Goal: Information Seeking & Learning: Find specific fact

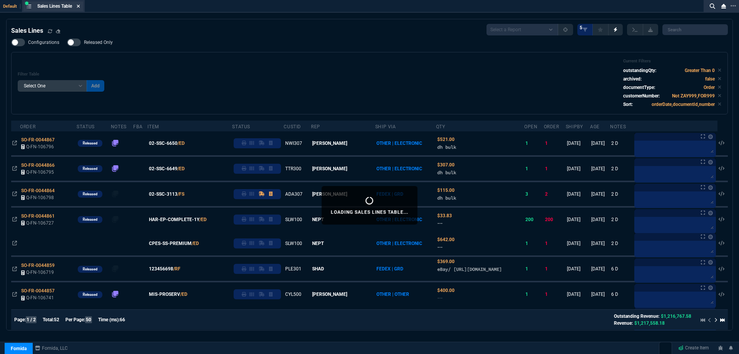
click at [79, 7] on icon at bounding box center [78, 6] width 3 height 5
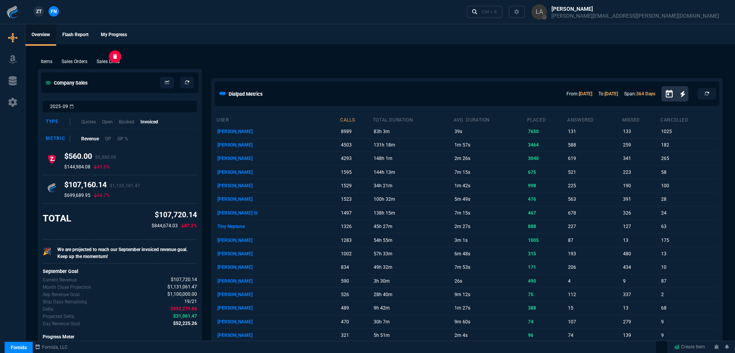
click at [110, 65] on p "Sales Lines" at bounding box center [108, 61] width 23 height 7
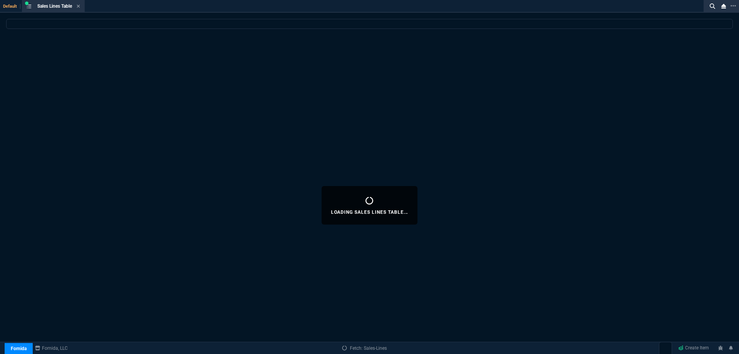
select select
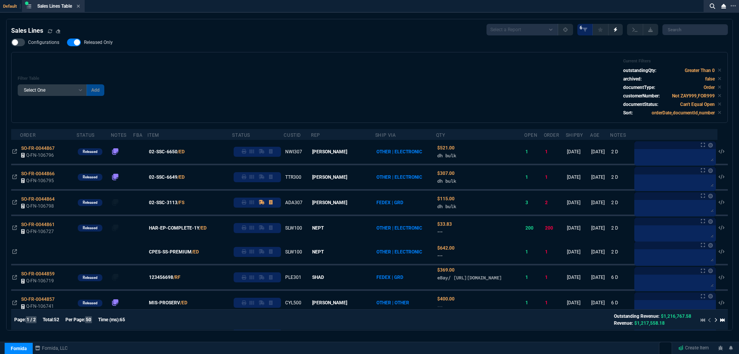
click at [100, 45] on span "Released Only" at bounding box center [98, 42] width 29 height 6
click at [67, 43] on input "Released Only" at bounding box center [67, 42] width 0 height 0
checkbox input "false"
click at [307, 58] on div "Filter Table Select One Add Filter () Age () ATS () Cond (itemVariantCode) Cust…" at bounding box center [369, 87] width 717 height 71
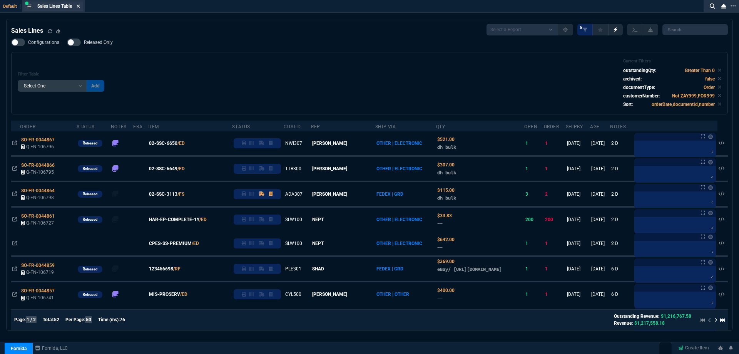
click at [78, 5] on icon at bounding box center [78, 6] width 3 height 5
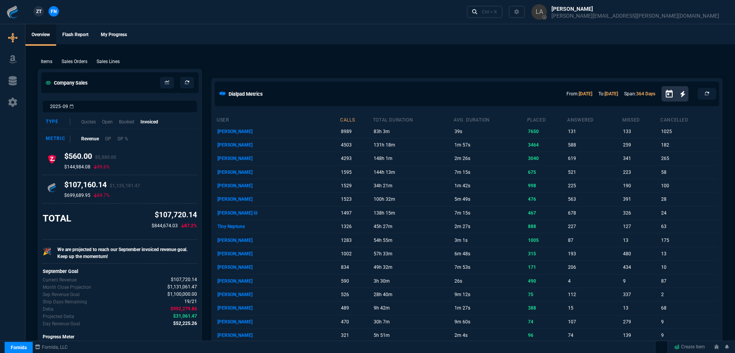
click at [40, 11] on span "ZT" at bounding box center [38, 11] width 5 height 7
click at [104, 60] on p "Sales Lines" at bounding box center [108, 61] width 23 height 7
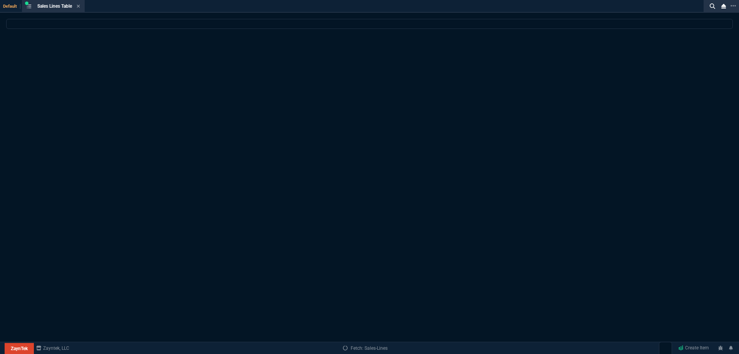
select select
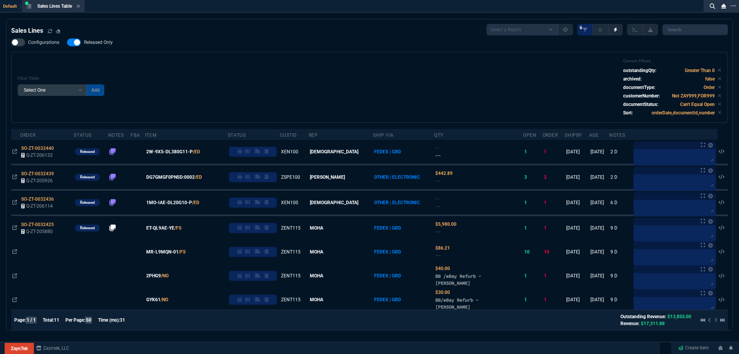
click at [112, 44] on label "Released Only" at bounding box center [94, 42] width 54 height 8
click at [67, 43] on input "Released Only" at bounding box center [67, 42] width 0 height 0
click at [325, 84] on div "Filter Table Select One Add Filter () Age () ATS () Cond (itemVariantCode) Cust…" at bounding box center [370, 88] width 704 height 58
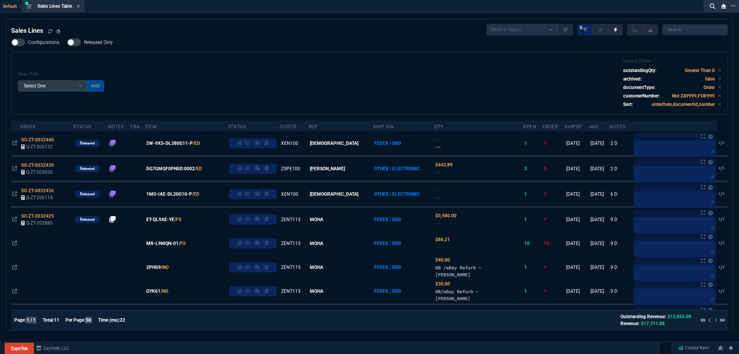
click at [94, 44] on span "Released Only" at bounding box center [98, 42] width 29 height 6
click at [67, 43] on input "Released Only" at bounding box center [67, 42] width 0 height 0
click at [284, 55] on div "Filter Table Select One Add Filter () Age () ATS () Cond (itemVariantCode) Cust…" at bounding box center [369, 83] width 717 height 62
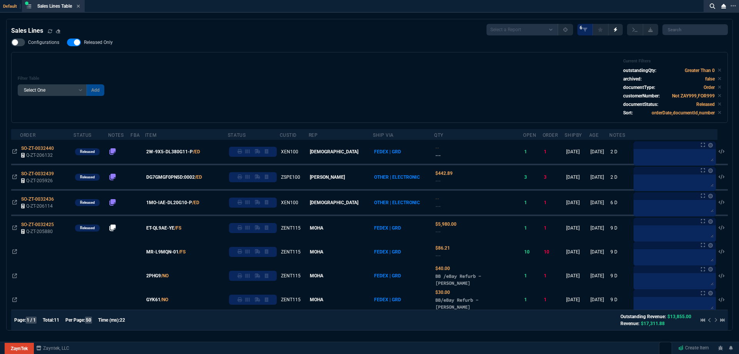
click at [107, 45] on span "Released Only" at bounding box center [98, 42] width 29 height 6
click at [67, 43] on input "Released Only" at bounding box center [67, 42] width 0 height 0
checkbox input "false"
click at [317, 77] on div "Filter Table Select One Add Filter () Age () ATS () Cond (itemVariantCode) Cust…" at bounding box center [370, 88] width 704 height 58
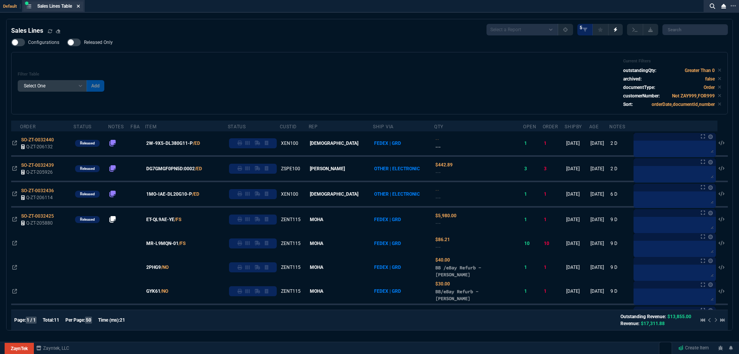
click at [80, 6] on icon at bounding box center [78, 6] width 3 height 3
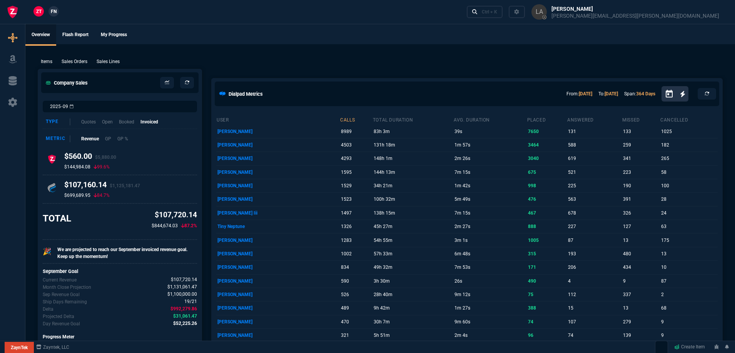
click at [57, 13] on nx-fornida-client-manager "ZT FN" at bounding box center [46, 12] width 30 height 12
click at [57, 13] on link "FN" at bounding box center [54, 11] width 10 height 10
click at [102, 64] on p "Sales Lines" at bounding box center [108, 61] width 23 height 7
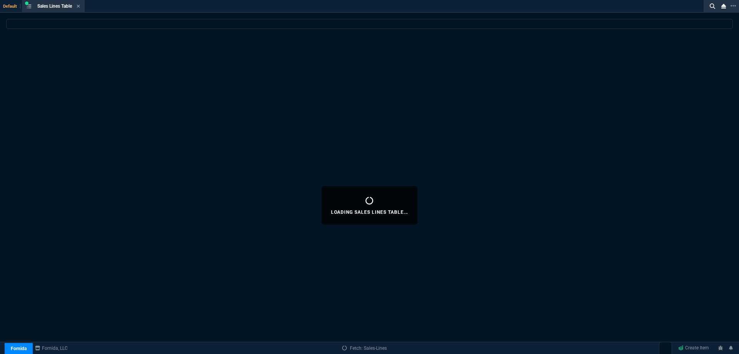
select select
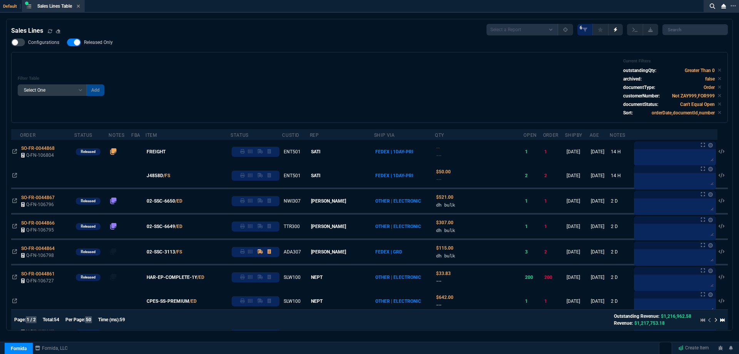
click at [108, 39] on label "Released Only" at bounding box center [94, 42] width 54 height 8
click at [67, 42] on input "Released Only" at bounding box center [67, 42] width 0 height 0
checkbox input "false"
click at [241, 64] on div "Filter Table Select One Add Filter () Age () ATS () Cond (itemVariantCode) Cust…" at bounding box center [370, 88] width 704 height 58
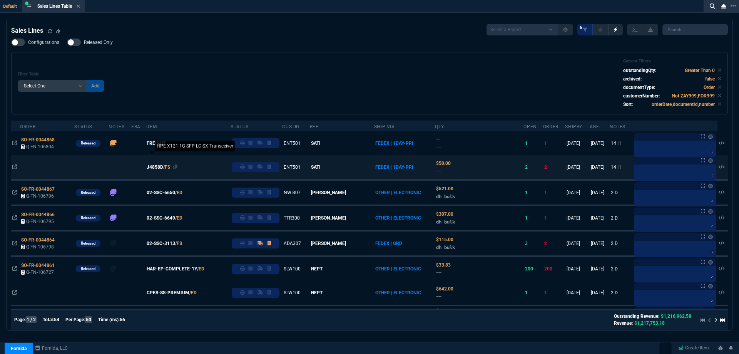
click at [163, 170] on span "J4858D" at bounding box center [155, 167] width 17 height 7
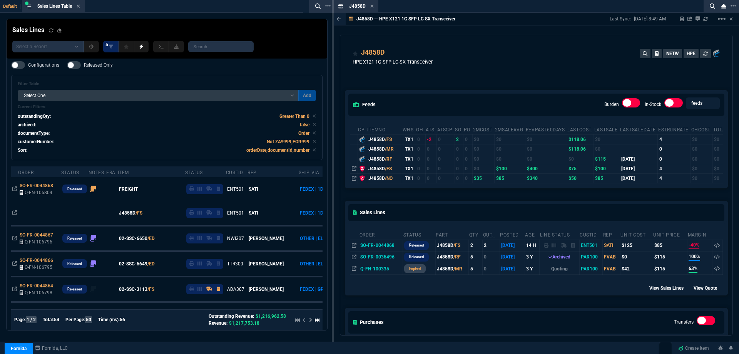
click at [370, 7] on icon at bounding box center [371, 6] width 3 height 5
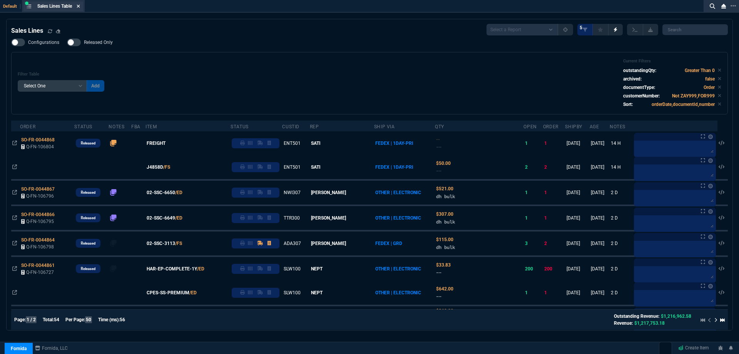
click at [80, 8] on icon at bounding box center [78, 6] width 3 height 5
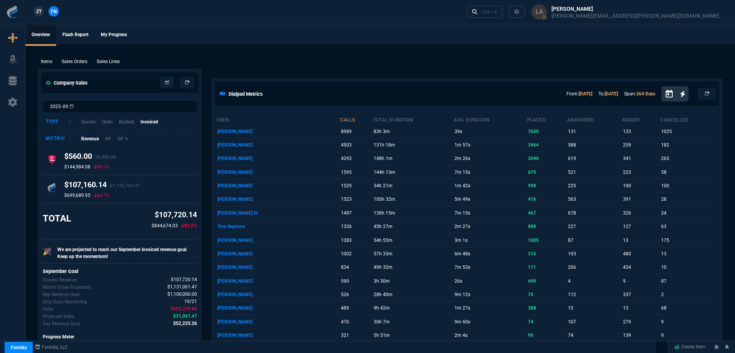
click at [37, 12] on span "ZT" at bounding box center [38, 11] width 5 height 7
click at [105, 58] on p "Sales Lines" at bounding box center [108, 61] width 23 height 7
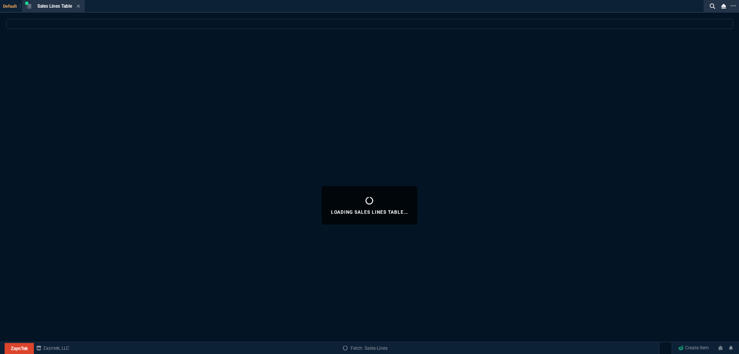
select select
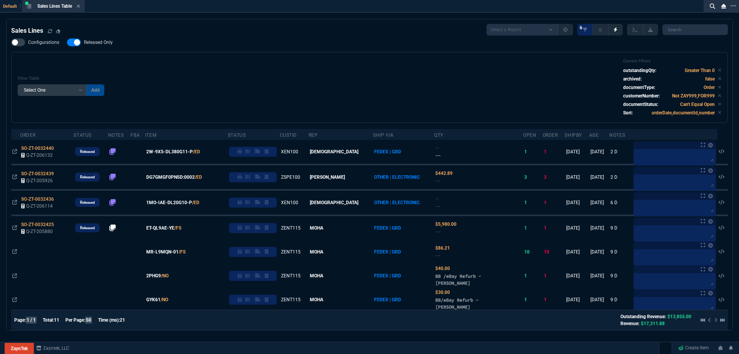
click at [103, 40] on span "Released Only" at bounding box center [98, 42] width 29 height 6
click at [67, 42] on input "Released Only" at bounding box center [67, 42] width 0 height 0
checkbox input "false"
click at [314, 63] on div "Filter Table Select One Add Filter () Age () ATS () Cond (itemVariantCode) Cust…" at bounding box center [370, 88] width 704 height 58
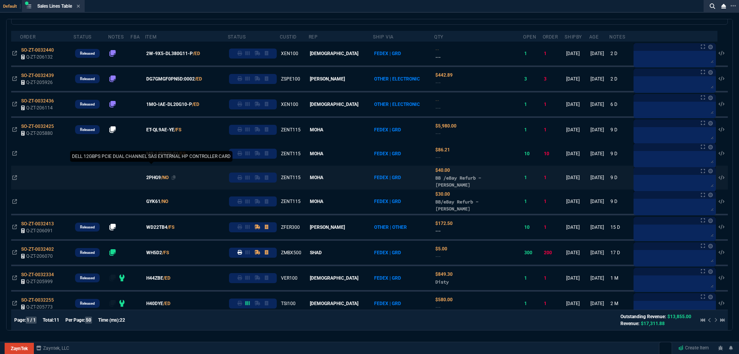
scroll to position [104, 0]
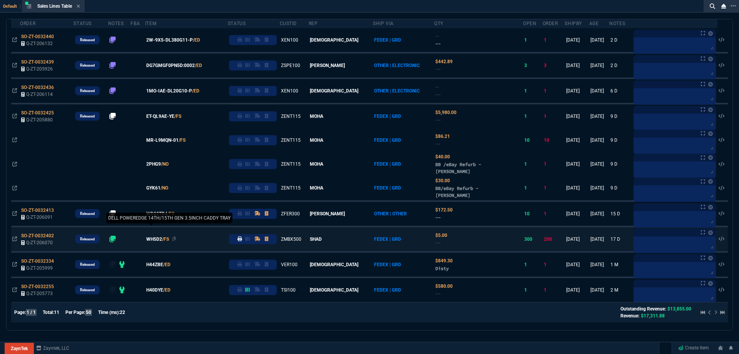
click at [162, 241] on span "WH5D2" at bounding box center [154, 239] width 16 height 7
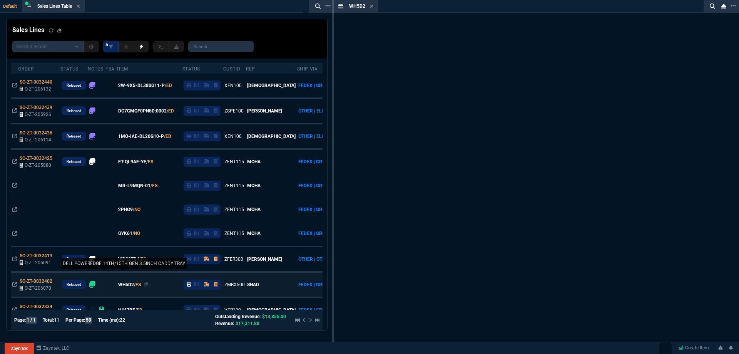
scroll to position [149, 0]
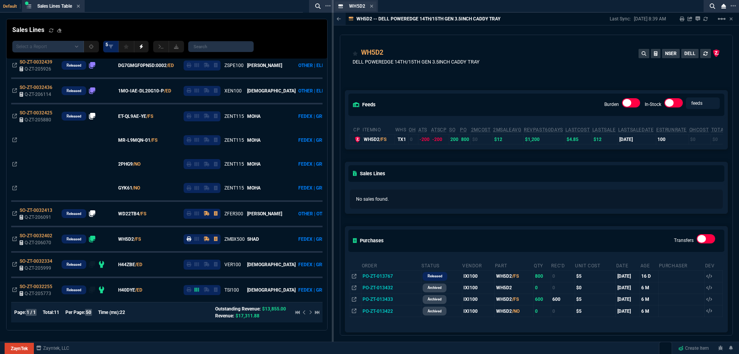
click at [373, 8] on div "WH5D2 Item" at bounding box center [355, 7] width 41 height 10
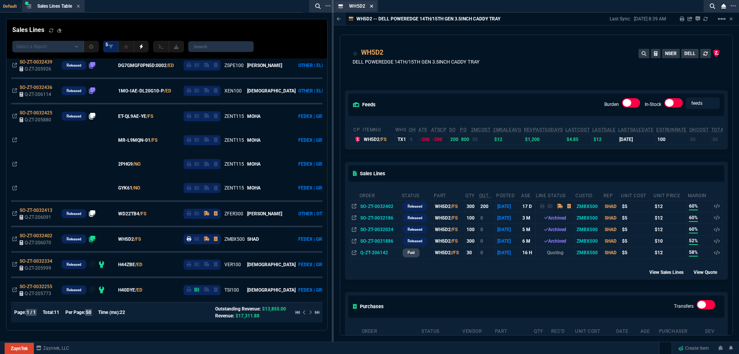
click at [370, 8] on fa-icon at bounding box center [371, 6] width 3 height 5
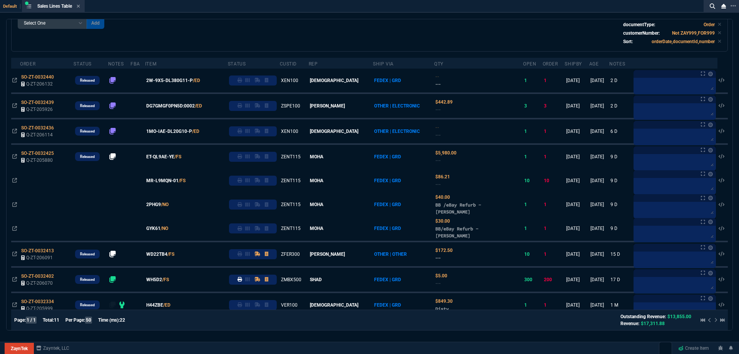
scroll to position [0, 0]
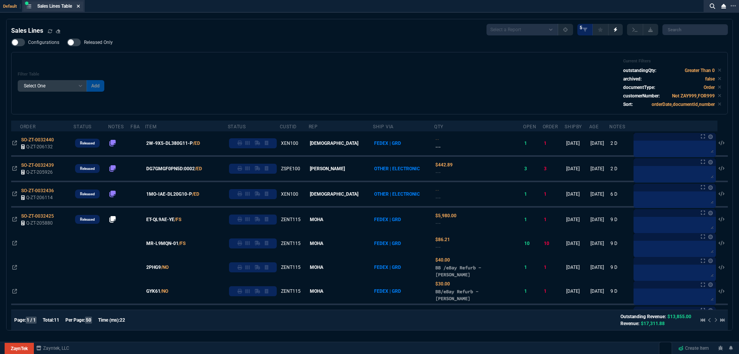
click at [79, 5] on icon at bounding box center [78, 6] width 3 height 3
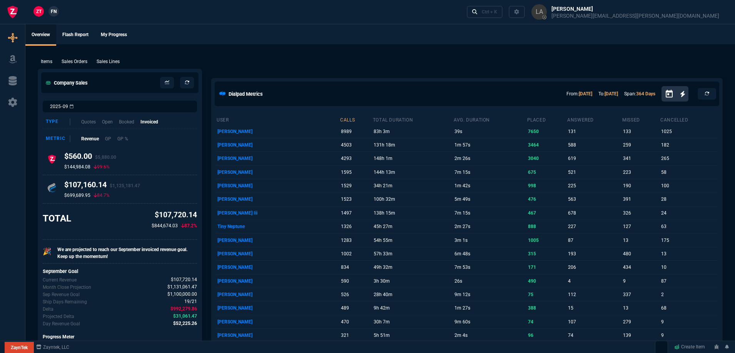
click at [52, 13] on span "FN" at bounding box center [54, 11] width 6 height 7
click at [105, 62] on p "Sales Lines" at bounding box center [108, 61] width 23 height 7
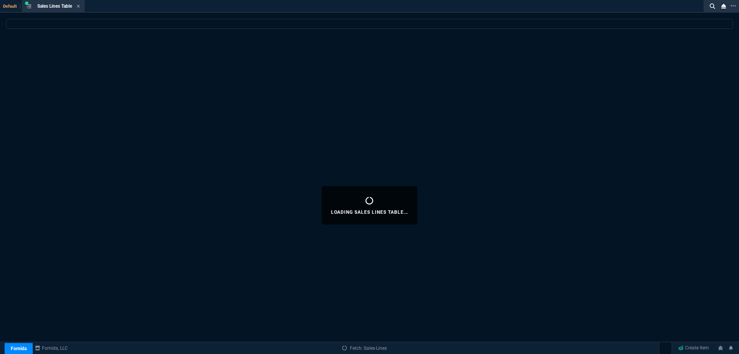
select select
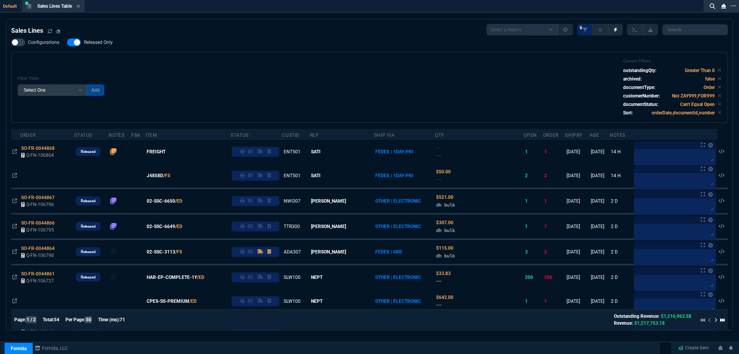
click at [101, 45] on span "Released Only" at bounding box center [98, 42] width 29 height 6
click at [67, 43] on input "Released Only" at bounding box center [67, 42] width 0 height 0
checkbox input "false"
click at [217, 59] on div "Filter Table Select One Add Filter () Age () ATS () Cond (itemVariantCode) Cust…" at bounding box center [370, 88] width 704 height 58
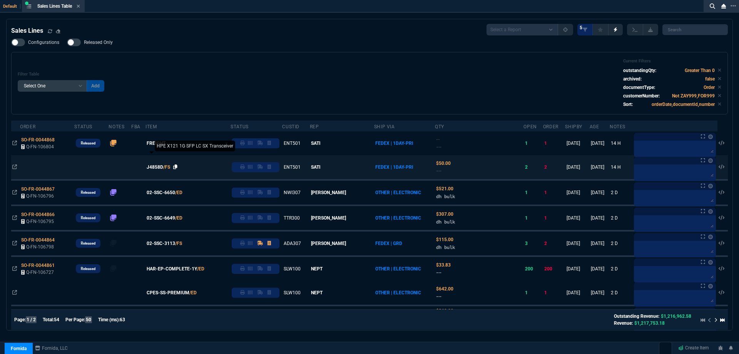
click at [177, 167] on icon at bounding box center [175, 166] width 4 height 5
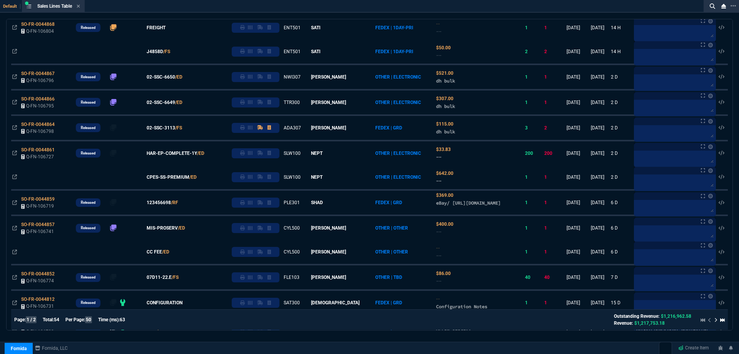
scroll to position [154, 0]
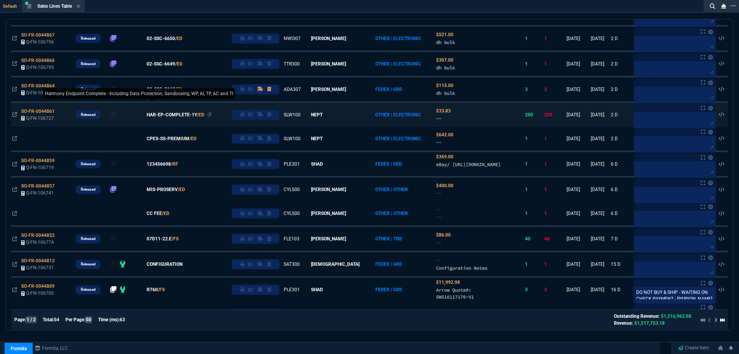
click at [180, 115] on span "HAR-EP-COMPLETE-1Y" at bounding box center [172, 114] width 50 height 7
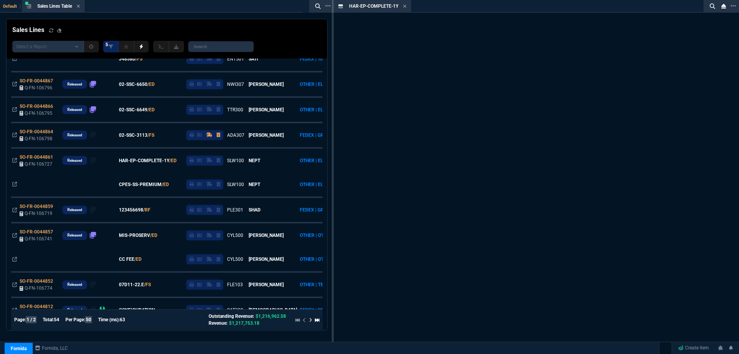
scroll to position [200, 0]
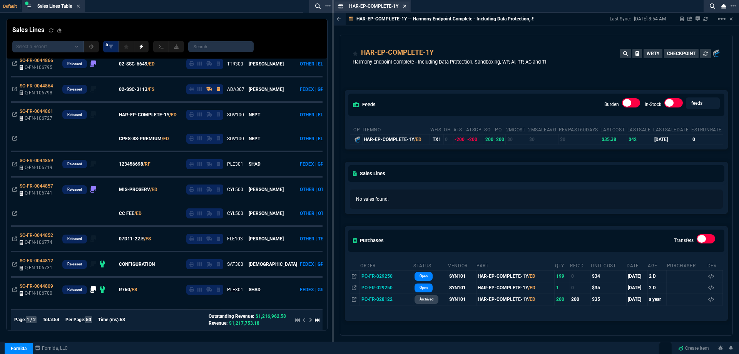
click at [406, 7] on icon at bounding box center [404, 6] width 3 height 3
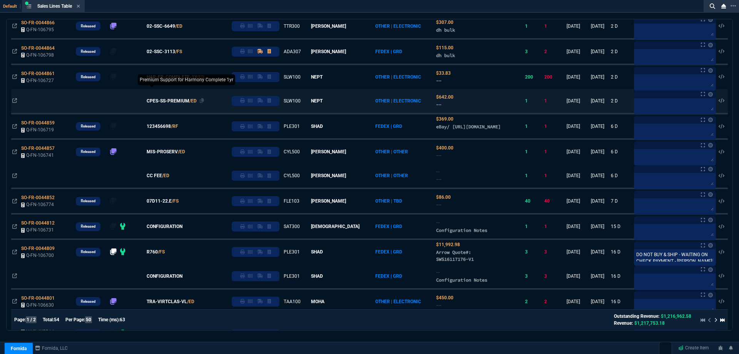
scroll to position [192, 0]
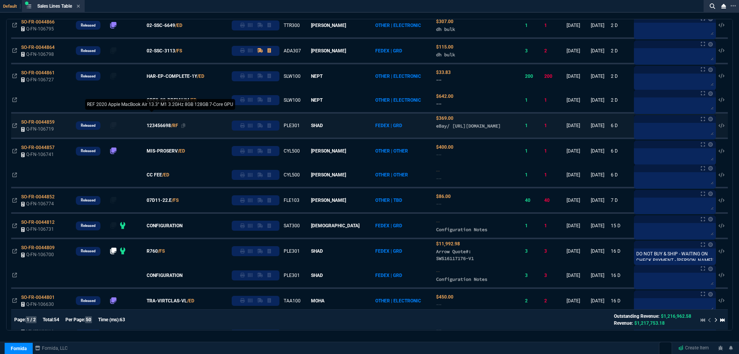
click at [171, 129] on span "123456698" at bounding box center [159, 125] width 24 height 7
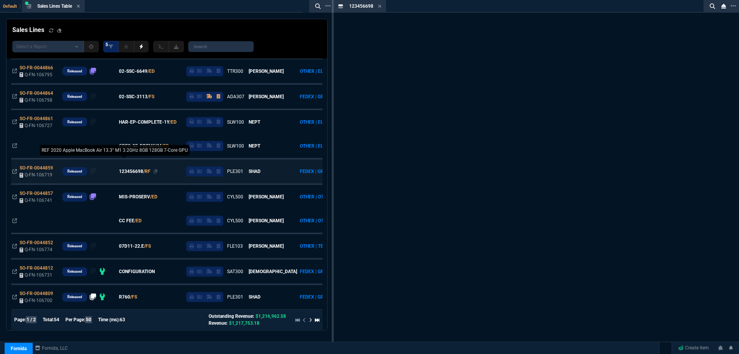
scroll to position [238, 0]
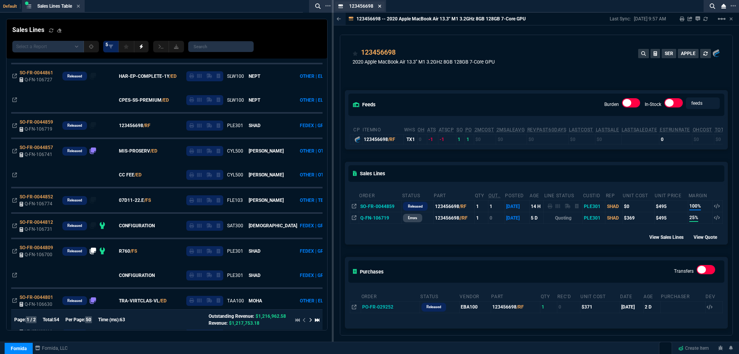
click at [379, 6] on icon at bounding box center [379, 6] width 3 height 3
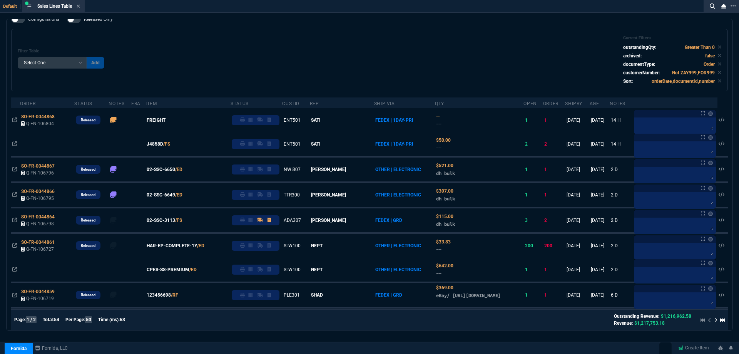
scroll to position [0, 0]
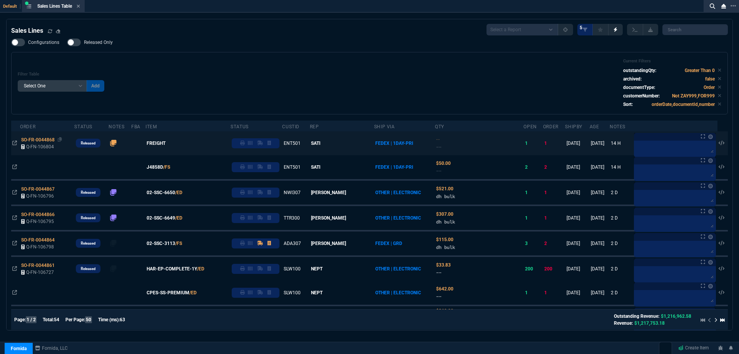
click at [44, 140] on span "SO-FR-0044868" at bounding box center [37, 139] width 33 height 5
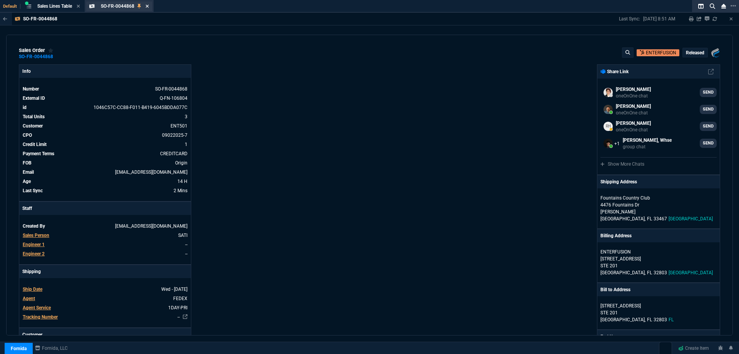
click at [147, 5] on icon at bounding box center [147, 6] width 3 height 3
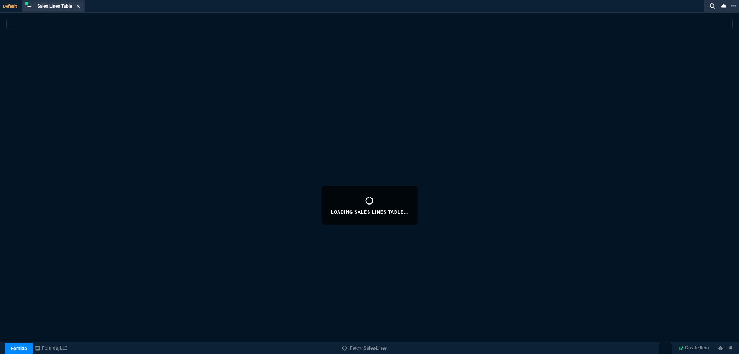
click at [80, 7] on icon at bounding box center [78, 6] width 3 height 3
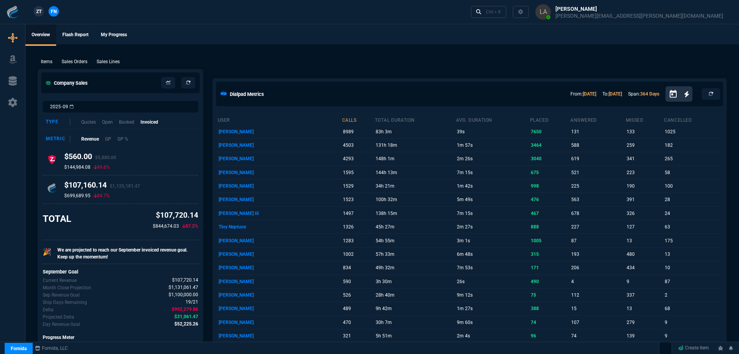
click at [80, 7] on div "ZT FN Ctrl + K" at bounding box center [369, 12] width 739 height 24
click at [80, 7] on div "ZT FN Ctrl + K" at bounding box center [367, 12] width 735 height 24
click at [37, 12] on span "ZT" at bounding box center [38, 11] width 5 height 7
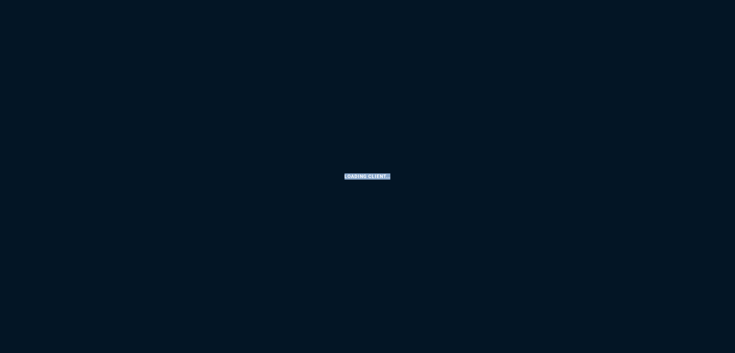
click at [37, 0] on html "Loading Client... Copy Next — ChatGPT Close" at bounding box center [367, 0] width 735 height 0
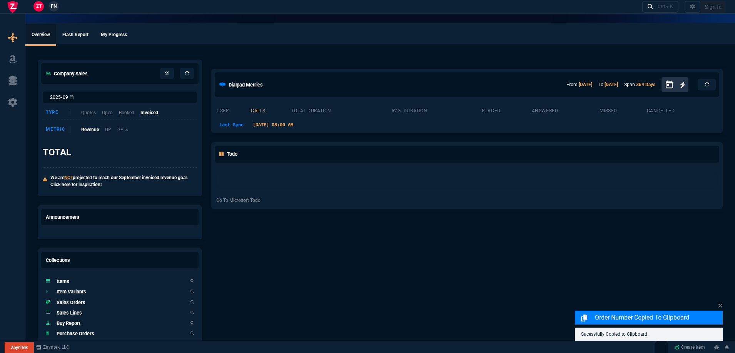
click at [84, 20] on div "Overview Flash Report My Progress Company Sales 2025-09 Type Quotes Open Booked…" at bounding box center [380, 219] width 710 height 420
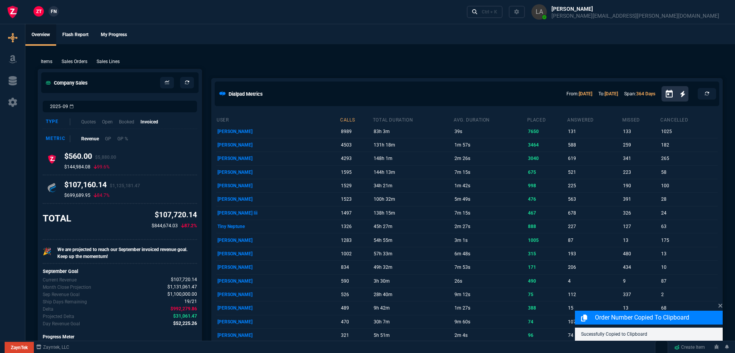
click at [62, 11] on div "ZT FN Ctrl + K" at bounding box center [367, 12] width 735 height 24
click at [61, 11] on div "ZT FN Ctrl + K" at bounding box center [367, 12] width 735 height 24
click at [60, 11] on nx-fornida-client-manager "ZT FN" at bounding box center [46, 12] width 30 height 12
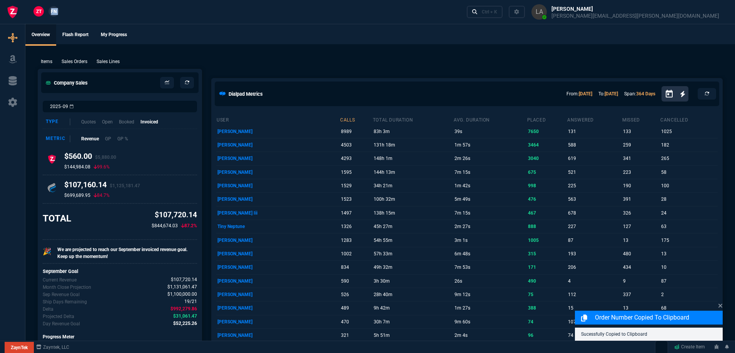
click at [116, 64] on p "Sales Lines" at bounding box center [108, 61] width 23 height 7
select select
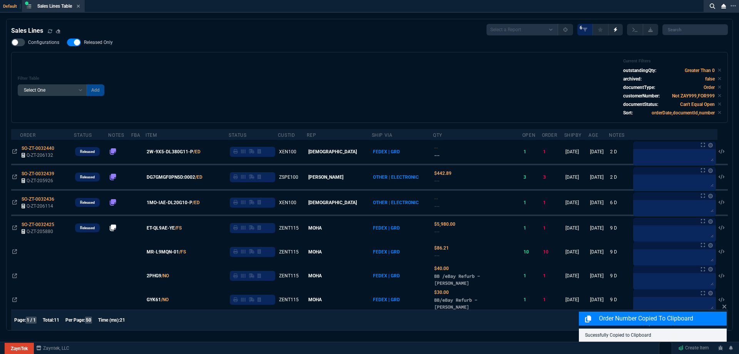
click at [112, 41] on span "Released Only" at bounding box center [98, 42] width 29 height 6
click at [67, 42] on input "Released Only" at bounding box center [67, 42] width 0 height 0
checkbox input "false"
click at [318, 77] on div "Filter Table Select One Add Filter () Age () ATS () Cond (itemVariantCode) Cust…" at bounding box center [370, 88] width 704 height 58
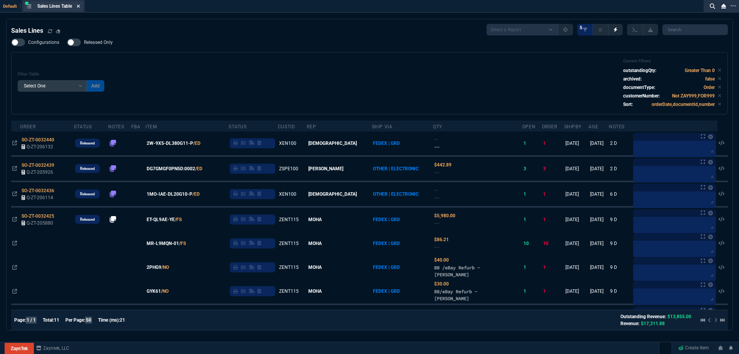
click at [80, 7] on icon at bounding box center [78, 6] width 3 height 3
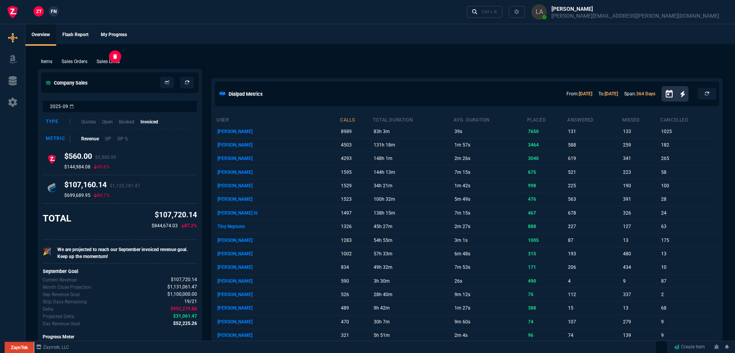
click at [109, 61] on p "Sales Lines" at bounding box center [108, 61] width 23 height 7
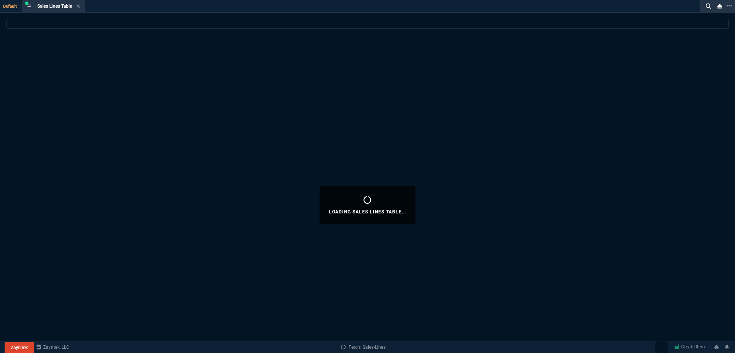
select select
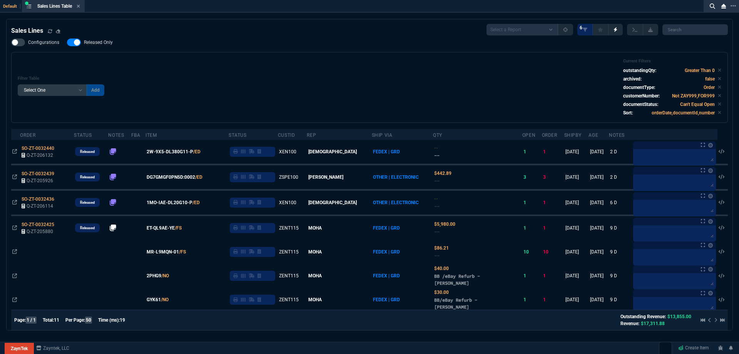
click at [104, 45] on span "Released Only" at bounding box center [98, 42] width 29 height 6
click at [67, 43] on input "Released Only" at bounding box center [67, 42] width 0 height 0
checkbox input "false"
click at [363, 55] on div "Filter Table Select One Add Filter () Age () ATS () Cond (itemVariantCode) Cust…" at bounding box center [369, 87] width 717 height 71
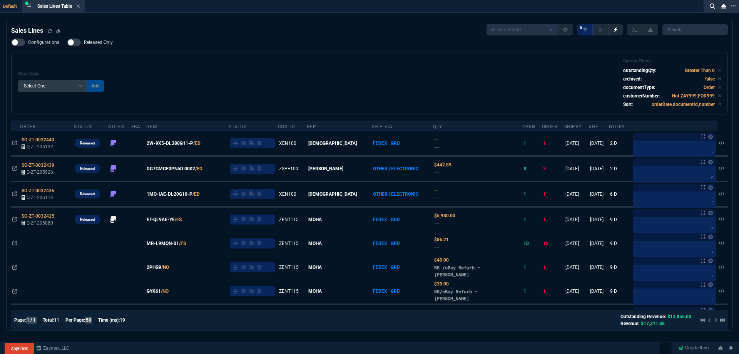
click at [80, 5] on icon at bounding box center [78, 6] width 3 height 5
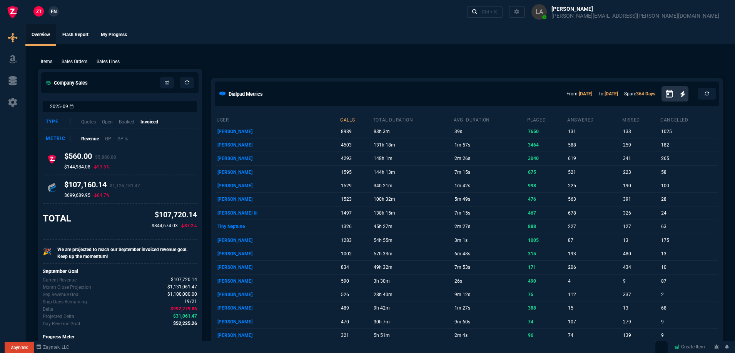
click at [55, 13] on span "FN" at bounding box center [54, 11] width 6 height 7
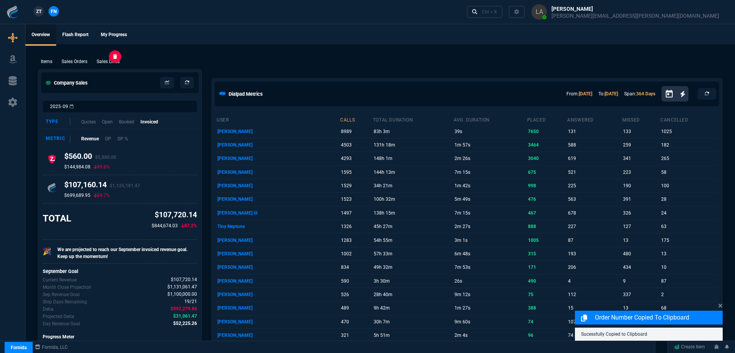
click at [107, 62] on p "Sales Lines" at bounding box center [108, 61] width 23 height 7
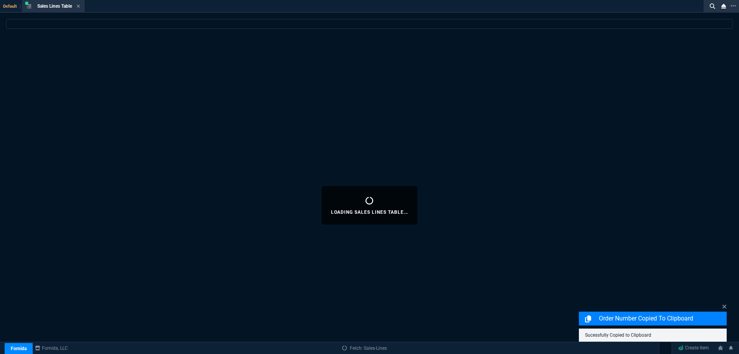
select select
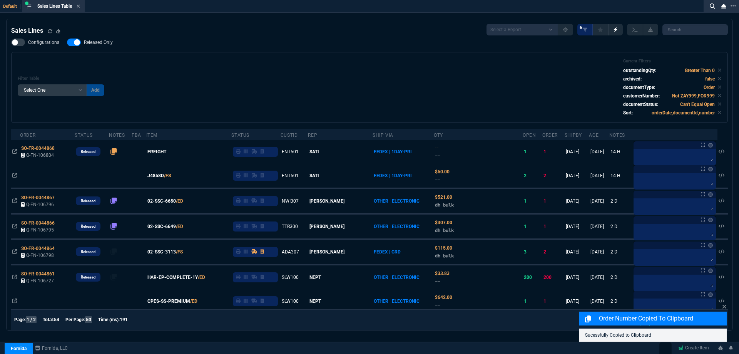
click at [101, 45] on span "Released Only" at bounding box center [98, 42] width 29 height 6
click at [67, 43] on input "Released Only" at bounding box center [67, 42] width 0 height 0
checkbox input "false"
click at [276, 68] on div "Filter Table Select One Add Filter () Age () ATS () Cond (itemVariantCode) Cust…" at bounding box center [370, 88] width 704 height 58
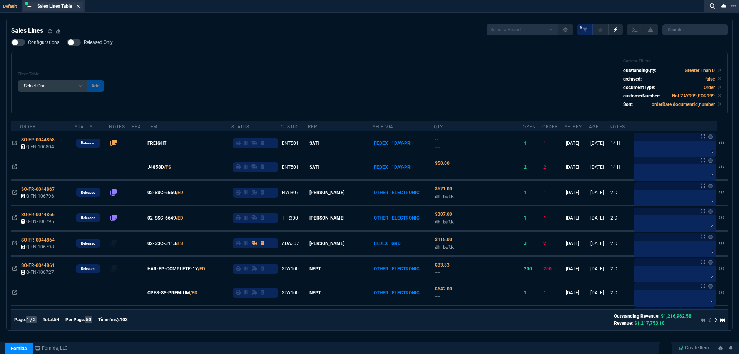
click at [79, 5] on icon at bounding box center [78, 6] width 3 height 5
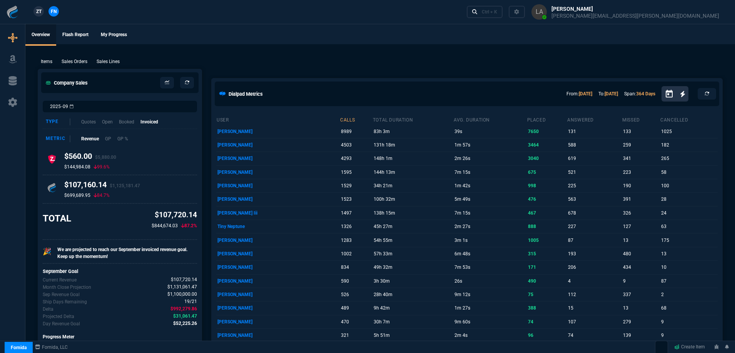
click at [41, 11] on span "ZT" at bounding box center [38, 11] width 5 height 7
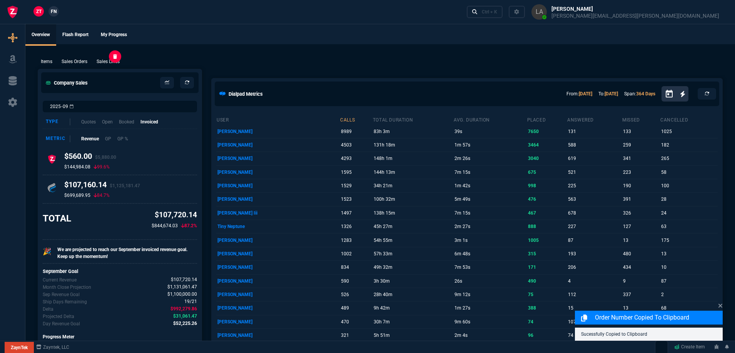
click at [117, 61] on p "Sales Lines" at bounding box center [108, 61] width 23 height 7
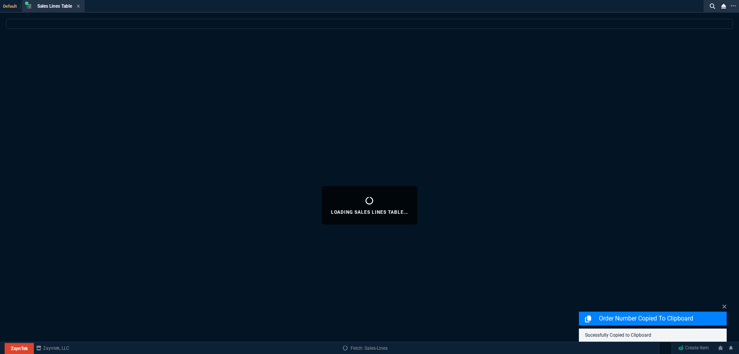
select select
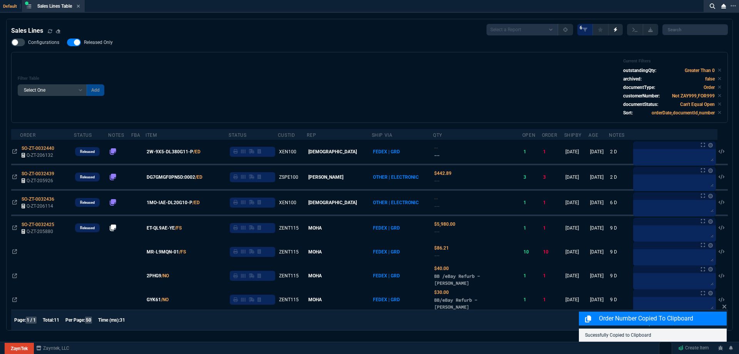
click at [104, 44] on span "Released Only" at bounding box center [98, 42] width 29 height 6
click at [67, 43] on input "Released Only" at bounding box center [67, 42] width 0 height 0
click at [266, 68] on div "Filter Table Select One Add Filter () Age () ATS () Cond (itemVariantCode) Cust…" at bounding box center [370, 88] width 704 height 58
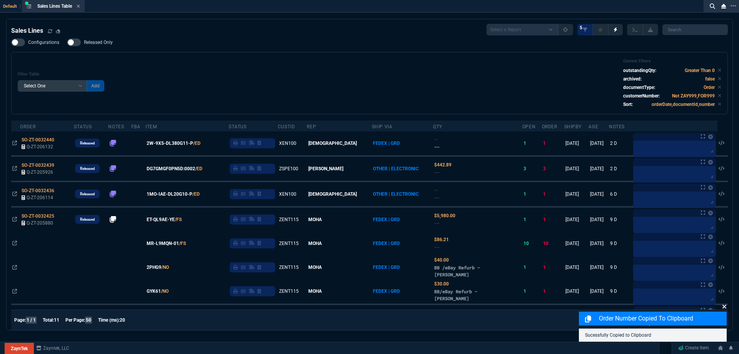
click at [726, 309] on icon at bounding box center [724, 306] width 5 height 6
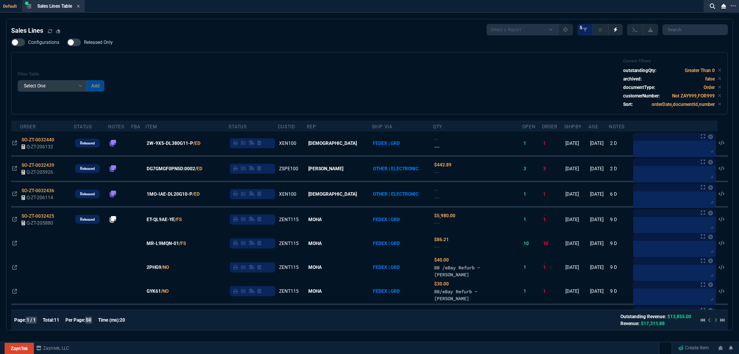
click at [263, 53] on div "Filter Table Select One Add Filter () Age () ATS () Cond (itemVariantCode) Cust…" at bounding box center [369, 83] width 717 height 62
click at [102, 40] on label "Released Only" at bounding box center [94, 42] width 54 height 8
click at [67, 42] on input "Released Only" at bounding box center [67, 42] width 0 height 0
click at [231, 63] on div "Filter Table Select One Add Filter () Age () ATS () Cond (itemVariantCode) Cust…" at bounding box center [370, 83] width 704 height 49
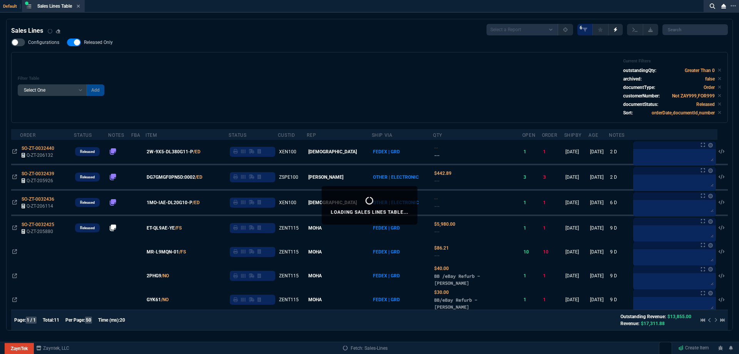
click at [109, 44] on span "Released Only" at bounding box center [98, 42] width 29 height 6
click at [67, 43] on input "Released Only" at bounding box center [67, 42] width 0 height 0
checkbox input "false"
click at [215, 56] on div "Filter Table Select One Add Filter () Age () ATS () Cond (itemVariantCode) Cust…" at bounding box center [369, 87] width 717 height 71
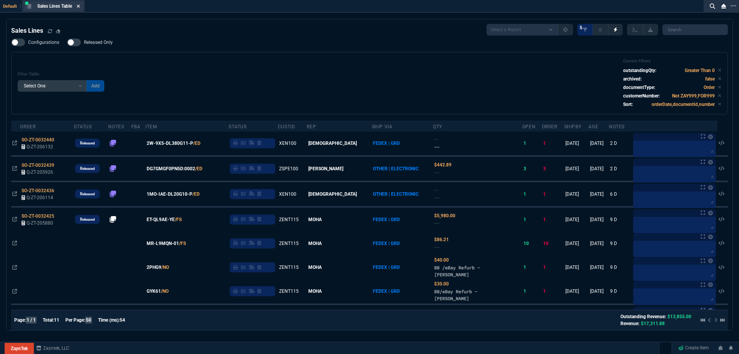
click at [79, 6] on icon at bounding box center [78, 6] width 3 height 5
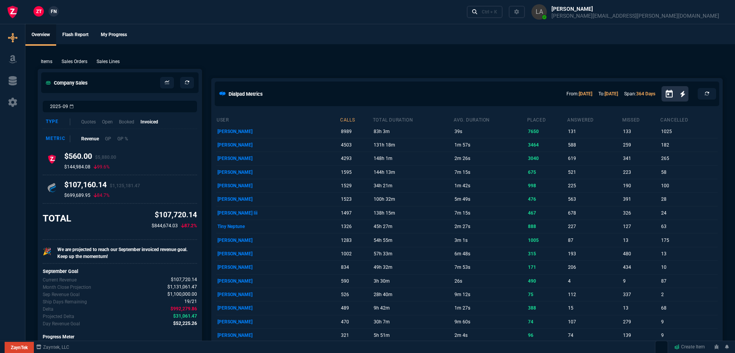
click at [51, 13] on span "FN" at bounding box center [54, 11] width 6 height 7
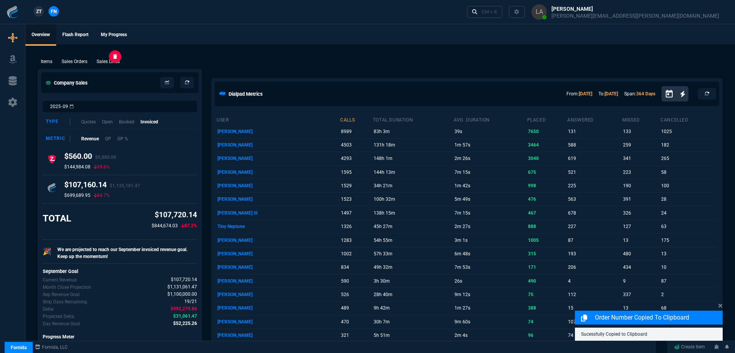
click at [100, 61] on p "Sales Lines" at bounding box center [108, 61] width 23 height 7
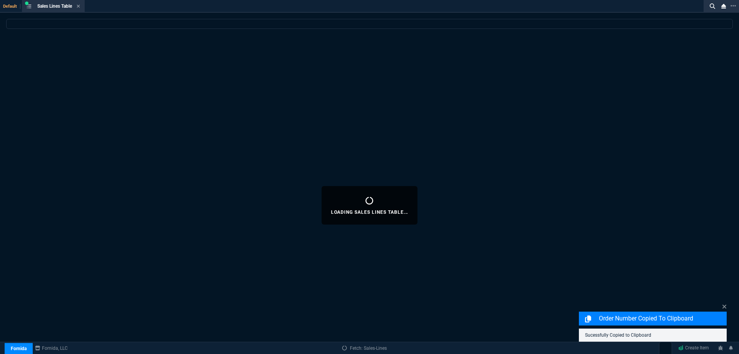
select select
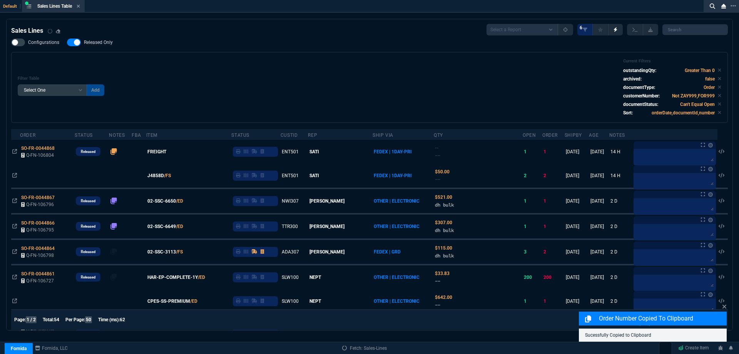
click at [721, 308] on div "Order Number Copied to Clipboard Sucessfully Copied to Clipboard" at bounding box center [653, 321] width 148 height 39
click at [725, 308] on icon at bounding box center [724, 306] width 5 height 6
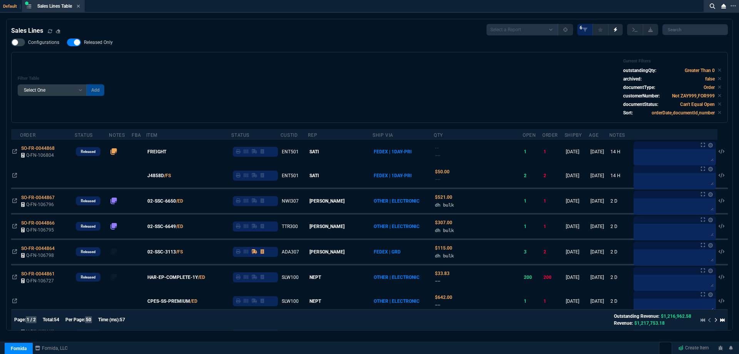
click at [94, 44] on span "Released Only" at bounding box center [98, 42] width 29 height 6
click at [67, 43] on input "Released Only" at bounding box center [67, 42] width 0 height 0
checkbox input "false"
click at [248, 67] on div "Filter Table Select One Add Filter () Age () ATS () Cond (itemVariantCode) Cust…" at bounding box center [370, 88] width 704 height 58
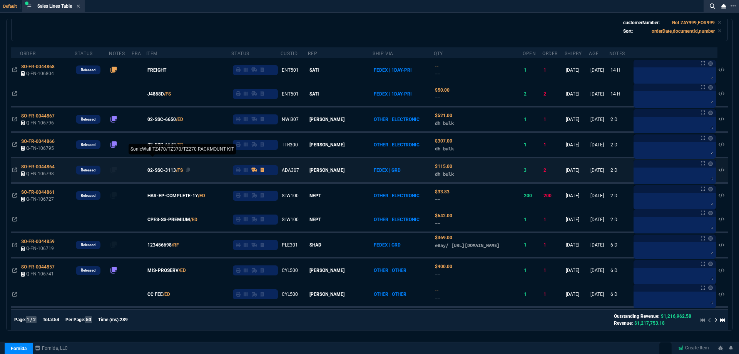
scroll to position [77, 0]
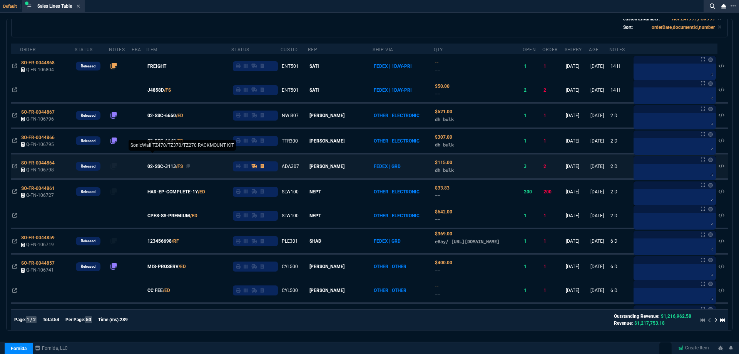
click at [176, 168] on span "02-SSC-3113" at bounding box center [161, 166] width 28 height 7
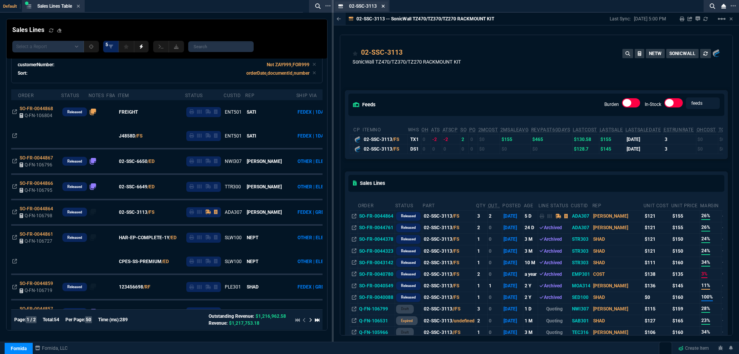
click at [384, 7] on icon at bounding box center [383, 6] width 3 height 5
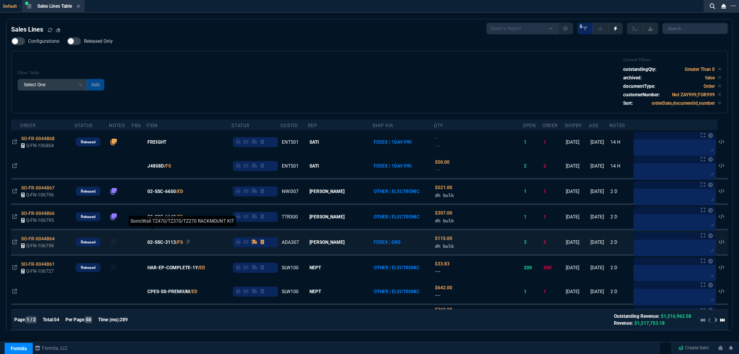
scroll to position [0, 0]
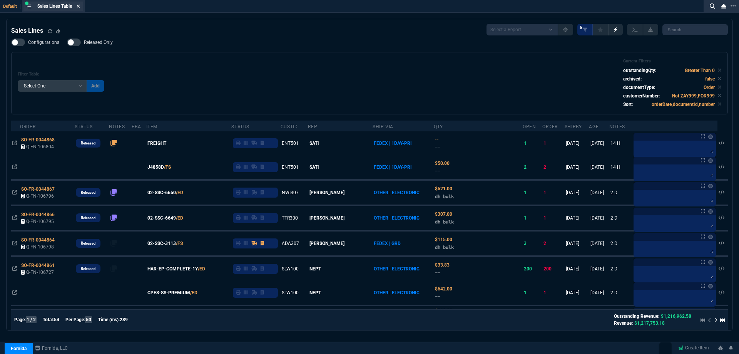
click at [79, 8] on icon at bounding box center [78, 6] width 3 height 5
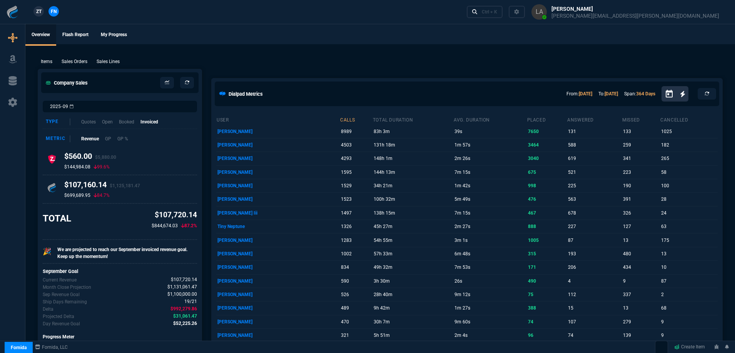
click at [39, 13] on span "ZT" at bounding box center [38, 11] width 5 height 7
click at [423, 61] on div "Items Sales Orders Sales Lines Add Link" at bounding box center [380, 61] width 685 height 9
click at [52, 12] on span "FN" at bounding box center [54, 11] width 6 height 7
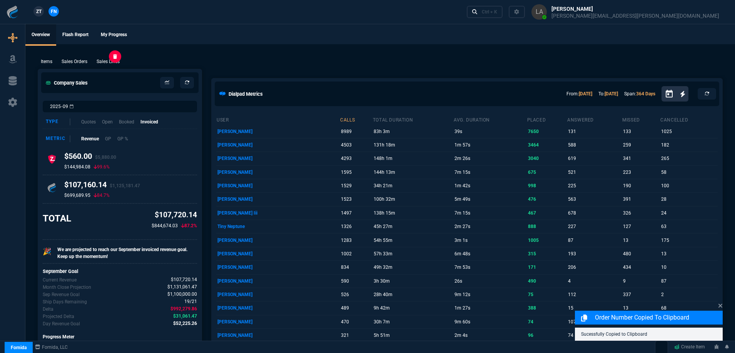
click at [110, 63] on p "Sales Lines" at bounding box center [108, 61] width 23 height 7
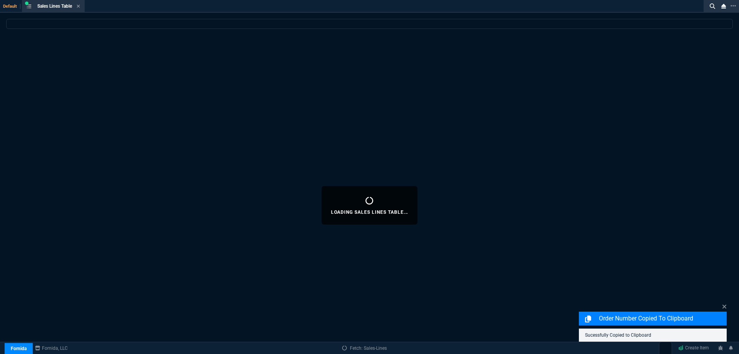
select select
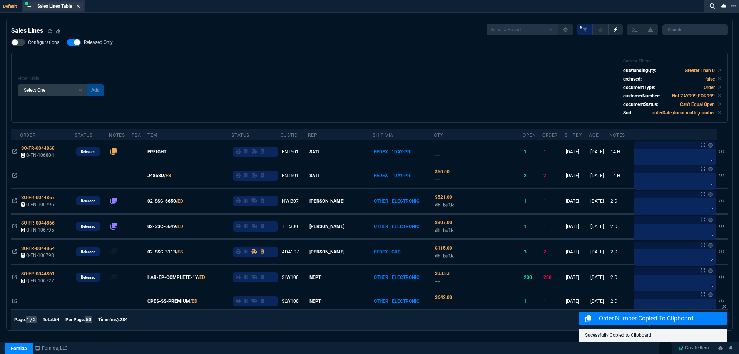
click at [80, 7] on icon at bounding box center [78, 6] width 3 height 3
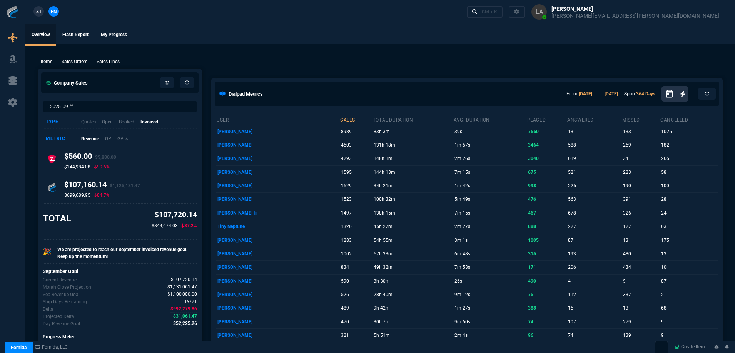
drag, startPoint x: 84, startPoint y: 19, endPoint x: 93, endPoint y: 22, distance: 9.3
click at [84, 19] on div "ZT FN Ctrl + K" at bounding box center [367, 12] width 735 height 24
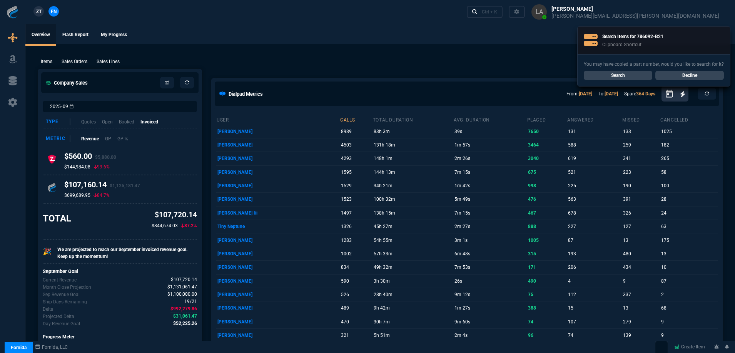
click at [603, 77] on link "Search" at bounding box center [618, 75] width 69 height 9
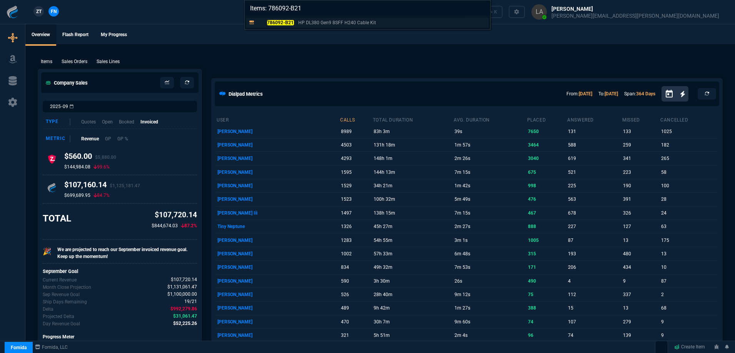
click at [301, 24] on p "HP DL380 Gen9 8SFF H240 Cable Kit" at bounding box center [337, 22] width 78 height 7
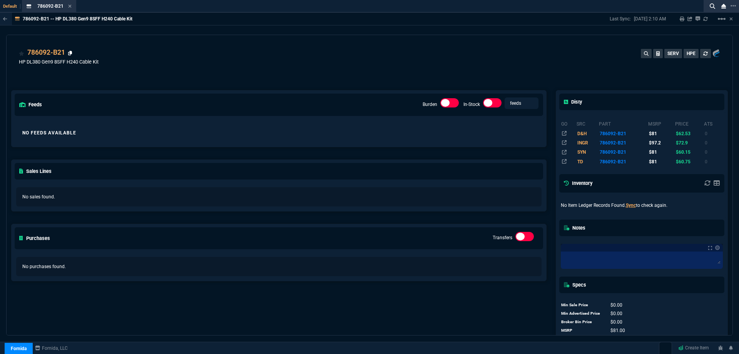
click at [68, 54] on icon at bounding box center [70, 53] width 4 height 5
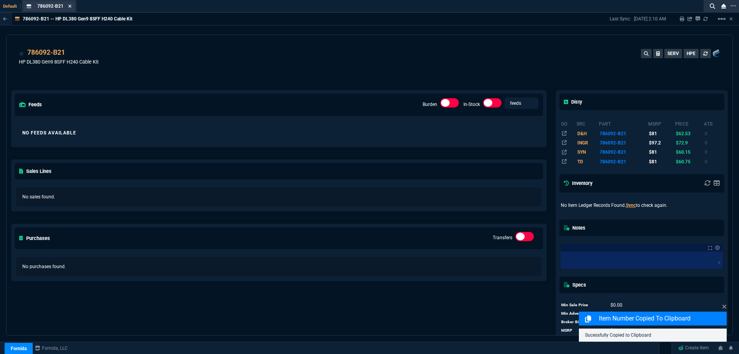
click at [70, 7] on icon at bounding box center [70, 6] width 3 height 3
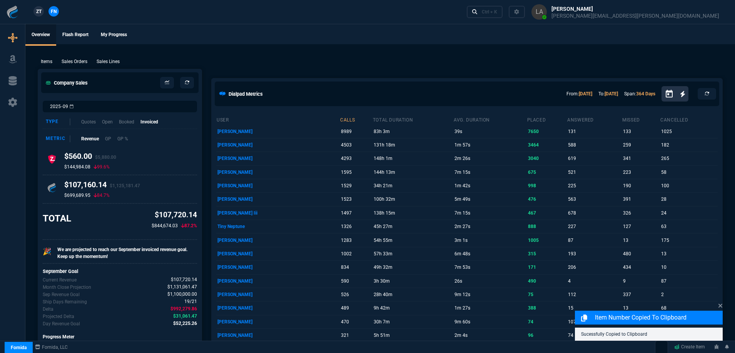
click at [41, 11] on span "ZT" at bounding box center [38, 11] width 5 height 7
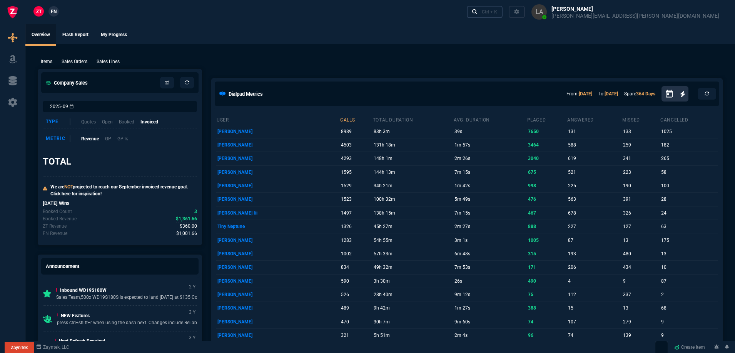
click at [478, 8] on nx-icon at bounding box center [474, 12] width 5 height 8
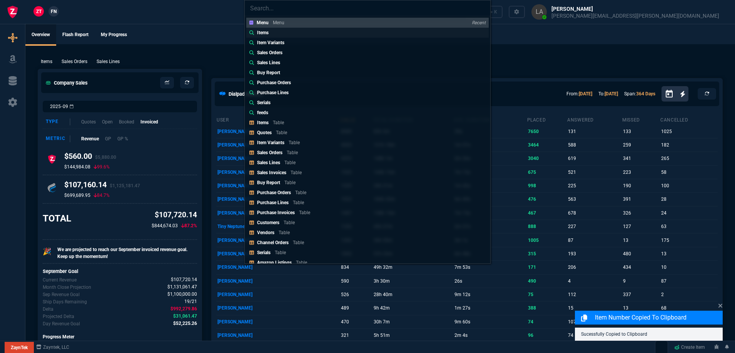
click at [304, 36] on link "Items" at bounding box center [367, 33] width 243 height 10
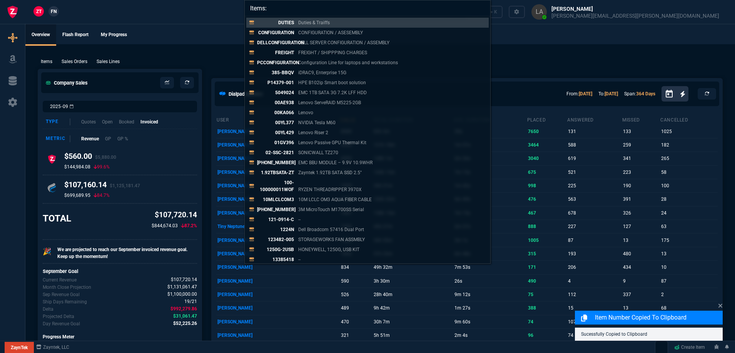
paste input "786092-B21"
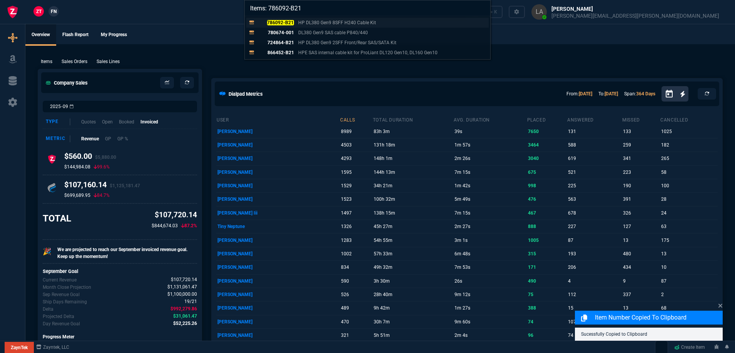
type input "Items: 786092-B21"
click at [288, 24] on mark "786092-B21" at bounding box center [280, 22] width 27 height 5
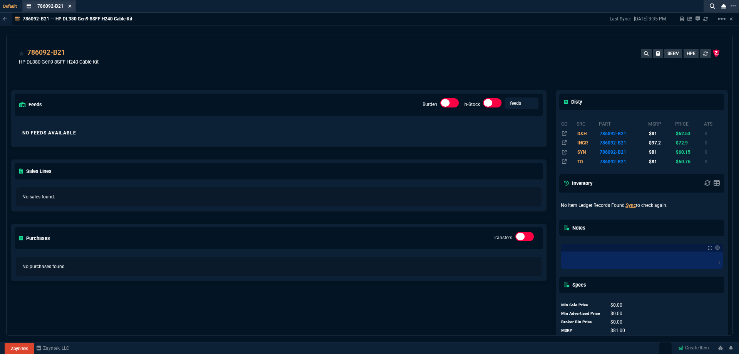
click at [69, 8] on icon at bounding box center [69, 6] width 3 height 5
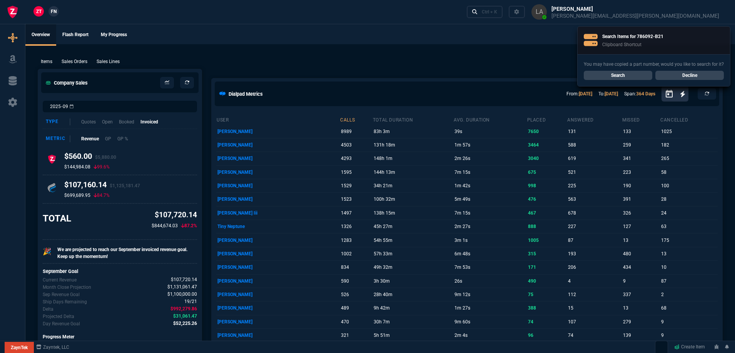
click at [633, 75] on link "Search" at bounding box center [618, 75] width 69 height 9
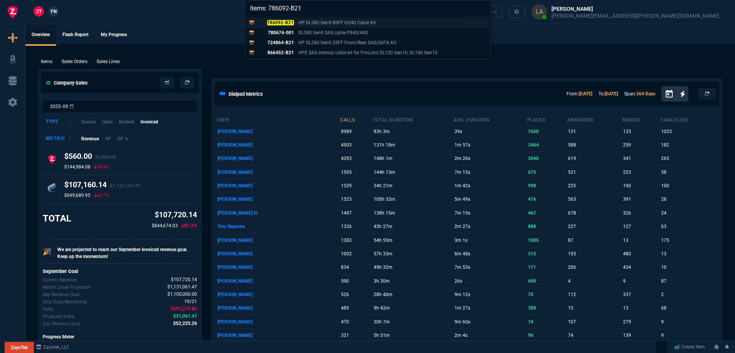
click at [292, 22] on mark "786092-B21" at bounding box center [280, 22] width 27 height 5
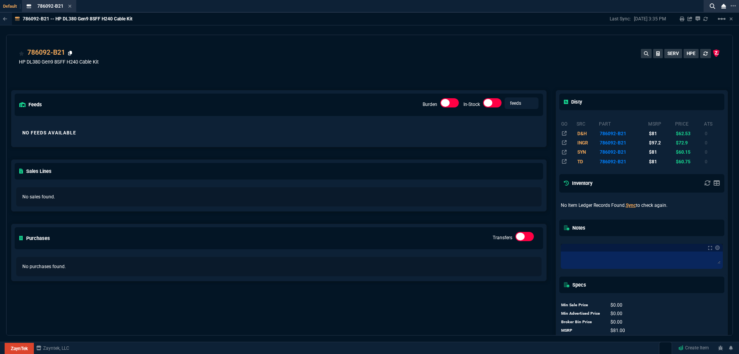
click at [70, 54] on icon at bounding box center [70, 53] width 4 height 5
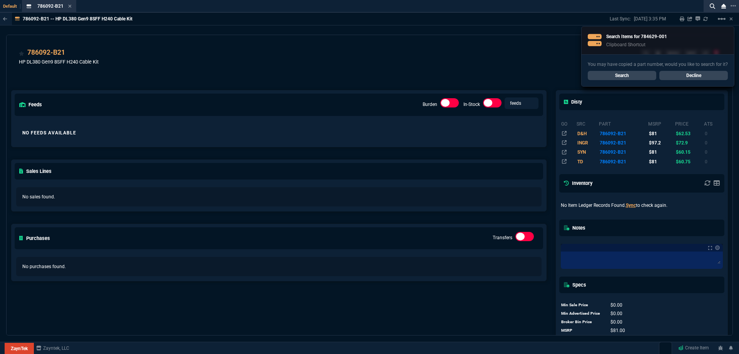
click at [413, 57] on div "786092-B21 HP DL380 Gen9 8SFF H240 Cable Kit SERV HPE" at bounding box center [369, 60] width 701 height 27
click at [637, 73] on link "Search" at bounding box center [622, 75] width 69 height 9
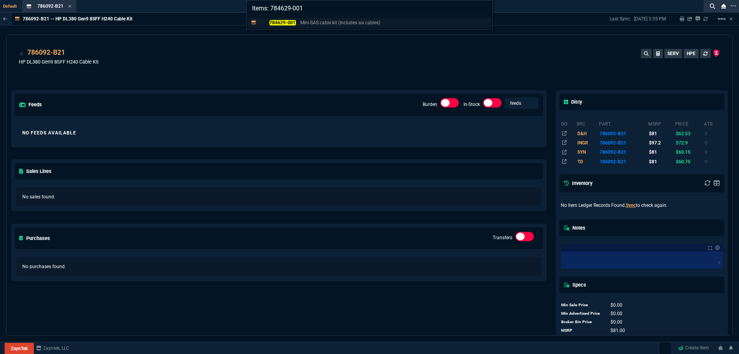
click at [284, 22] on mark "784629-001" at bounding box center [282, 22] width 27 height 5
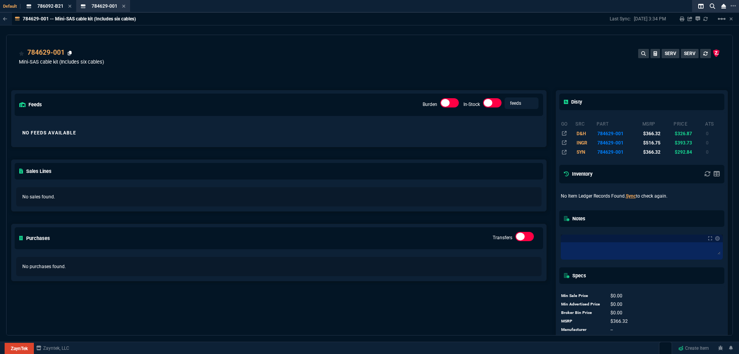
click at [68, 54] on icon at bounding box center [70, 53] width 4 height 5
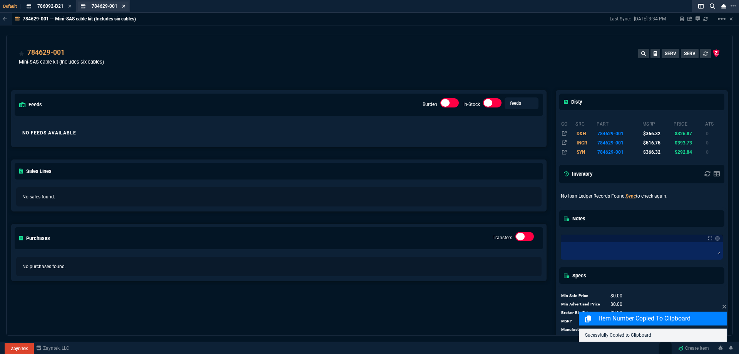
click at [123, 5] on icon at bounding box center [123, 6] width 3 height 5
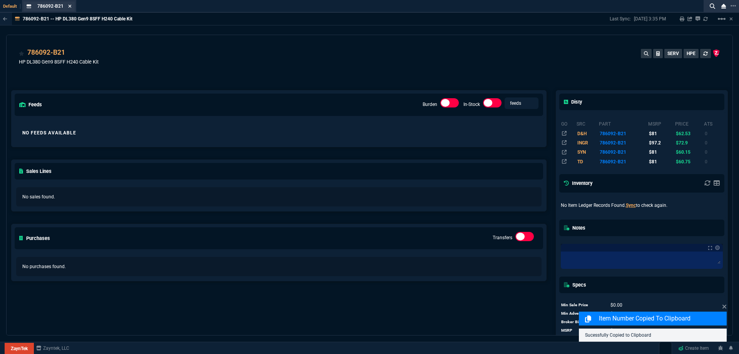
click at [70, 7] on icon at bounding box center [70, 6] width 3 height 3
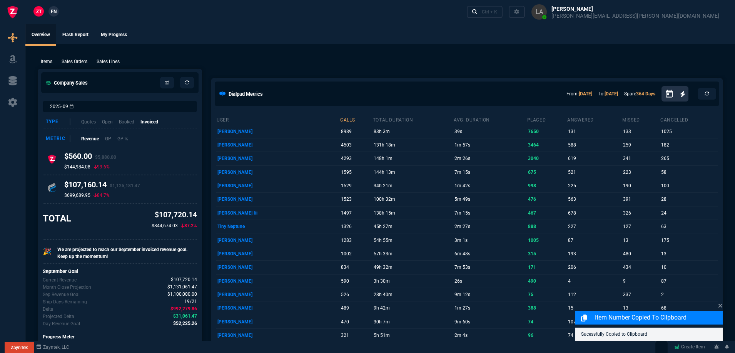
click at [58, 11] on link "FN" at bounding box center [54, 11] width 10 height 10
click at [503, 15] on link "Ctrl + K" at bounding box center [485, 12] width 36 height 12
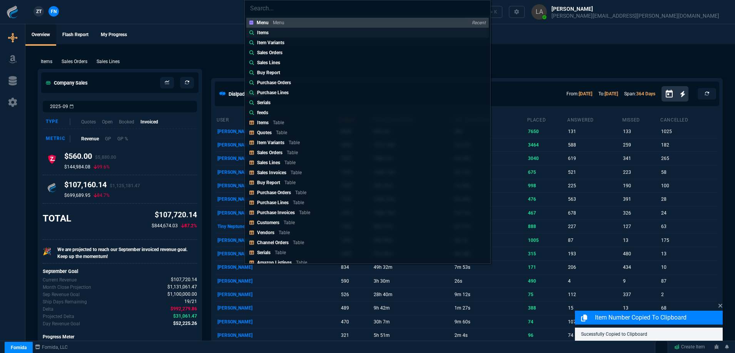
click at [273, 30] on link "Items" at bounding box center [367, 33] width 243 height 10
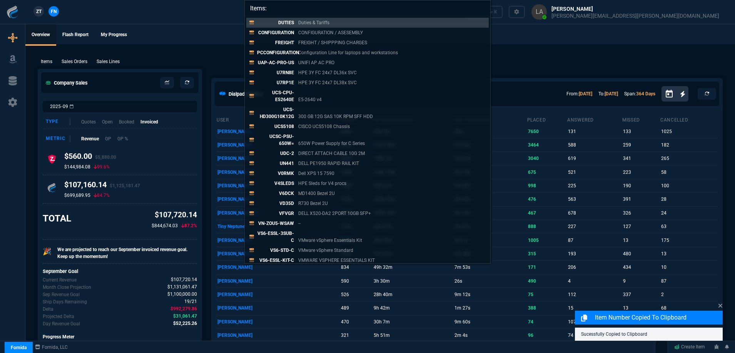
paste input "784629-001"
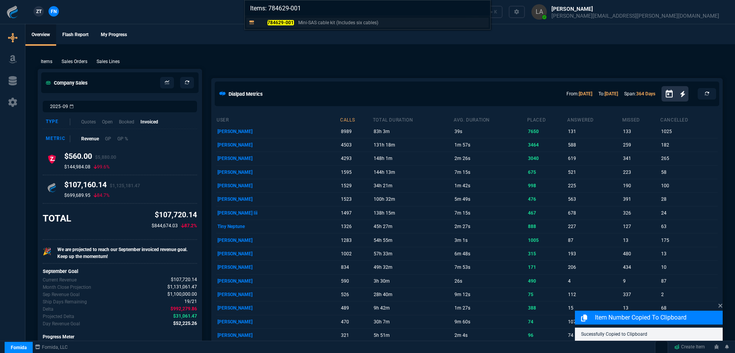
type input "Items: 784629-001"
click at [281, 26] on link "784629-001 Mini-SAS cable kit (Includes six cables)" at bounding box center [367, 23] width 243 height 10
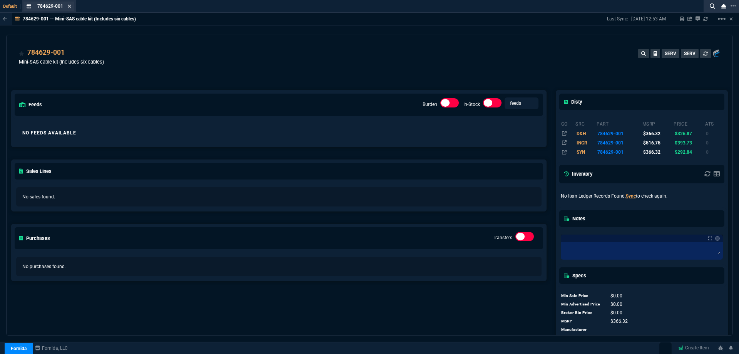
click at [69, 7] on icon at bounding box center [69, 6] width 3 height 3
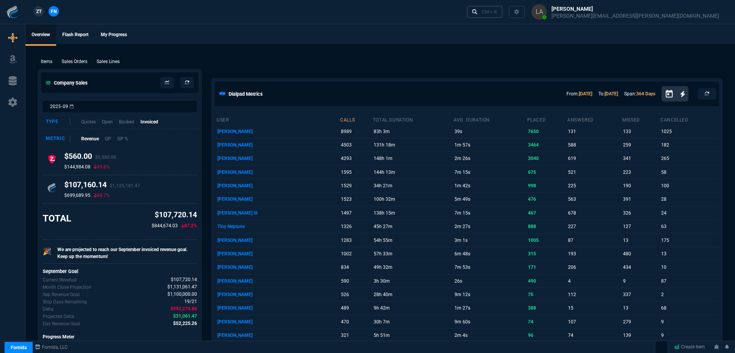
click at [503, 17] on link "Ctrl + K" at bounding box center [485, 12] width 36 height 12
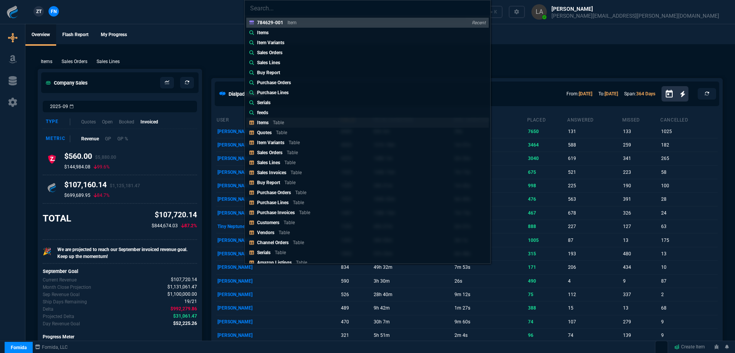
click at [310, 122] on link "Items Table" at bounding box center [367, 123] width 243 height 10
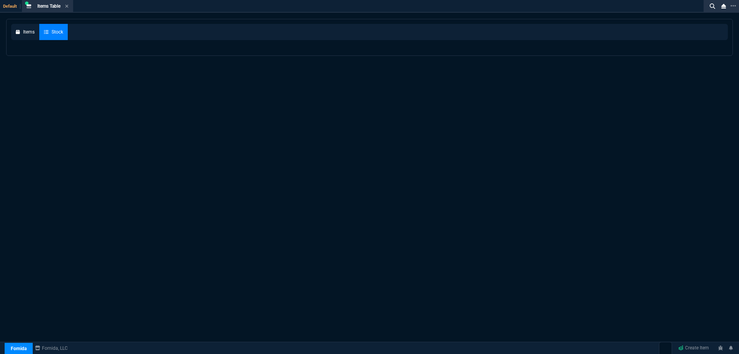
click at [310, 122] on div "Items Stock" at bounding box center [369, 205] width 739 height 373
select select
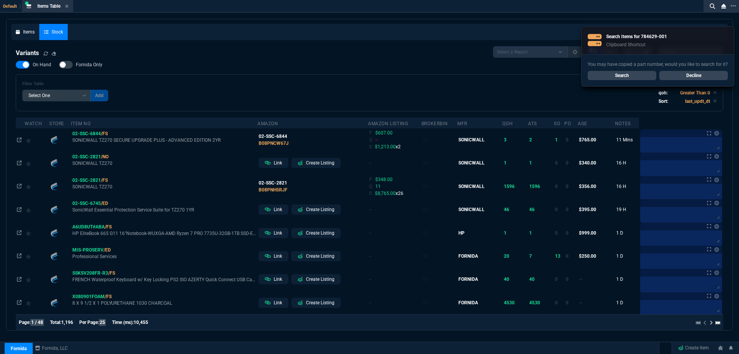
click at [694, 71] on link "Decline" at bounding box center [693, 75] width 69 height 9
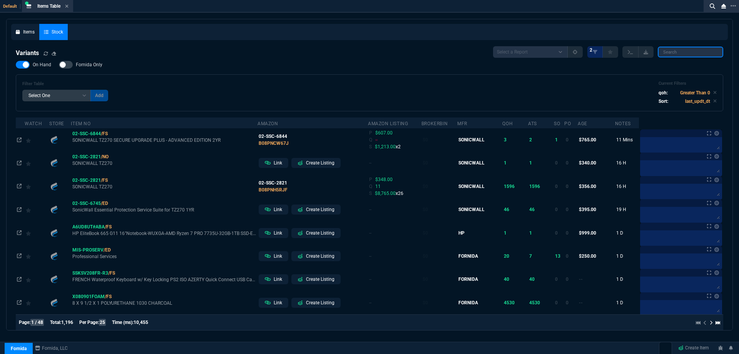
click at [685, 57] on input "search" at bounding box center [690, 52] width 65 height 11
paste input "784629-001*"
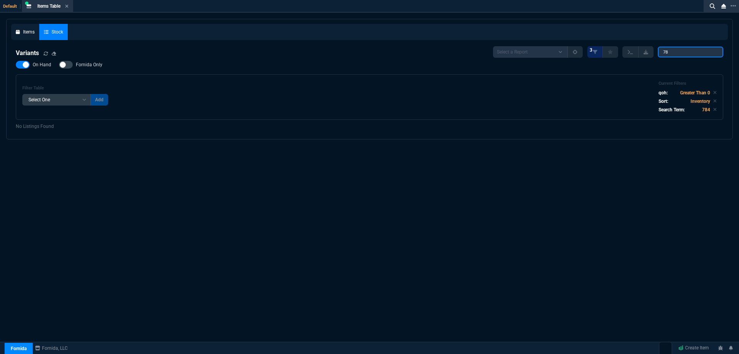
type input "7"
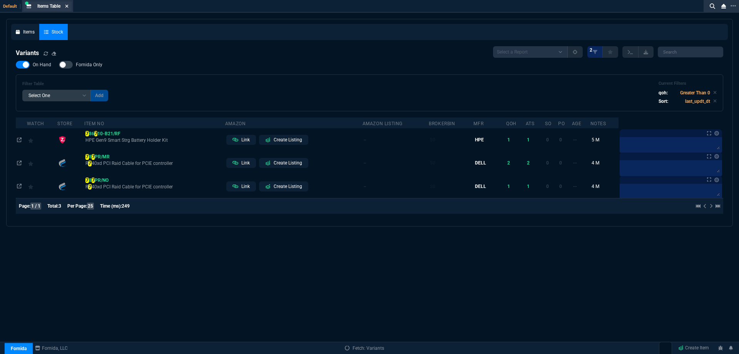
click at [68, 5] on icon at bounding box center [66, 6] width 3 height 5
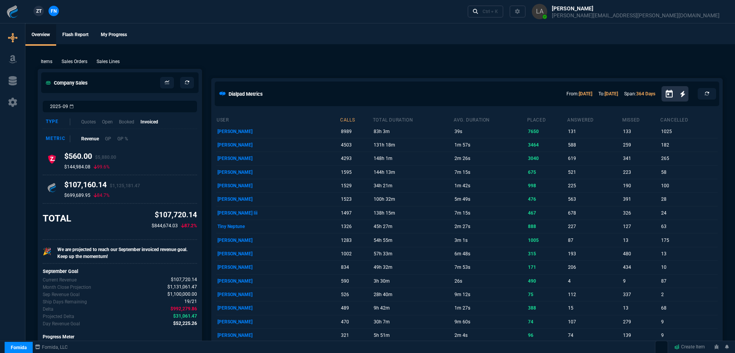
click at [38, 10] on span "ZT" at bounding box center [38, 11] width 5 height 7
click at [498, 14] on div "Ctrl + K" at bounding box center [490, 11] width 15 height 6
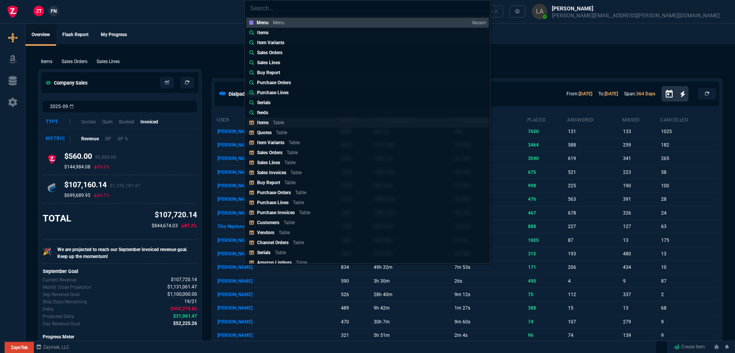
click at [260, 124] on p "Items" at bounding box center [263, 122] width 12 height 5
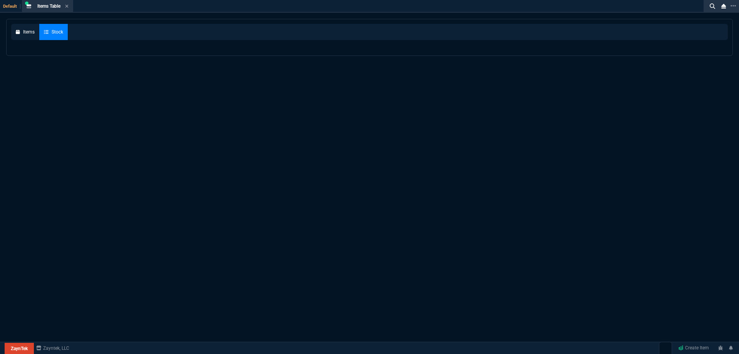
select select
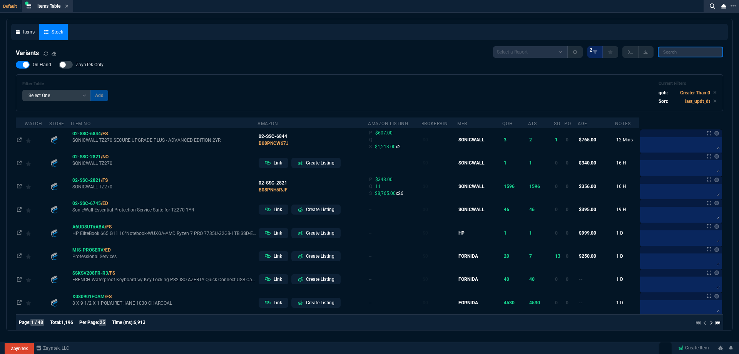
click at [662, 57] on input "search" at bounding box center [690, 52] width 65 height 11
paste input "784629-001*"
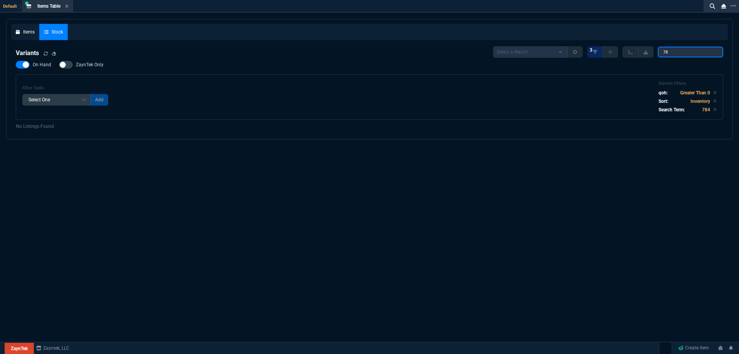
type input "7"
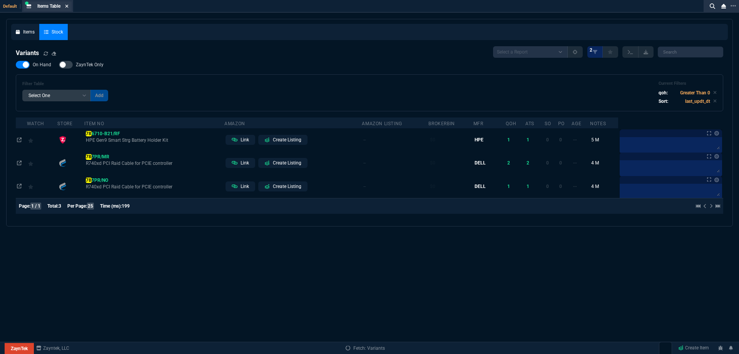
click at [69, 7] on icon at bounding box center [66, 6] width 3 height 5
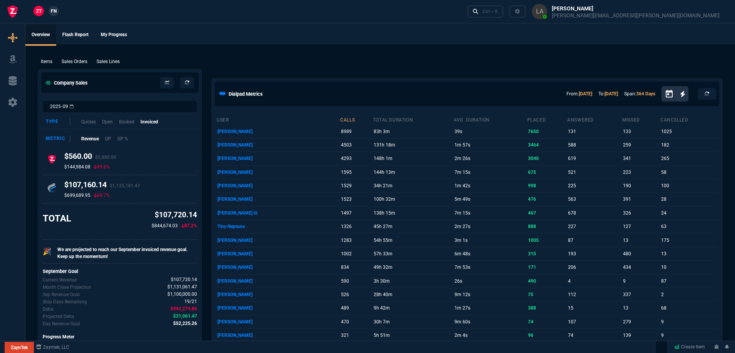
click at [54, 13] on span "FN" at bounding box center [54, 11] width 6 height 7
click at [498, 14] on div "Ctrl + K" at bounding box center [490, 11] width 15 height 6
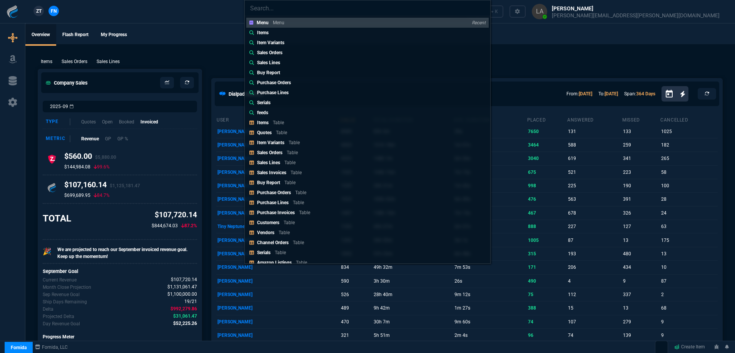
click at [260, 120] on p "Items" at bounding box center [263, 122] width 12 height 5
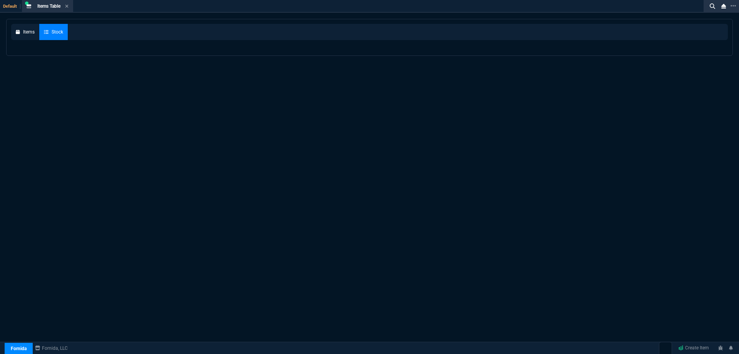
select select
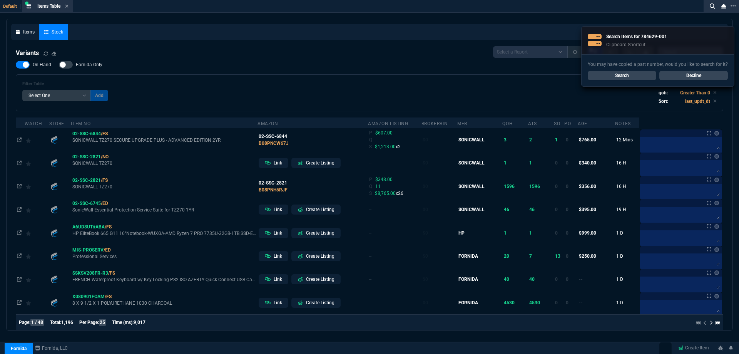
click at [698, 71] on link "Decline" at bounding box center [693, 75] width 69 height 9
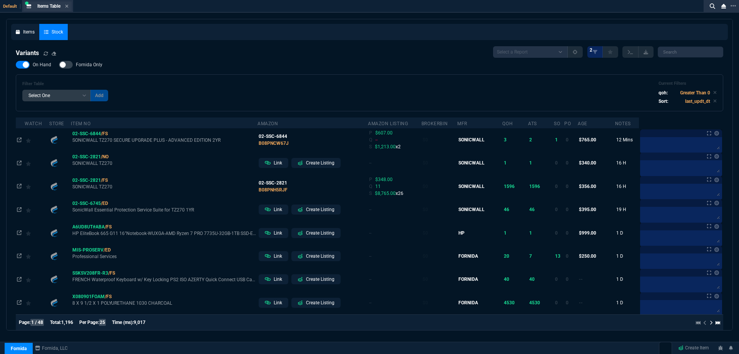
click at [70, 7] on div "Items Table Item" at bounding box center [47, 7] width 48 height 10
click at [67, 7] on icon at bounding box center [66, 6] width 3 height 5
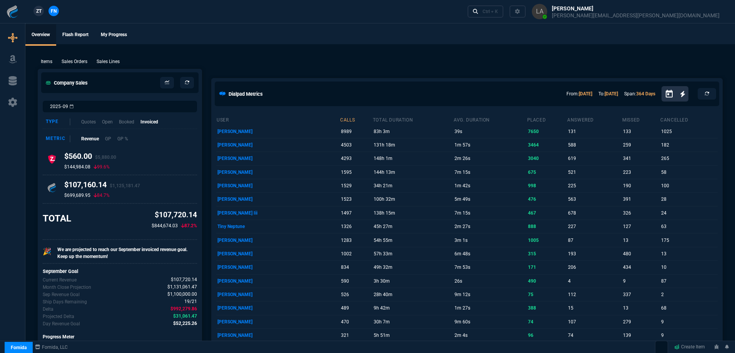
click at [118, 64] on p "Sales Lines" at bounding box center [108, 61] width 23 height 7
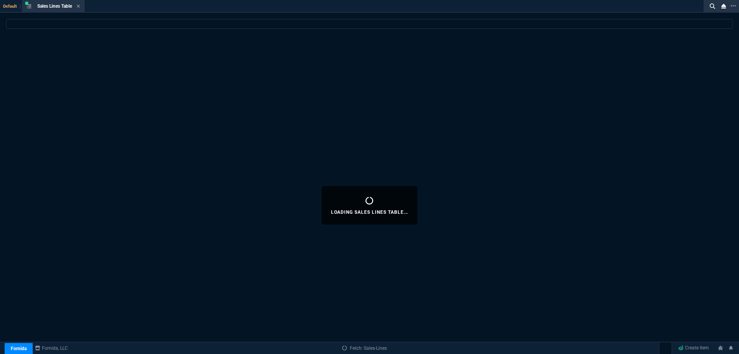
select select
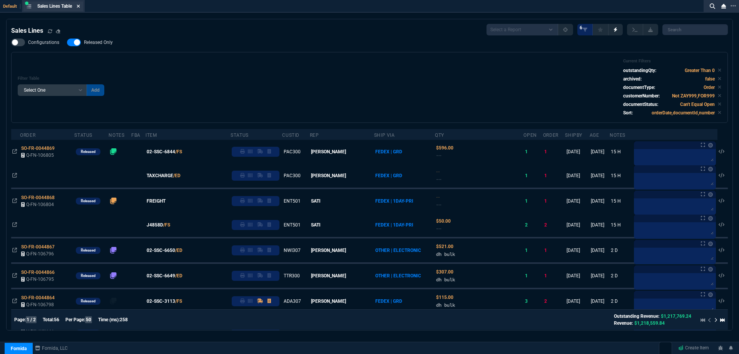
click at [80, 5] on icon at bounding box center [78, 6] width 3 height 5
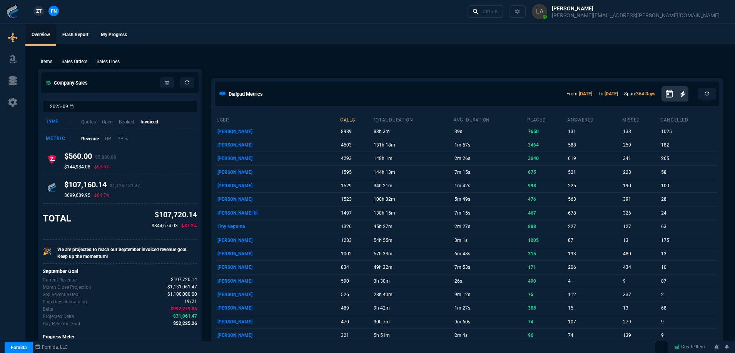
click at [43, 14] on link "ZT" at bounding box center [38, 11] width 10 height 10
click at [118, 61] on p "Sales Lines" at bounding box center [108, 61] width 23 height 7
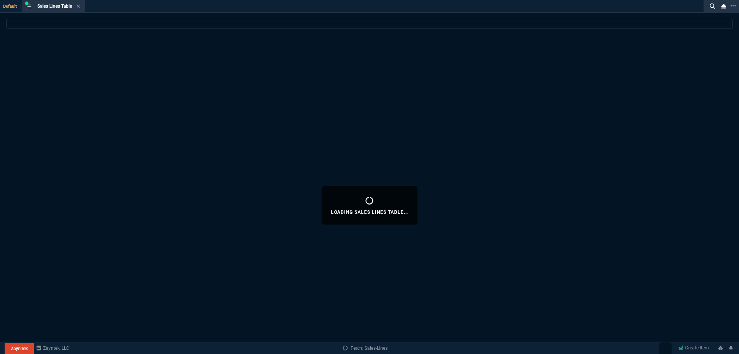
select select
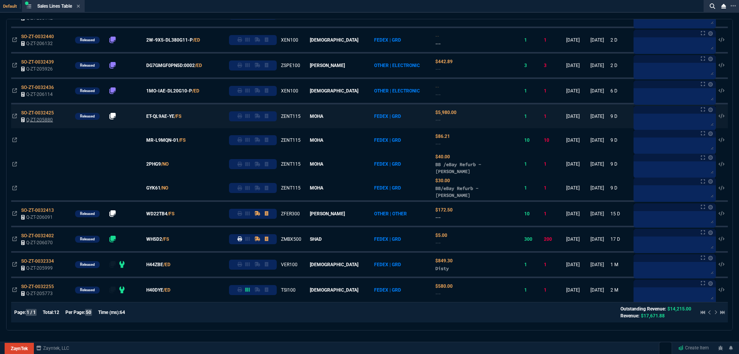
scroll to position [137, 0]
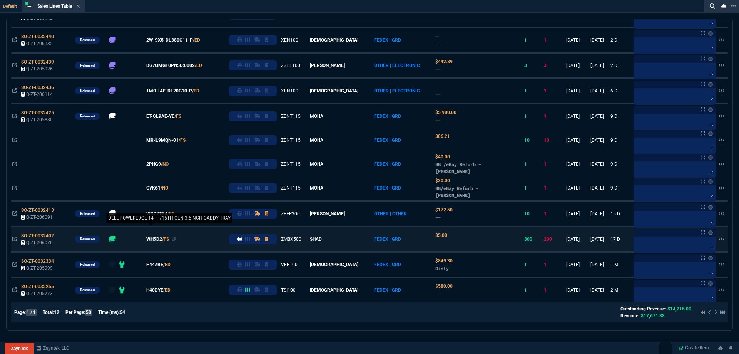
click at [162, 241] on span "WH5D2" at bounding box center [154, 239] width 16 height 7
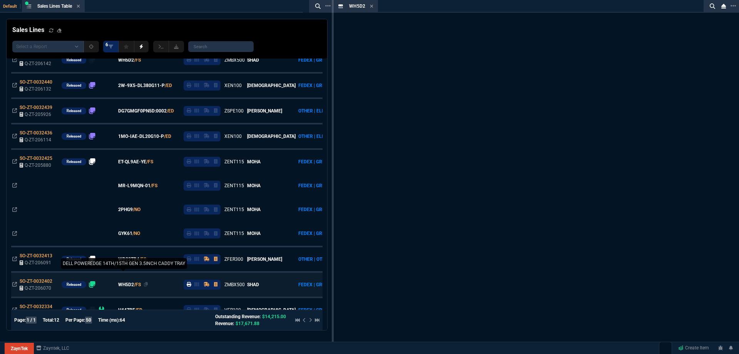
scroll to position [183, 0]
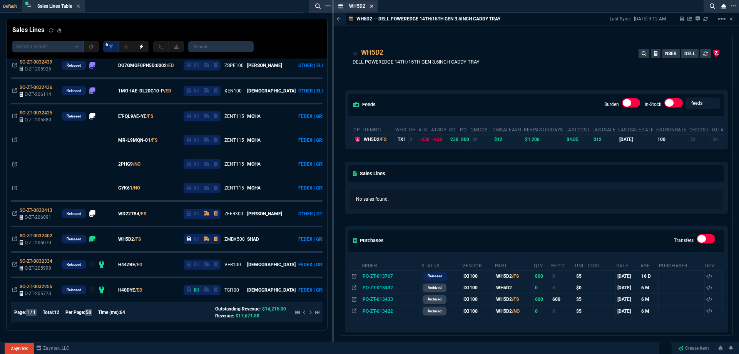
click at [371, 5] on icon at bounding box center [371, 6] width 3 height 5
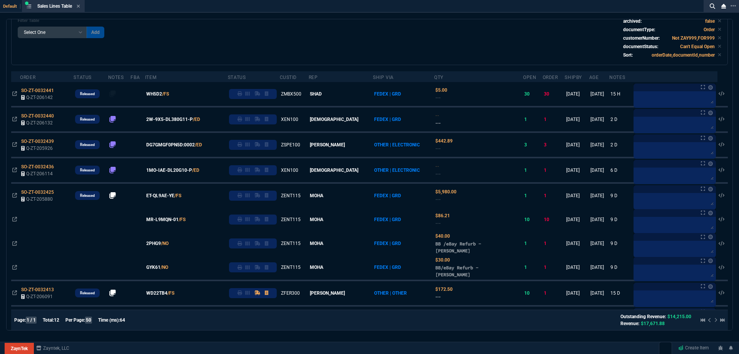
scroll to position [0, 0]
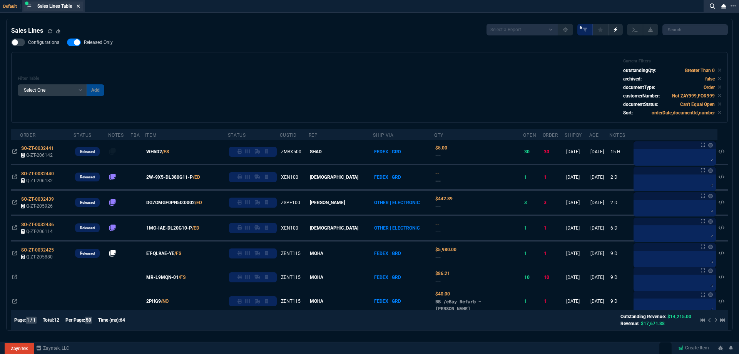
click at [79, 8] on icon at bounding box center [78, 6] width 3 height 5
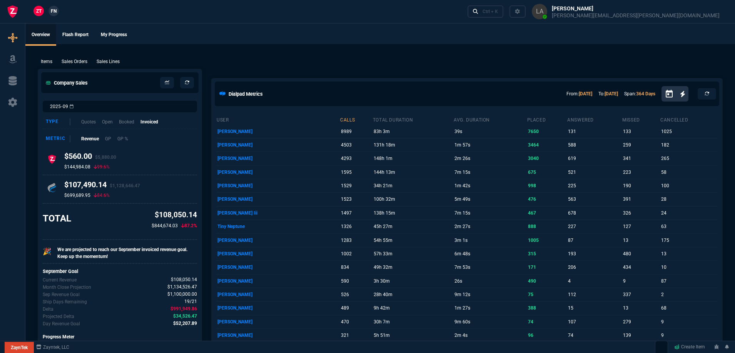
click at [56, 10] on span "FN" at bounding box center [54, 11] width 6 height 7
click at [115, 58] on p "Sales Lines" at bounding box center [108, 61] width 23 height 7
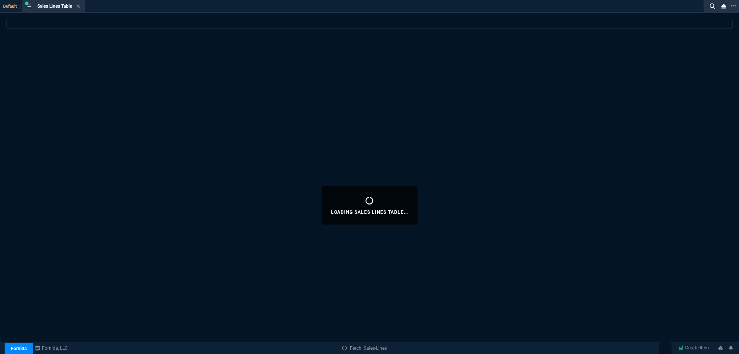
select select
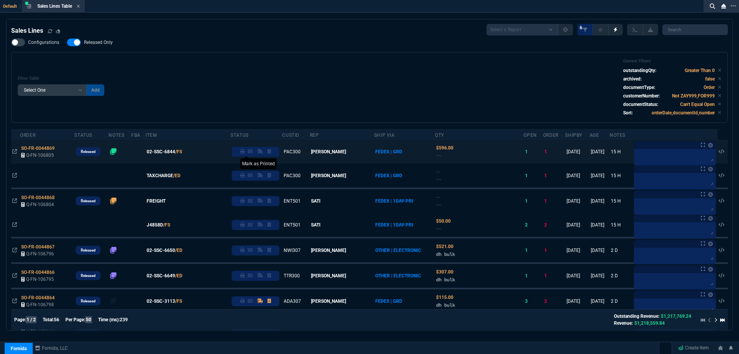
click at [245, 154] on icon at bounding box center [242, 151] width 5 height 5
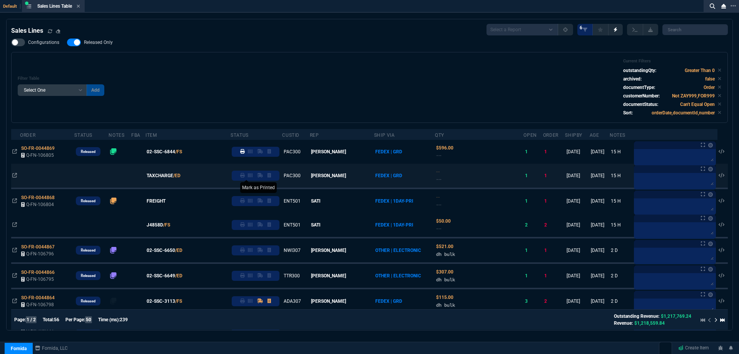
click at [245, 177] on icon at bounding box center [242, 175] width 5 height 5
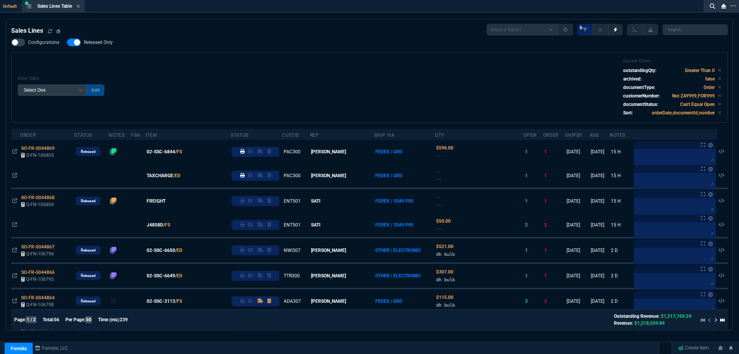
drag, startPoint x: 105, startPoint y: 44, endPoint x: 338, endPoint y: 55, distance: 232.8
click at [105, 43] on span "Released Only" at bounding box center [98, 42] width 29 height 6
click at [67, 43] on input "Released Only" at bounding box center [67, 42] width 0 height 0
checkbox input "false"
click at [336, 59] on div "Filter Table Select One Add Filter () Age () ATS () Cond (itemVariantCode) Cust…" at bounding box center [370, 88] width 704 height 58
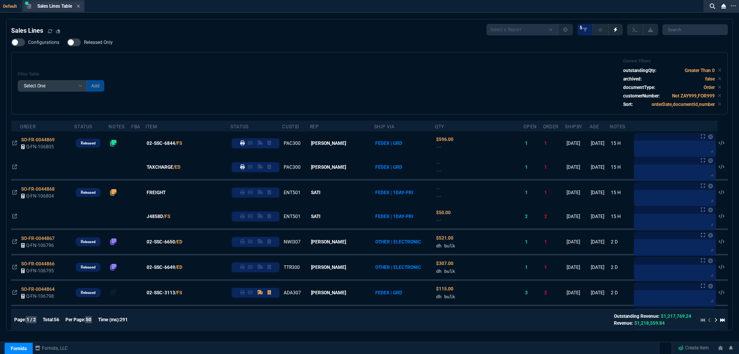
click at [82, 3] on div "Sales Lines Table Sales Line" at bounding box center [53, 7] width 60 height 10
click at [80, 6] on icon at bounding box center [78, 6] width 3 height 3
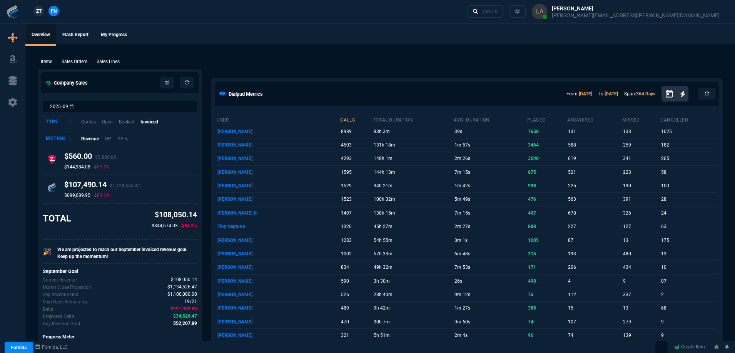
click at [34, 10] on link "ZT" at bounding box center [38, 11] width 10 height 10
click at [109, 65] on p "Sales Lines" at bounding box center [108, 61] width 23 height 7
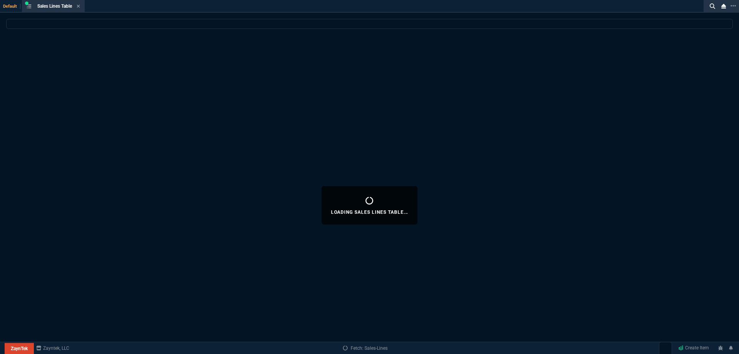
select select
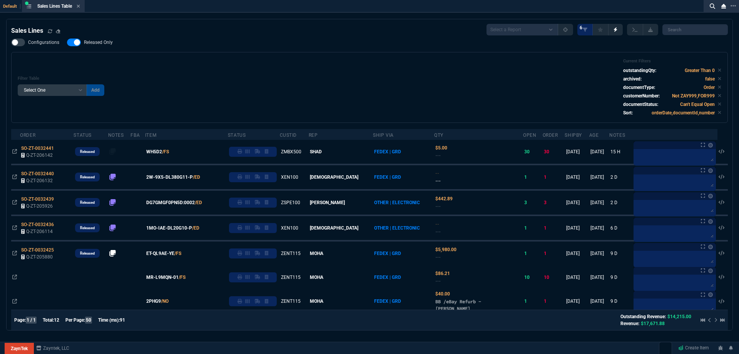
click at [108, 45] on span "Released Only" at bounding box center [98, 42] width 29 height 6
click at [67, 43] on input "Released Only" at bounding box center [67, 42] width 0 height 0
checkbox input "false"
click at [167, 68] on div "Filter Table Select One Add Filter () Age () ATS () Cond (itemVariantCode) Cust…" at bounding box center [370, 88] width 704 height 58
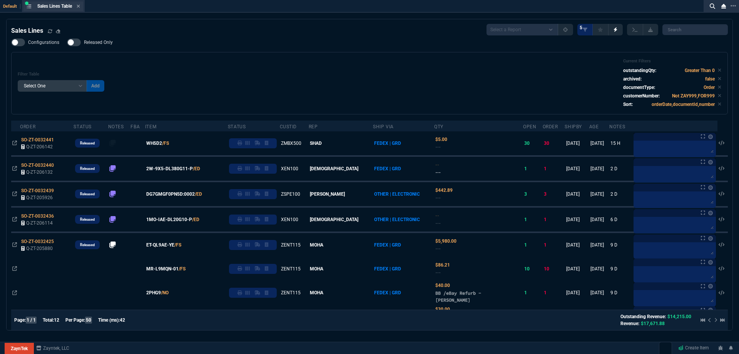
click at [85, 4] on div "Sales Lines Table Sales Line" at bounding box center [53, 7] width 63 height 10
click at [80, 5] on icon at bounding box center [78, 6] width 3 height 5
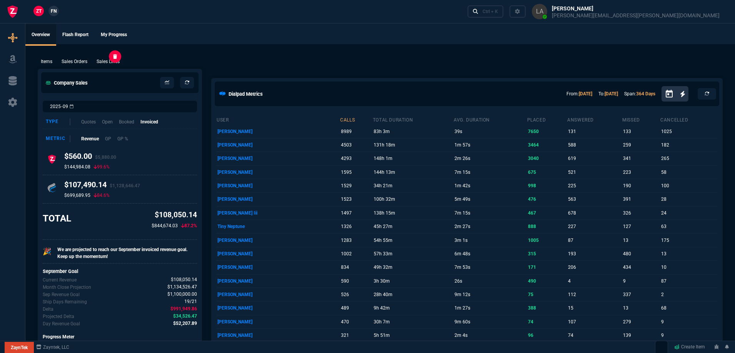
click at [115, 59] on p "Sales Lines" at bounding box center [108, 61] width 23 height 7
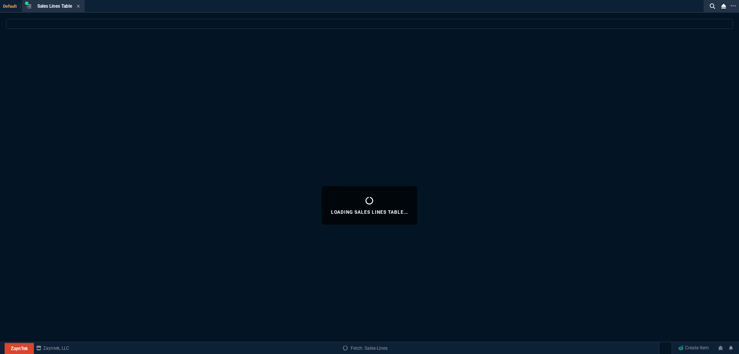
select select
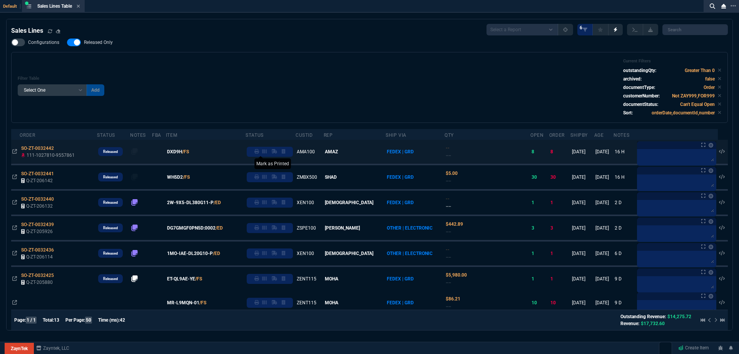
click at [259, 151] on icon at bounding box center [256, 151] width 5 height 5
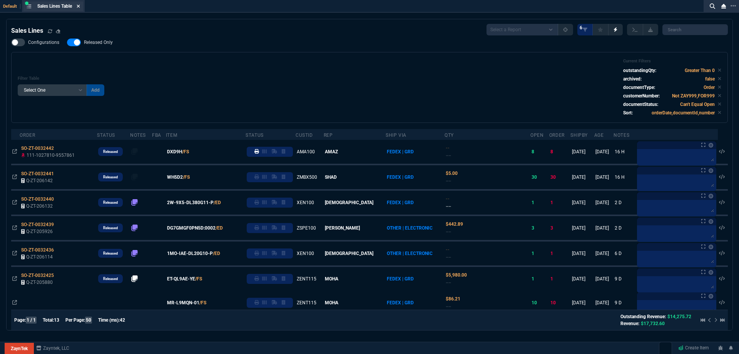
click at [80, 5] on icon at bounding box center [78, 6] width 3 height 5
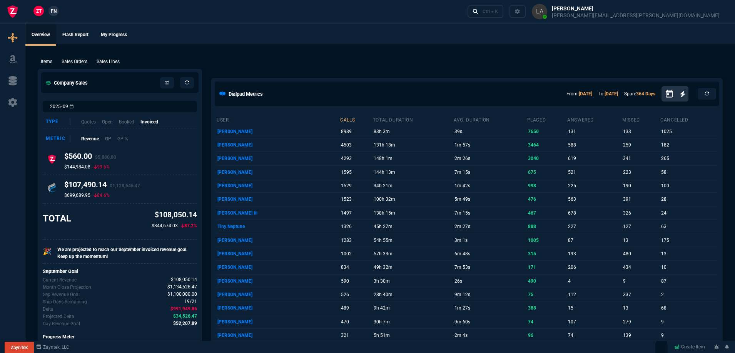
click at [52, 11] on span "FN" at bounding box center [54, 11] width 6 height 7
click at [111, 61] on p "Sales Lines" at bounding box center [108, 61] width 23 height 7
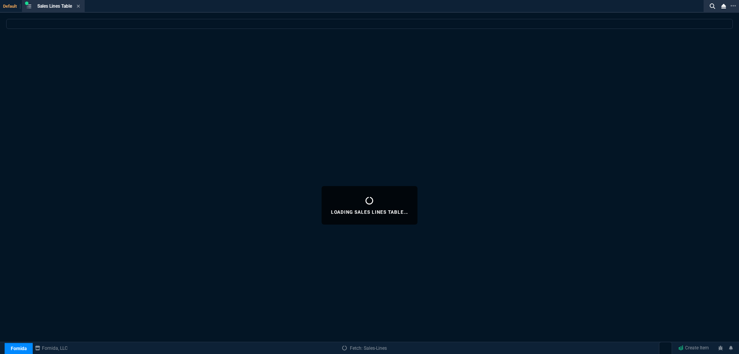
select select
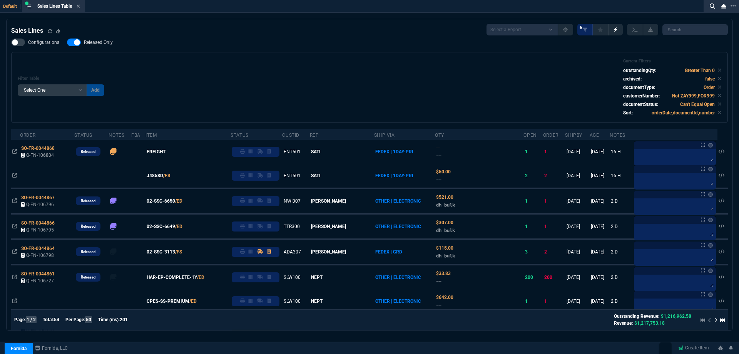
click at [107, 43] on span "Released Only" at bounding box center [98, 42] width 29 height 6
click at [67, 43] on input "Released Only" at bounding box center [67, 42] width 0 height 0
checkbox input "false"
click at [249, 53] on div "Filter Table Select One Add Filter () Age () ATS () Cond (itemVariantCode) Cust…" at bounding box center [369, 87] width 717 height 71
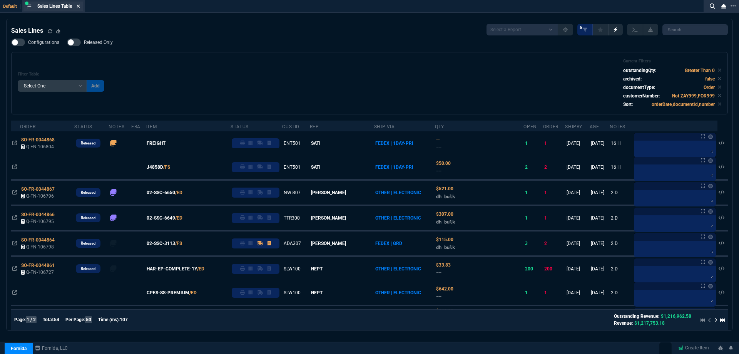
click at [80, 5] on icon at bounding box center [78, 6] width 3 height 5
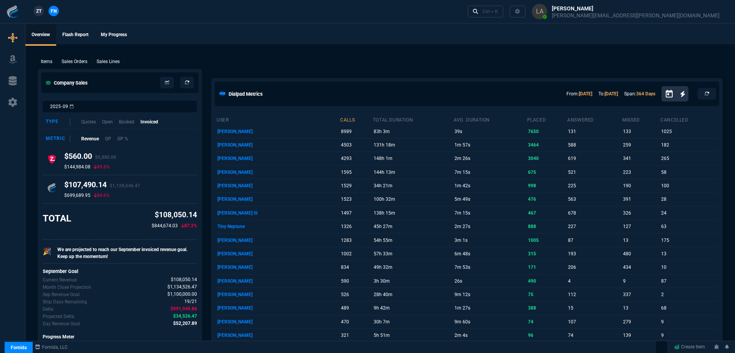
click at [38, 14] on span "ZT" at bounding box center [38, 11] width 5 height 7
click at [121, 62] on div "Sales Lines" at bounding box center [108, 61] width 29 height 7
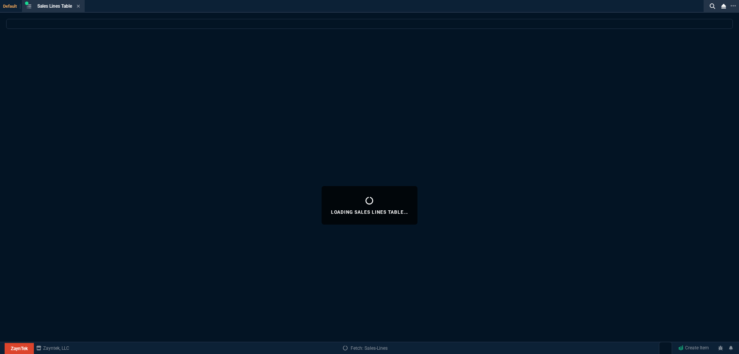
select select
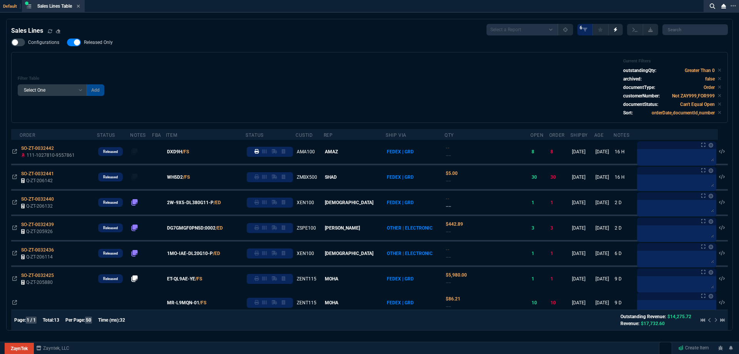
click at [105, 46] on label "Released Only" at bounding box center [94, 42] width 54 height 8
click at [67, 43] on input "Released Only" at bounding box center [67, 42] width 0 height 0
click at [323, 49] on div "Configurations Released Only Filter Table Select One Add Filter () Age () ATS (…" at bounding box center [369, 80] width 717 height 84
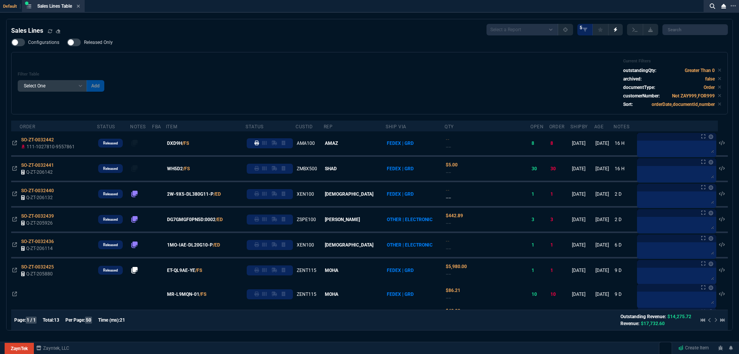
click at [112, 46] on label "Released Only" at bounding box center [94, 42] width 54 height 8
click at [67, 43] on input "Released Only" at bounding box center [67, 42] width 0 height 0
click at [253, 53] on div "Filter Table Select One Add Filter () Age () ATS () Cond (itemVariantCode) Cust…" at bounding box center [369, 83] width 717 height 62
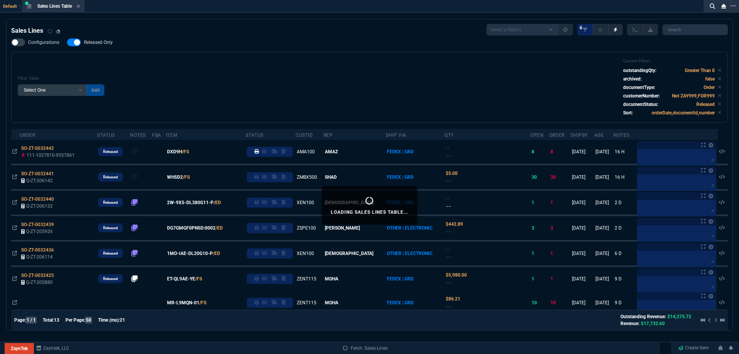
click at [113, 41] on label "Released Only" at bounding box center [94, 42] width 54 height 8
click at [67, 42] on input "Released Only" at bounding box center [67, 42] width 0 height 0
checkbox input "false"
click at [268, 60] on div "Filter Table Select One Add Filter () Age () ATS () Cond (itemVariantCode) Cust…" at bounding box center [370, 88] width 704 height 58
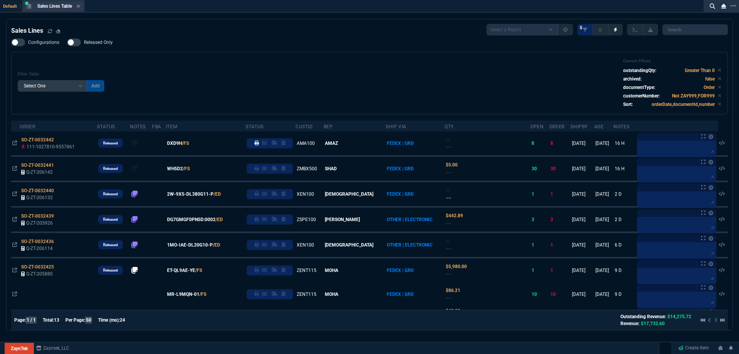
click at [77, 7] on div "Sales Lines Table Sales Line" at bounding box center [58, 6] width 43 height 7
click at [80, 7] on icon at bounding box center [78, 6] width 3 height 5
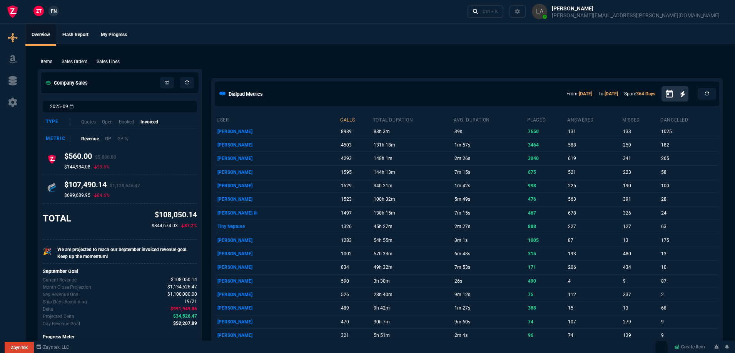
click at [52, 14] on span "FN" at bounding box center [54, 11] width 6 height 7
click at [105, 59] on p "Sales Lines" at bounding box center [108, 61] width 23 height 7
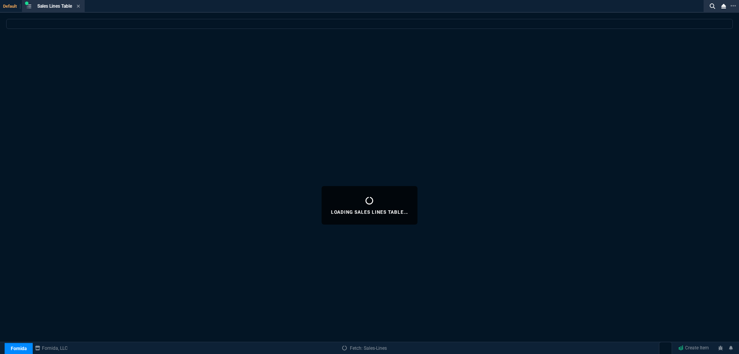
select select
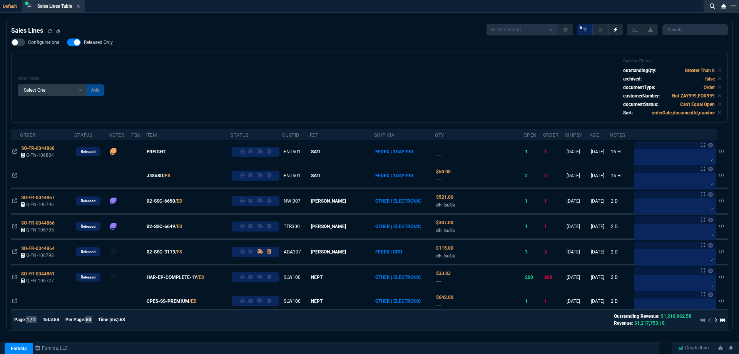
click at [104, 42] on span "Released Only" at bounding box center [98, 42] width 29 height 6
click at [67, 42] on input "Released Only" at bounding box center [67, 42] width 0 height 0
checkbox input "false"
click at [269, 53] on div "Filter Table Select One Add Filter () Age () ATS () Cond (itemVariantCode) Cust…" at bounding box center [369, 87] width 717 height 71
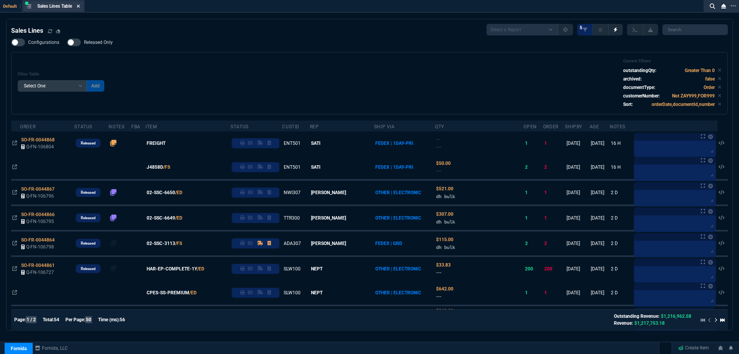
click at [79, 6] on icon at bounding box center [78, 6] width 3 height 5
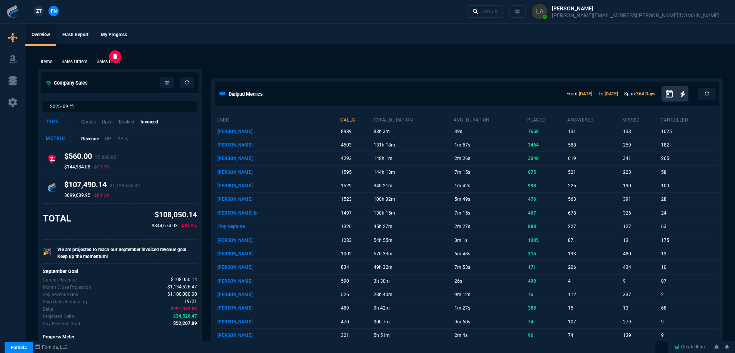
click at [105, 59] on p "Sales Lines" at bounding box center [108, 61] width 23 height 7
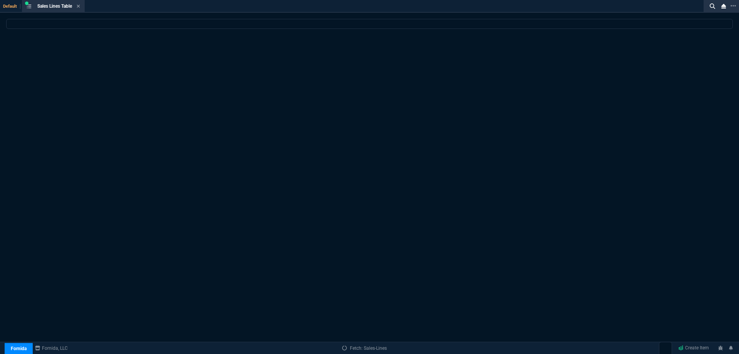
select select
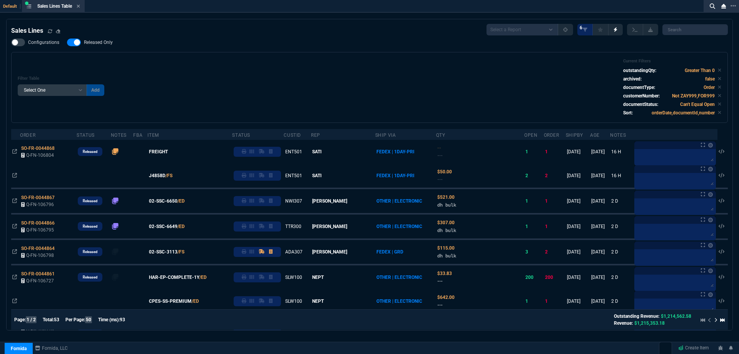
click at [102, 46] on label "Released Only" at bounding box center [94, 42] width 54 height 8
click at [67, 43] on input "Released Only" at bounding box center [67, 42] width 0 height 0
click at [247, 64] on div "Filter Table Select One Add Filter () Age () ATS () Cond (itemVariantCode) Cust…" at bounding box center [370, 88] width 704 height 58
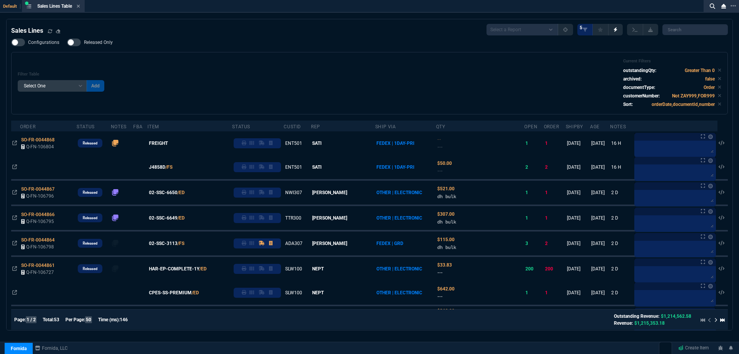
click at [95, 42] on span "Released Only" at bounding box center [98, 42] width 29 height 6
click at [67, 42] on input "Released Only" at bounding box center [67, 42] width 0 height 0
click at [190, 87] on div "Filter Table Select One Add Filter () Age () ATS () Cond (itemVariantCode) Cust…" at bounding box center [370, 83] width 704 height 49
click at [111, 41] on span "Released Only" at bounding box center [98, 42] width 29 height 6
click at [67, 42] on input "Released Only" at bounding box center [67, 42] width 0 height 0
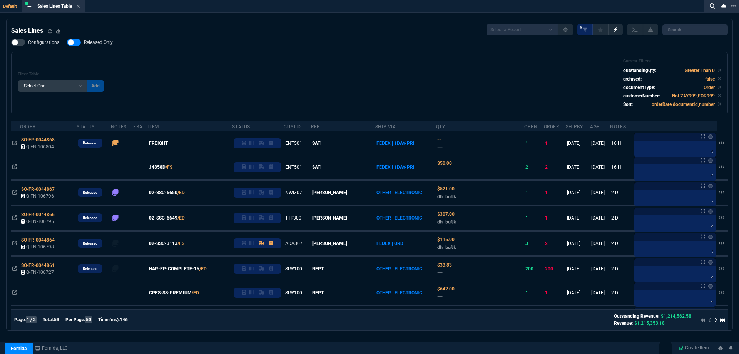
click at [238, 64] on div "Filter Table Select One Add Filter () Age () ATS () Cond (itemVariantCode) Cust…" at bounding box center [370, 83] width 704 height 49
click at [109, 41] on span "Released Only" at bounding box center [98, 42] width 29 height 6
click at [67, 42] on input "Released Only" at bounding box center [67, 42] width 0 height 0
checkbox input "true"
click at [280, 46] on div "Configurations Released Only Filter Table Select One Add Filter () Age () ATS (…" at bounding box center [369, 76] width 717 height 76
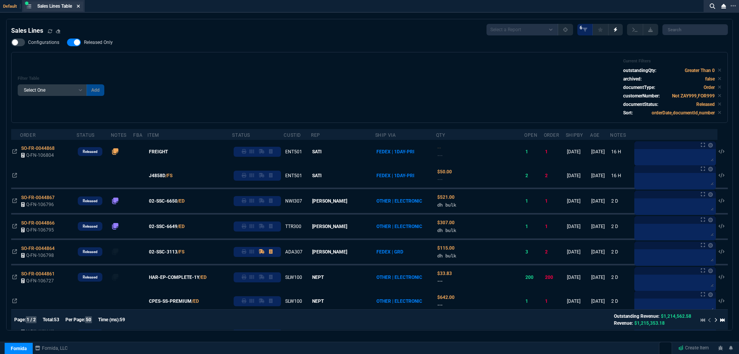
click at [80, 5] on icon at bounding box center [78, 6] width 3 height 5
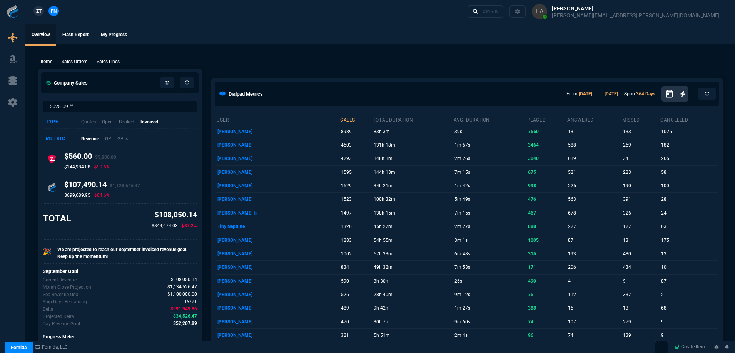
click at [41, 13] on span "ZT" at bounding box center [38, 11] width 5 height 7
click at [109, 60] on p "Sales Lines" at bounding box center [108, 61] width 23 height 7
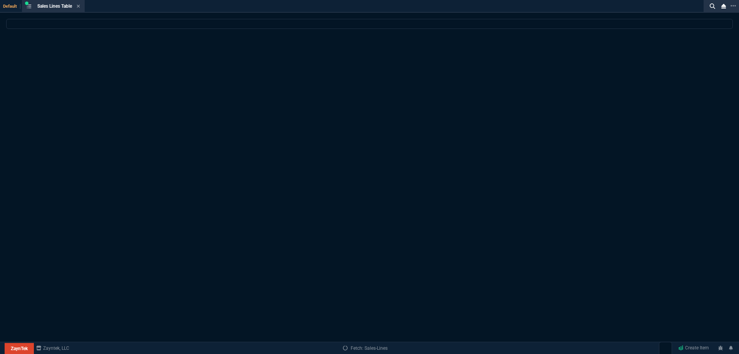
select select
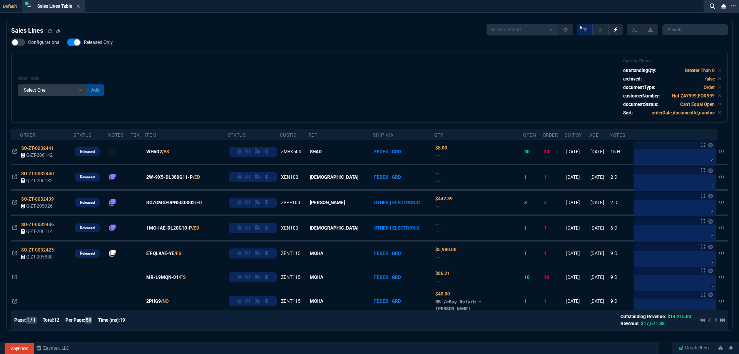
click at [94, 43] on span "Released Only" at bounding box center [98, 42] width 29 height 6
click at [67, 43] on input "Released Only" at bounding box center [67, 42] width 0 height 0
click at [239, 53] on div "Filter Table Select One Add Filter () Age () ATS () Cond (itemVariantCode) Cust…" at bounding box center [369, 87] width 717 height 71
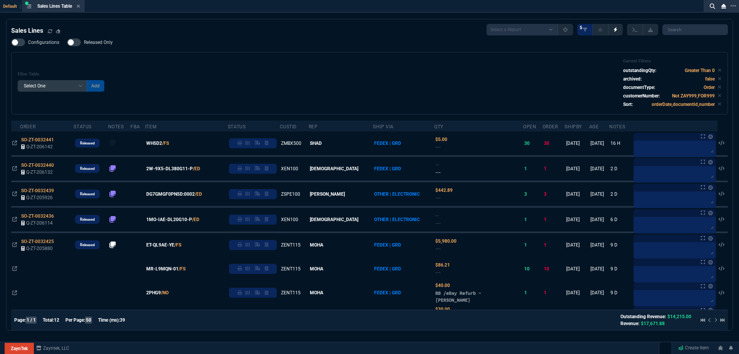
drag, startPoint x: 114, startPoint y: 44, endPoint x: 137, endPoint y: 51, distance: 24.0
click at [113, 44] on label "Released Only" at bounding box center [94, 42] width 54 height 8
click at [67, 43] on input "Released Only" at bounding box center [67, 42] width 0 height 0
click at [144, 53] on div "Filter Table Select One Add Filter () Age () ATS () Cond (itemVariantCode) Cust…" at bounding box center [369, 83] width 717 height 62
click at [96, 39] on label "Released Only" at bounding box center [94, 42] width 54 height 8
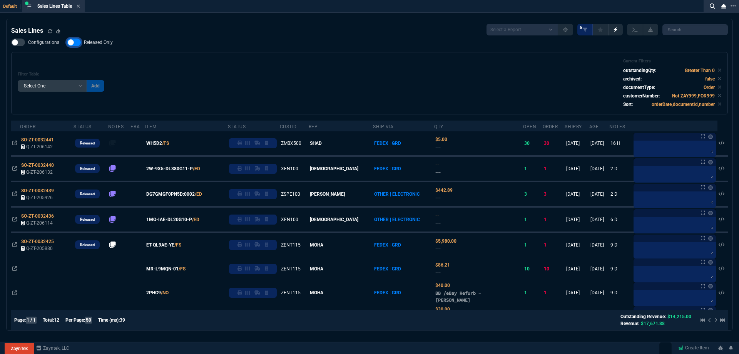
click at [67, 42] on input "Released Only" at bounding box center [67, 42] width 0 height 0
click at [220, 59] on div "Filter Table Select One Add Filter () Age () ATS () Cond (itemVariantCode) Cust…" at bounding box center [369, 83] width 717 height 62
click at [93, 41] on span "Released Only" at bounding box center [98, 42] width 29 height 6
click at [67, 42] on input "Released Only" at bounding box center [67, 42] width 0 height 0
click at [200, 17] on div "Default Sales Lines Table Sales Line Sales Lines Select a Report NEW QUERY Soni…" at bounding box center [369, 186] width 739 height 373
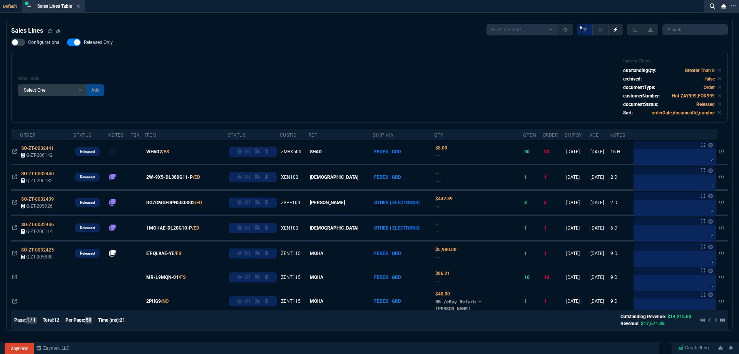
click at [92, 42] on span "Released Only" at bounding box center [98, 42] width 29 height 6
click at [67, 42] on input "Released Only" at bounding box center [67, 42] width 0 height 0
checkbox input "false"
click at [337, 70] on div "Filter Table Select One Add Filter () Age () ATS () Cond (itemVariantCode) Cust…" at bounding box center [370, 88] width 704 height 58
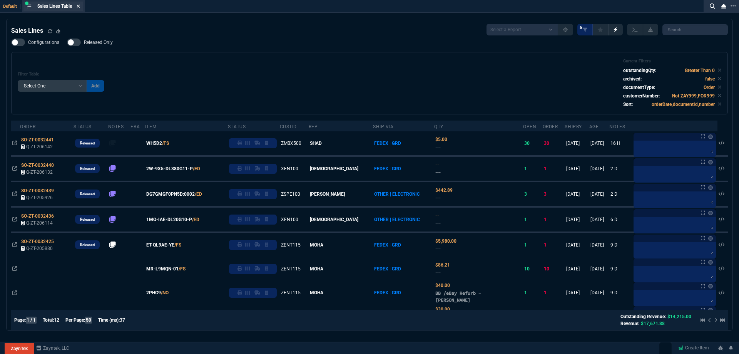
click at [80, 9] on fa-icon at bounding box center [78, 6] width 3 height 5
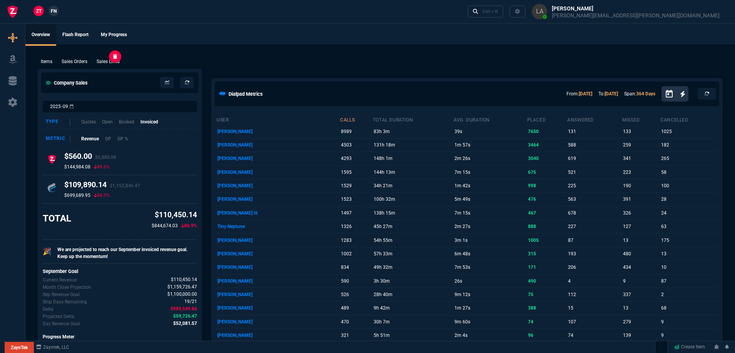
click at [107, 59] on p "Sales Lines" at bounding box center [108, 61] width 23 height 7
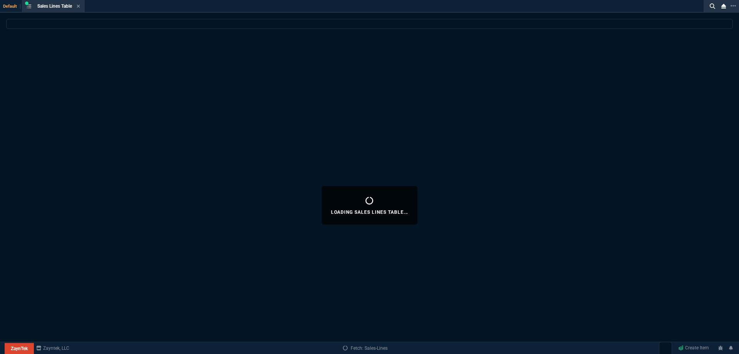
select select
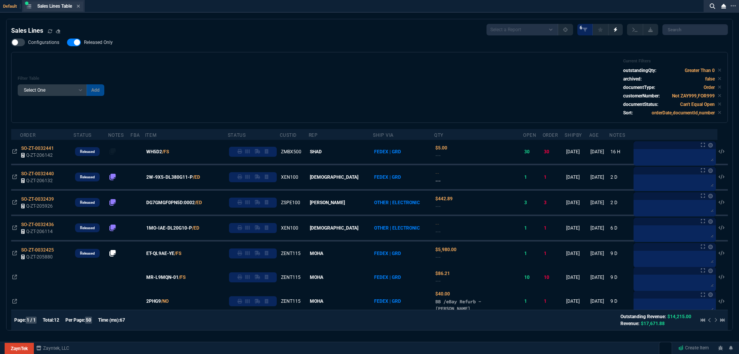
click at [82, 5] on div "Sales Lines Table Sales Line" at bounding box center [53, 7] width 60 height 10
click at [79, 7] on icon at bounding box center [78, 6] width 3 height 5
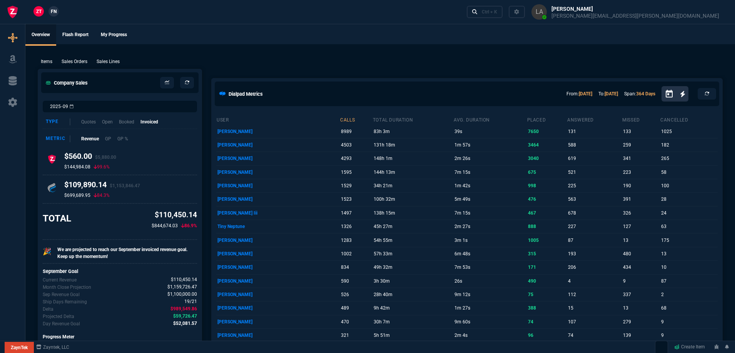
click at [124, 64] on div "Items Sales Orders Sales Lines Add Link" at bounding box center [380, 61] width 685 height 9
click at [114, 65] on p "Sales Lines" at bounding box center [108, 61] width 23 height 7
select select
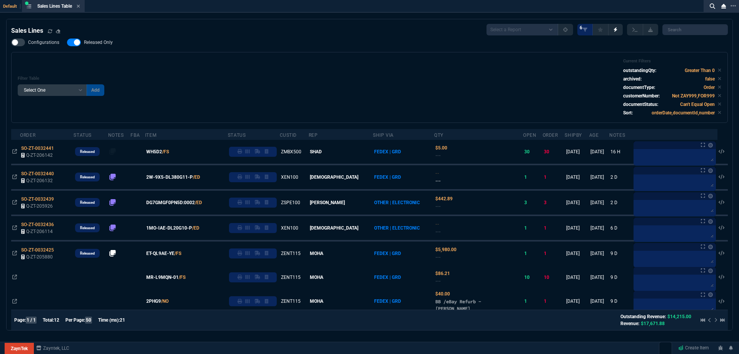
click at [104, 45] on span "Released Only" at bounding box center [98, 42] width 29 height 6
click at [67, 43] on input "Released Only" at bounding box center [67, 42] width 0 height 0
click at [260, 53] on div "Filter Table Select One Add Filter () Age () ATS () Cond (itemVariantCode) Cust…" at bounding box center [369, 87] width 717 height 71
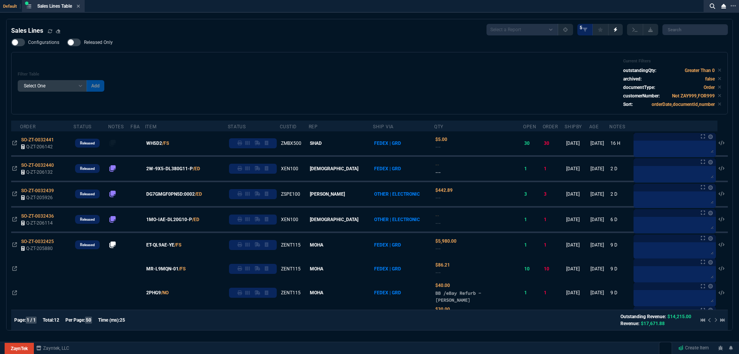
click at [92, 38] on div "Sales Lines Select a Report NEW QUERY SonicWall Sale AMZ (MTD) NEW QUERY INS100…" at bounding box center [369, 239] width 717 height 430
click at [90, 39] on label "Released Only" at bounding box center [94, 42] width 54 height 8
click at [67, 42] on input "Released Only" at bounding box center [67, 42] width 0 height 0
click at [226, 60] on div "Filter Table Select One Add Filter () Age () ATS () Cond (itemVariantCode) Cust…" at bounding box center [370, 83] width 704 height 49
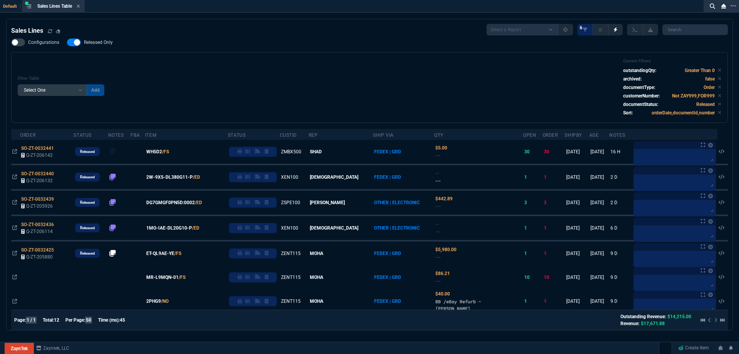
drag, startPoint x: 94, startPoint y: 44, endPoint x: 176, endPoint y: 56, distance: 83.2
click at [94, 44] on span "Released Only" at bounding box center [98, 42] width 29 height 6
click at [67, 43] on input "Released Only" at bounding box center [67, 42] width 0 height 0
checkbox input "false"
drag, startPoint x: 239, startPoint y: 69, endPoint x: 239, endPoint y: 64, distance: 5.0
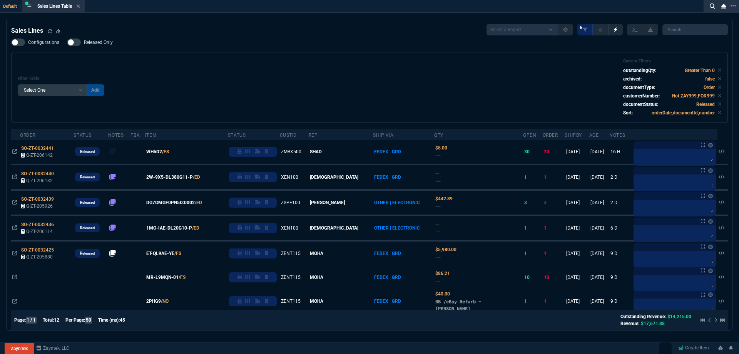
click at [239, 67] on div "Filter Table Select One Add Filter () Age () ATS () Cond (itemVariantCode) Cust…" at bounding box center [370, 88] width 704 height 58
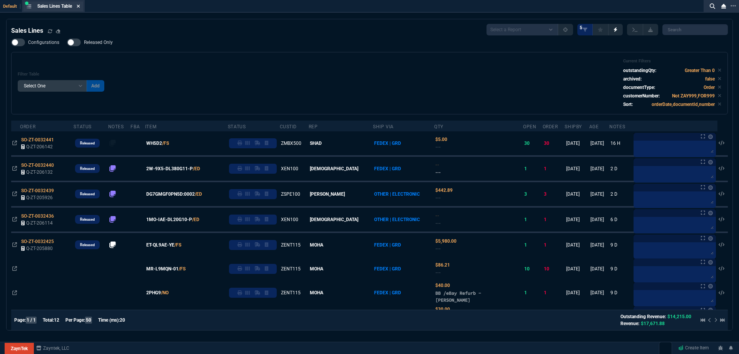
click at [79, 5] on icon at bounding box center [78, 6] width 3 height 3
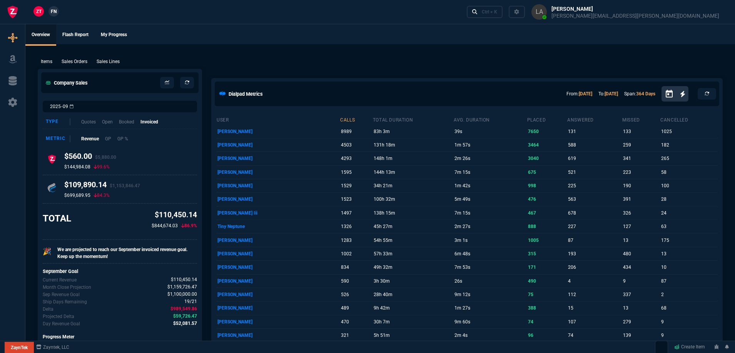
click at [106, 64] on p "Sales Lines" at bounding box center [108, 61] width 23 height 7
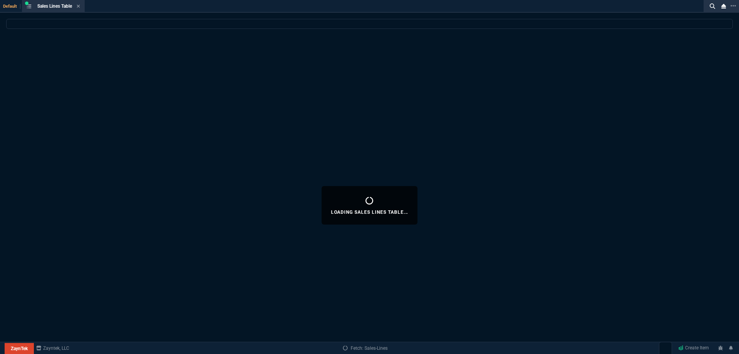
select select
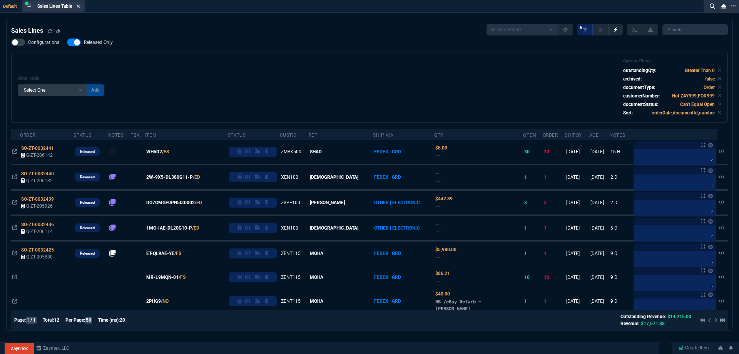
click at [80, 8] on icon at bounding box center [78, 6] width 3 height 5
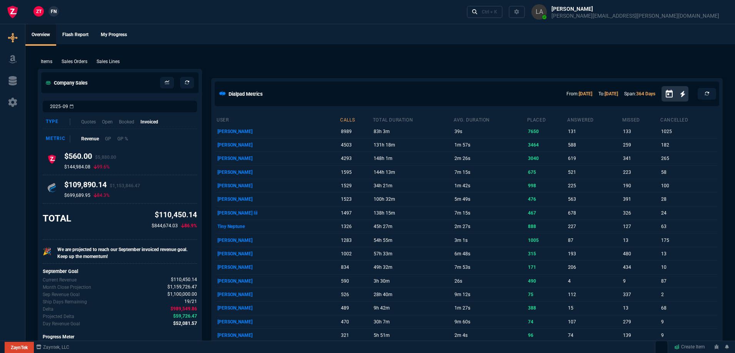
click at [117, 58] on div "Items Sales Orders Sales Lines Add Link" at bounding box center [380, 61] width 685 height 9
click at [117, 59] on p "Sales Lines" at bounding box center [108, 61] width 23 height 7
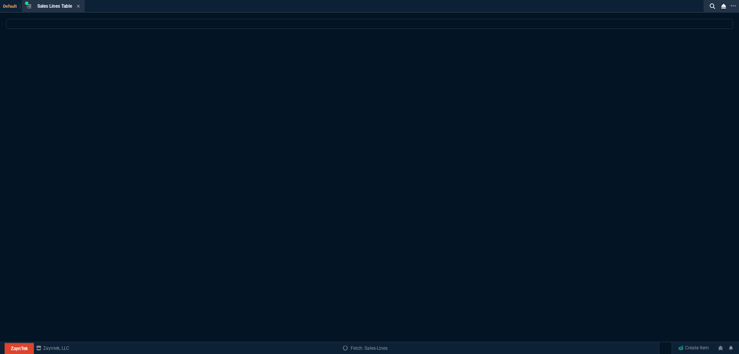
select select
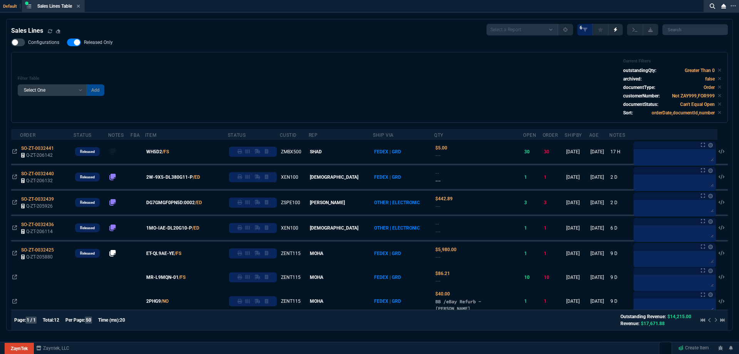
click at [108, 40] on span "Released Only" at bounding box center [98, 42] width 29 height 6
click at [67, 42] on input "Released Only" at bounding box center [67, 42] width 0 height 0
checkbox input "false"
click at [261, 56] on div "Filter Table Select One Add Filter () Age () ATS () Cond (itemVariantCode) Cust…" at bounding box center [369, 87] width 717 height 71
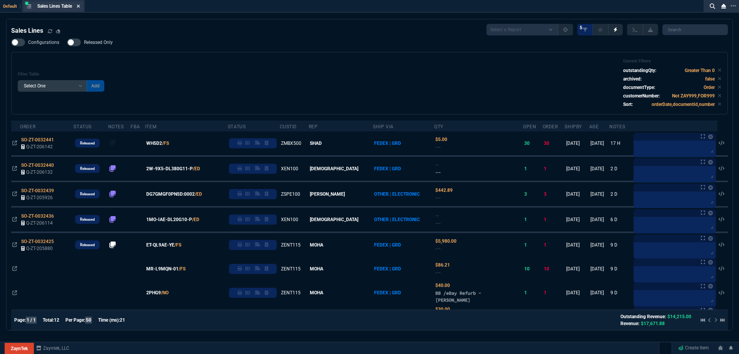
click at [80, 7] on icon at bounding box center [78, 6] width 3 height 5
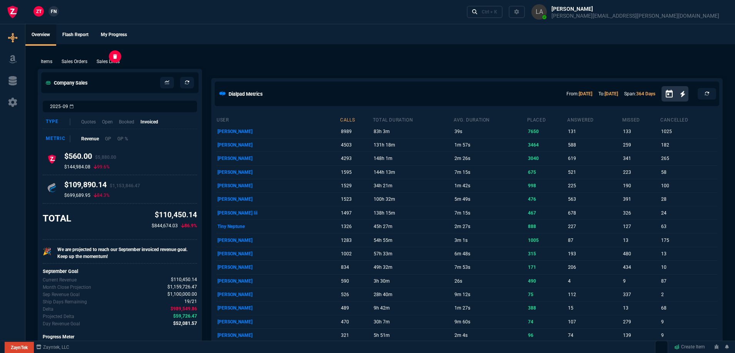
click at [115, 59] on p "Sales Lines" at bounding box center [108, 61] width 23 height 7
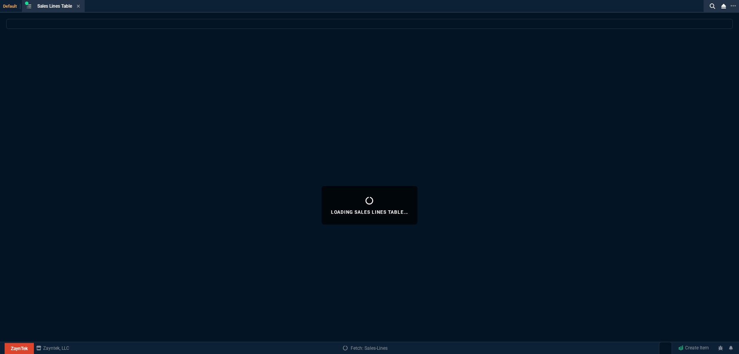
select select
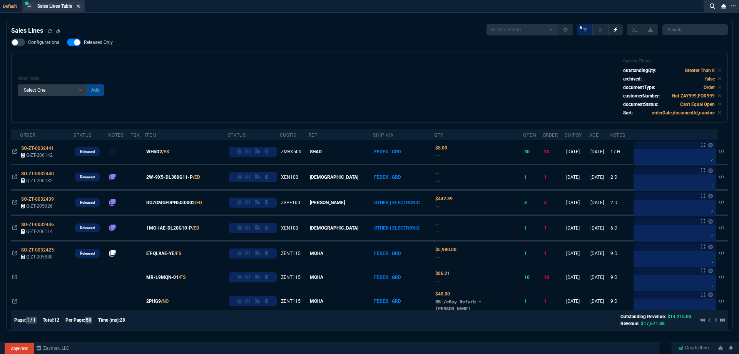
click at [79, 6] on icon at bounding box center [78, 6] width 3 height 5
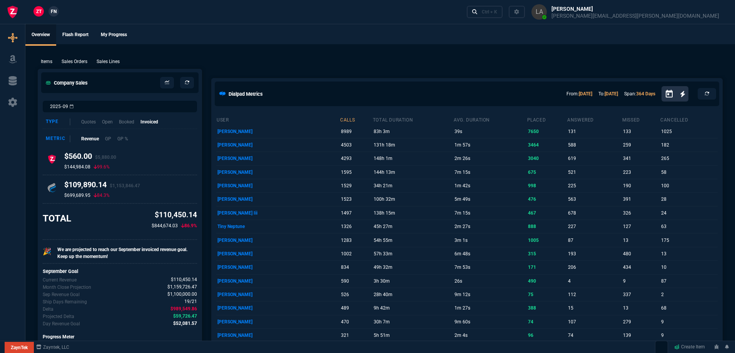
click at [52, 12] on span "FN" at bounding box center [54, 11] width 6 height 7
click at [105, 62] on p "Sales Lines" at bounding box center [108, 61] width 23 height 7
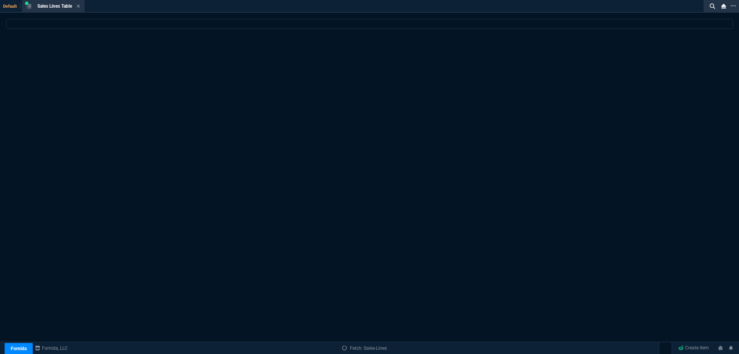
select select
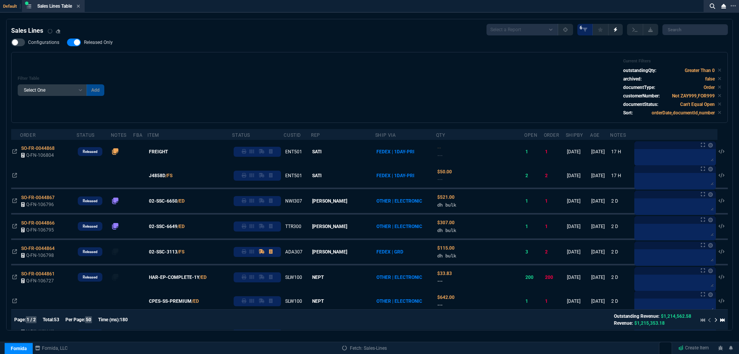
click at [110, 42] on span "Released Only" at bounding box center [98, 42] width 29 height 6
click at [67, 42] on input "Released Only" at bounding box center [67, 42] width 0 height 0
checkbox input "false"
click at [321, 73] on div "Filter Table Select One Add Filter () Age () ATS () Cond (itemVariantCode) Cust…" at bounding box center [370, 88] width 704 height 58
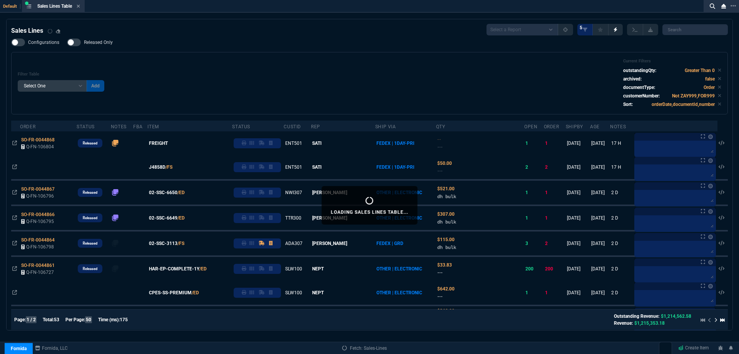
click at [80, 6] on icon at bounding box center [78, 6] width 3 height 5
click at [80, 6] on div "ZT FN Ctrl + K" at bounding box center [369, 12] width 739 height 24
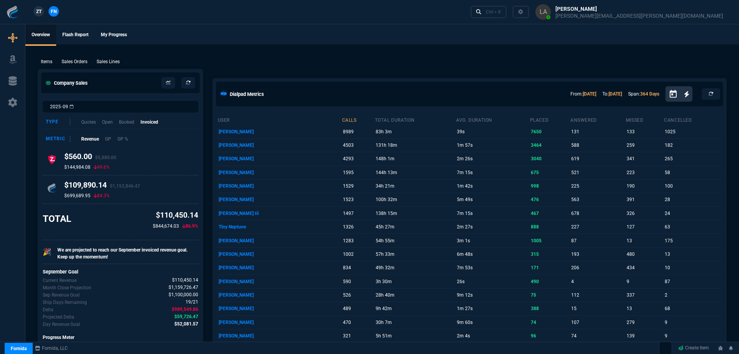
click at [80, 6] on div "ZT FN Ctrl + K" at bounding box center [369, 12] width 739 height 24
click at [108, 59] on p "Sales Lines" at bounding box center [108, 61] width 23 height 7
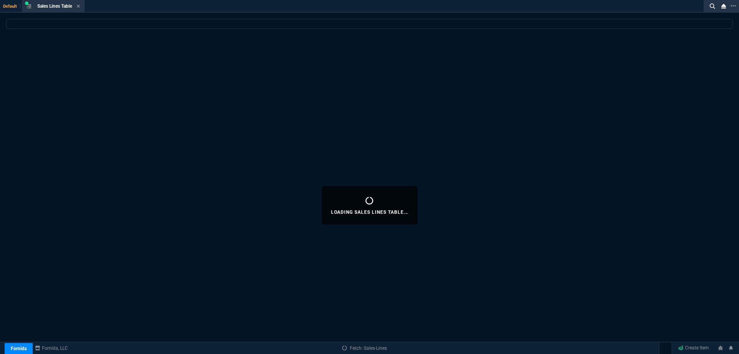
select select
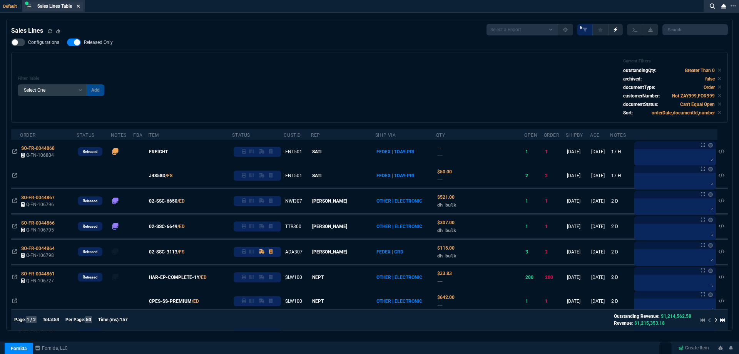
click at [79, 6] on icon at bounding box center [78, 6] width 3 height 5
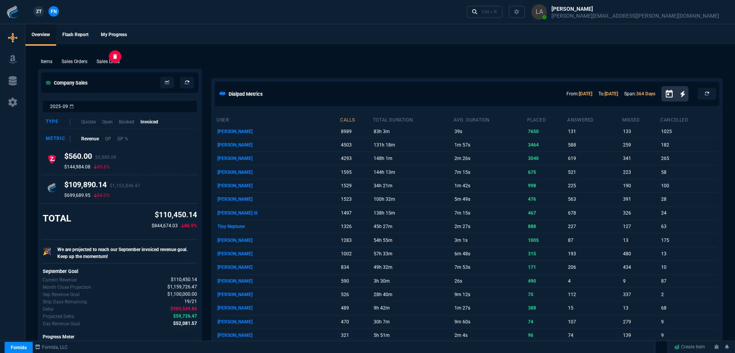
click at [104, 62] on p "Sales Lines" at bounding box center [108, 61] width 23 height 7
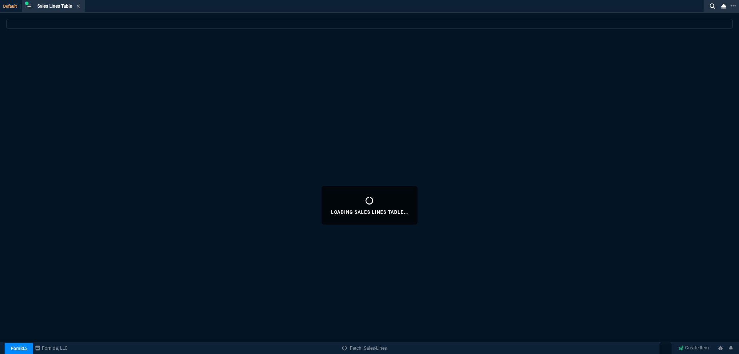
select select
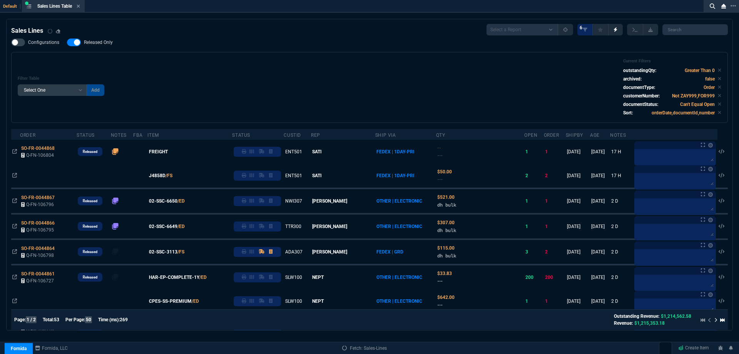
click at [104, 42] on span "Released Only" at bounding box center [98, 42] width 29 height 6
click at [67, 42] on input "Released Only" at bounding box center [67, 42] width 0 height 0
checkbox input "false"
click at [357, 64] on div "Filter Table Select One Add Filter () Age () ATS () Cond (itemVariantCode) Cust…" at bounding box center [370, 88] width 704 height 58
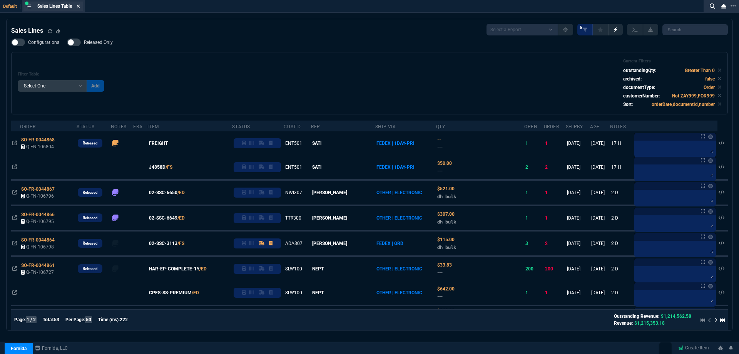
click at [80, 7] on icon at bounding box center [78, 6] width 3 height 3
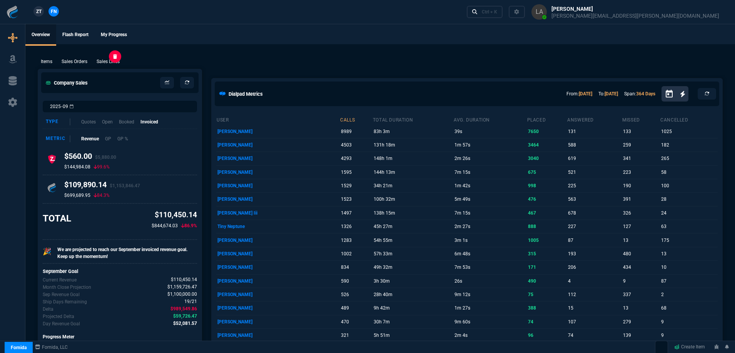
click at [120, 64] on p "Sales Lines" at bounding box center [108, 61] width 23 height 7
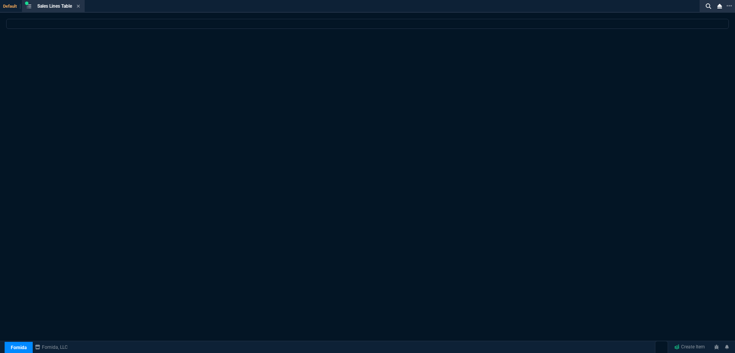
click at [333, 60] on div at bounding box center [367, 205] width 735 height 372
select select
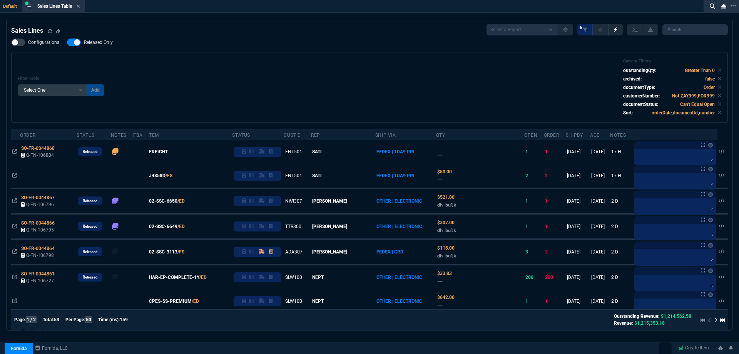
click at [77, 41] on div at bounding box center [74, 42] width 14 height 8
click at [67, 42] on input "Released Only" at bounding box center [67, 42] width 0 height 0
drag, startPoint x: 303, startPoint y: 78, endPoint x: 293, endPoint y: 84, distance: 10.9
click at [302, 78] on div "Filter Table Select One Add Filter () Age () ATS () Cond (itemVariantCode) Cust…" at bounding box center [370, 88] width 704 height 58
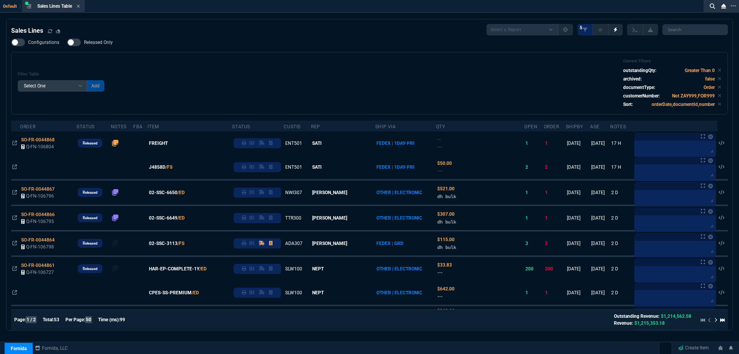
click at [85, 40] on span "Released Only" at bounding box center [98, 42] width 29 height 6
click at [67, 42] on input "Released Only" at bounding box center [67, 42] width 0 height 0
click at [251, 59] on div "Filter Table Select One Add Filter () Age () ATS () Cond (itemVariantCode) Cust…" at bounding box center [369, 83] width 717 height 62
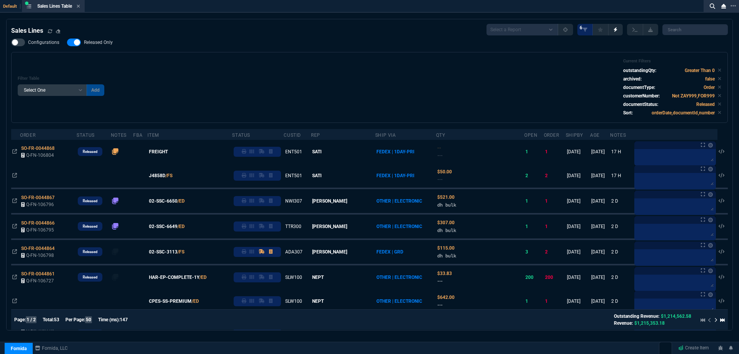
click at [93, 43] on span "Released Only" at bounding box center [98, 42] width 29 height 6
click at [67, 43] on input "Released Only" at bounding box center [67, 42] width 0 height 0
click at [181, 52] on div "Configurations Released Only Filter Table Select One Add Filter () Age () ATS (…" at bounding box center [369, 80] width 717 height 84
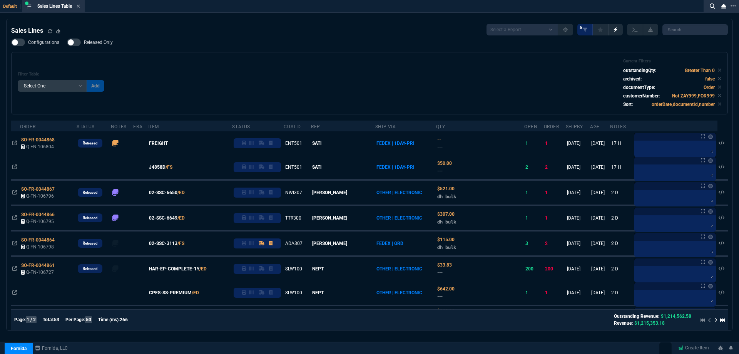
click at [88, 44] on span "Released Only" at bounding box center [98, 42] width 29 height 6
click at [67, 43] on input "Released Only" at bounding box center [67, 42] width 0 height 0
click at [172, 47] on div "Configurations Released Only Filter Table Select One Add Filter () Age () ATS (…" at bounding box center [369, 76] width 717 height 76
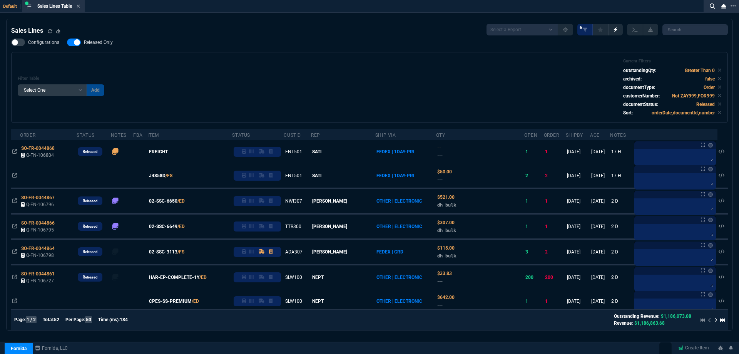
click at [94, 40] on span "Released Only" at bounding box center [98, 42] width 29 height 6
click at [67, 42] on input "Released Only" at bounding box center [67, 42] width 0 height 0
checkbox input "false"
click at [310, 48] on div "Configurations Released Only Filter Table Select One Add Filter () Age () ATS (…" at bounding box center [369, 80] width 717 height 84
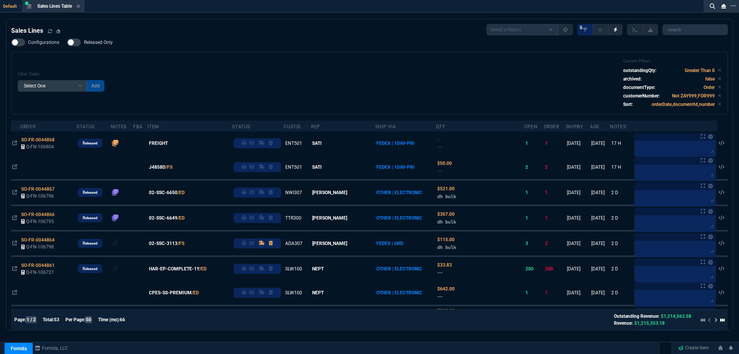
click at [344, 42] on div "Configurations Released Only Filter Table Select One Add Filter () Age () ATS (…" at bounding box center [369, 76] width 717 height 76
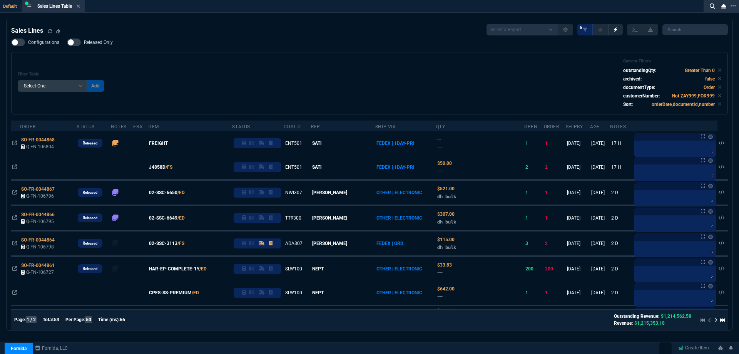
click at [344, 42] on div "Configurations Released Only Filter Table Select One Add Filter () Age () ATS (…" at bounding box center [369, 76] width 717 height 76
click at [364, 56] on div "Filter Table Select One Add Filter () Age () ATS () Cond (itemVariantCode) Cust…" at bounding box center [369, 83] width 717 height 62
click at [389, 67] on div "Filter Table Select One Add Filter () Age () ATS () Cond (itemVariantCode) Cust…" at bounding box center [370, 83] width 704 height 49
click at [392, 69] on div "Filter Table Select One Add Filter () Age () ATS () Cond (itemVariantCode) Cust…" at bounding box center [370, 83] width 704 height 49
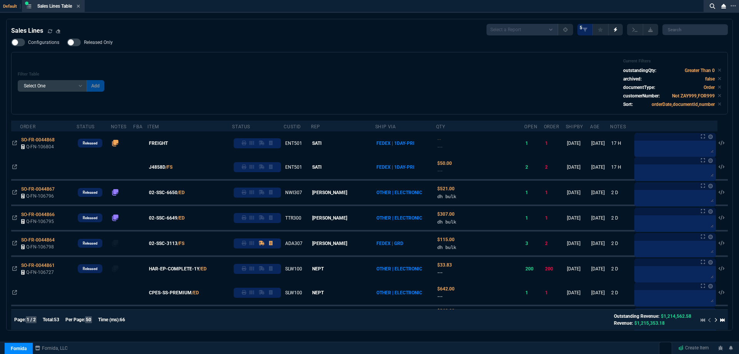
click at [379, 69] on div "Filter Table Select One Add Filter () Age () ATS () Cond (itemVariantCode) Cust…" at bounding box center [370, 83] width 704 height 49
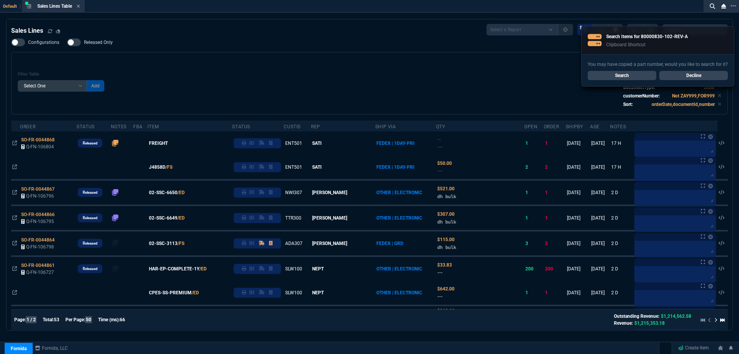
click at [634, 78] on link "Search" at bounding box center [622, 75] width 69 height 9
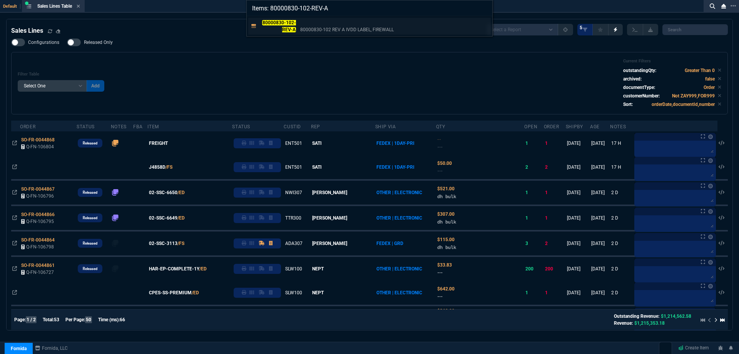
click at [297, 22] on div "80000830-102-REV-A 80000830-102 REV A IVDD LABEL, FIREWALL" at bounding box center [328, 26] width 138 height 14
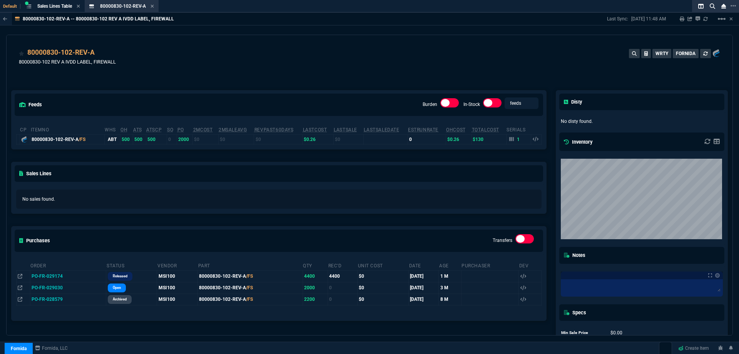
click at [298, 58] on div "80000830-102-REV-A 80000830-102 REV A IVDD LABEL, FIREWALL WRTY FORNIDA" at bounding box center [369, 60] width 701 height 27
click at [152, 7] on icon at bounding box center [152, 6] width 3 height 5
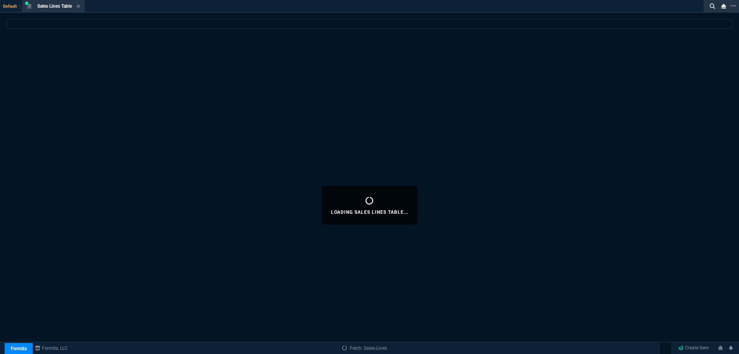
select select
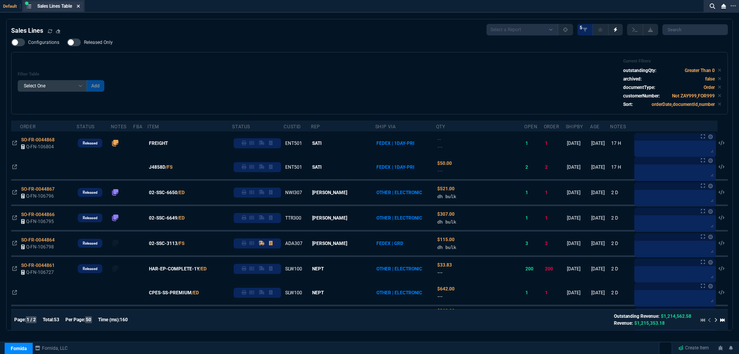
click at [79, 5] on icon at bounding box center [78, 6] width 3 height 3
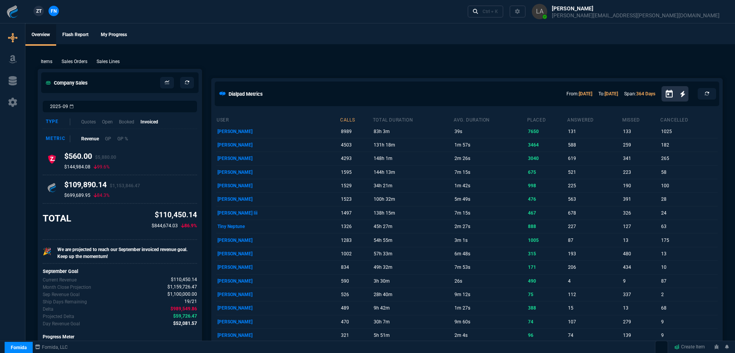
click at [40, 12] on span "ZT" at bounding box center [38, 11] width 5 height 7
drag, startPoint x: 237, startPoint y: 56, endPoint x: 279, endPoint y: 55, distance: 42.0
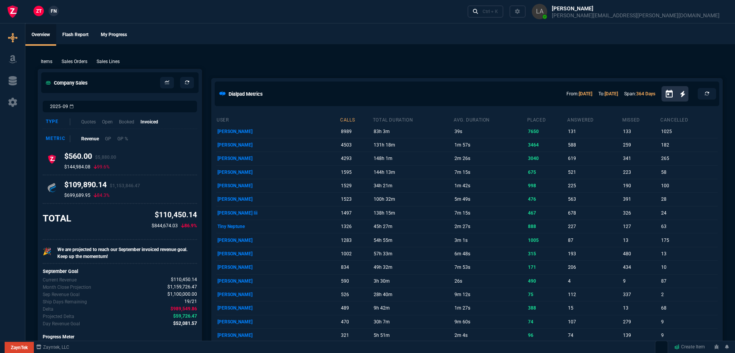
click at [53, 10] on span "FN" at bounding box center [54, 11] width 6 height 7
drag, startPoint x: 389, startPoint y: 52, endPoint x: 400, endPoint y: 47, distance: 11.7
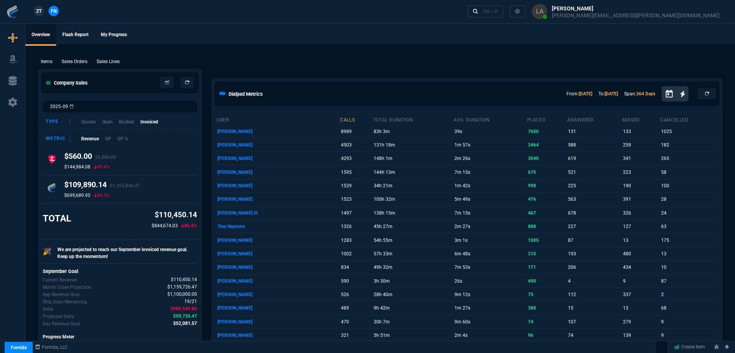
drag, startPoint x: 400, startPoint y: 47, endPoint x: 500, endPoint y: 42, distance: 101.0
click at [498, 10] on div "Ctrl + K" at bounding box center [490, 11] width 15 height 6
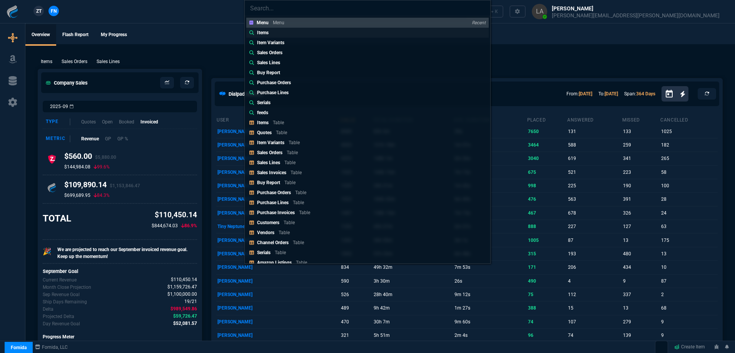
click at [269, 34] on div "Items" at bounding box center [264, 32] width 15 height 7
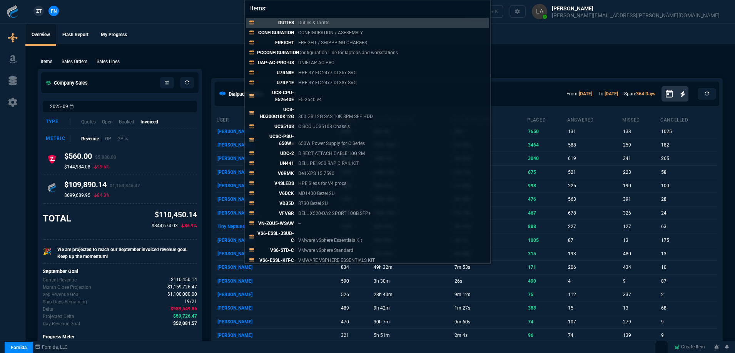
paste input "80000830-102-REV-A"
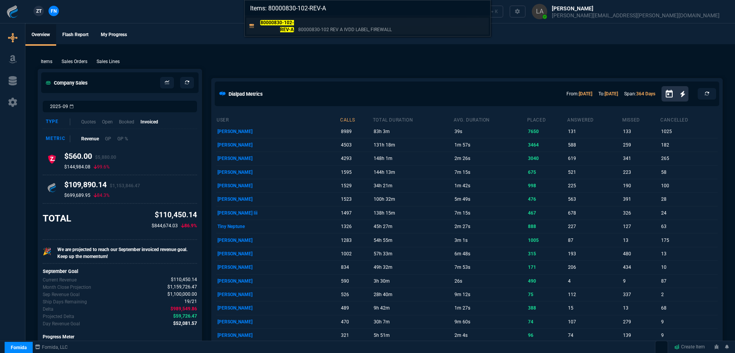
type input "Items: 80000830-102-REV-A"
click at [280, 26] on p "80000830-102-REV-A" at bounding box center [275, 26] width 37 height 14
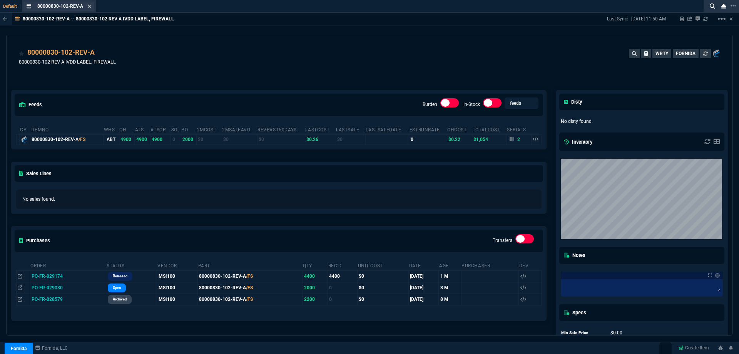
click at [89, 5] on icon at bounding box center [89, 6] width 3 height 3
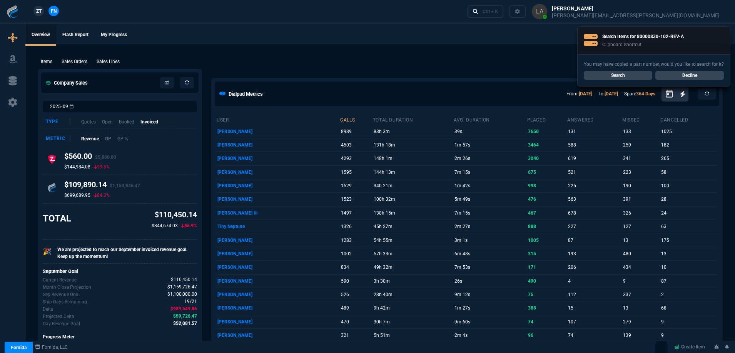
drag, startPoint x: 39, startPoint y: 8, endPoint x: 46, endPoint y: 11, distance: 7.6
click at [39, 8] on span "ZT" at bounding box center [38, 11] width 5 height 7
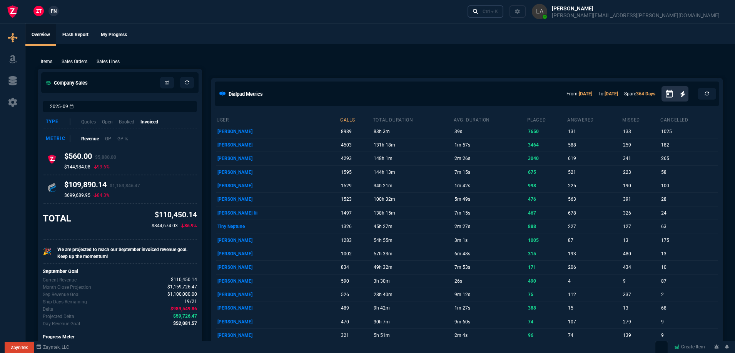
click at [504, 8] on link "Ctrl + K" at bounding box center [486, 11] width 36 height 12
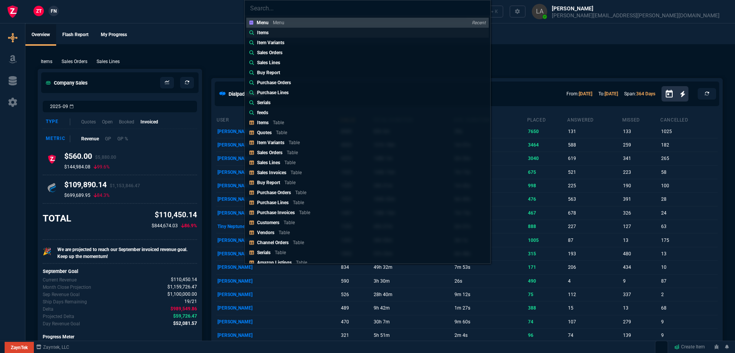
click at [282, 33] on link "Items" at bounding box center [367, 33] width 243 height 10
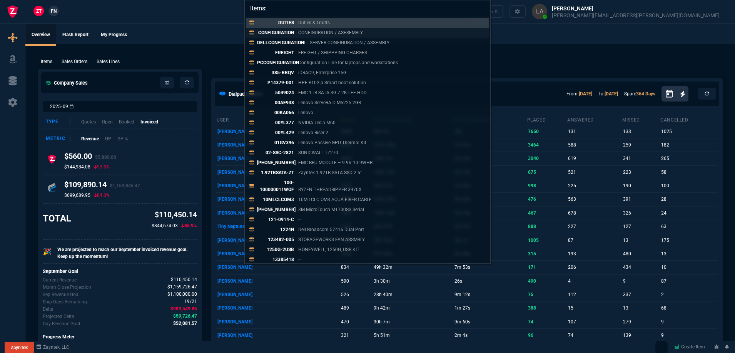
paste input "80000830-102-REV-A"
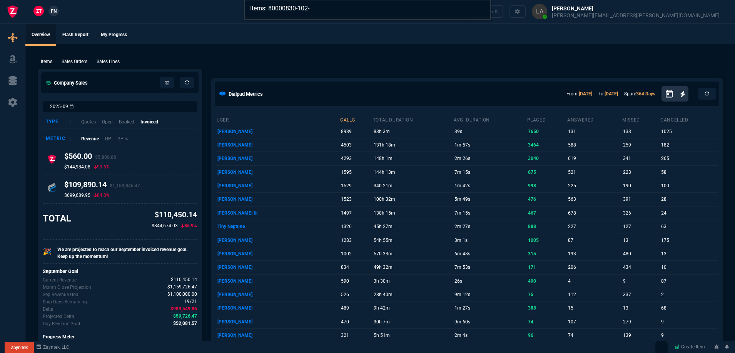
type input "Items: 80000830-102-"
click at [310, 43] on div "Items: 80000830-102-" at bounding box center [367, 176] width 735 height 353
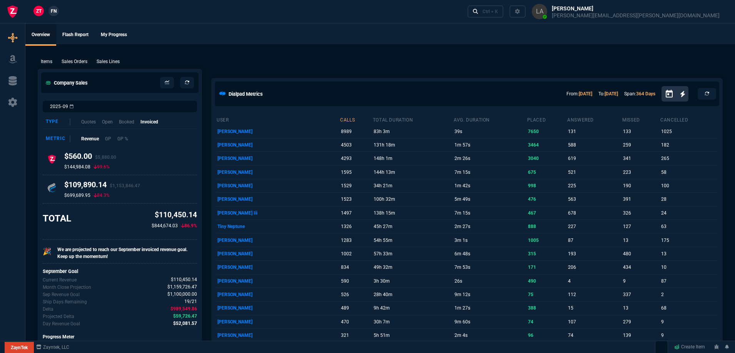
click at [309, 44] on ul "Overview Flash Report My Progress" at bounding box center [380, 34] width 710 height 20
click at [144, 57] on div "Items Sales Orders Sales Lines Add Link" at bounding box center [380, 61] width 685 height 9
click at [101, 59] on p "Sales Lines" at bounding box center [108, 61] width 23 height 7
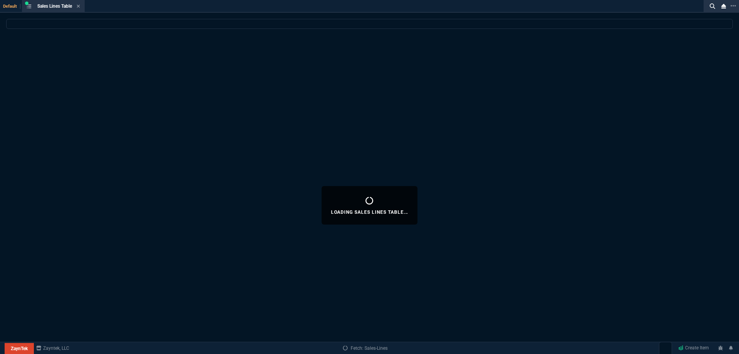
select select
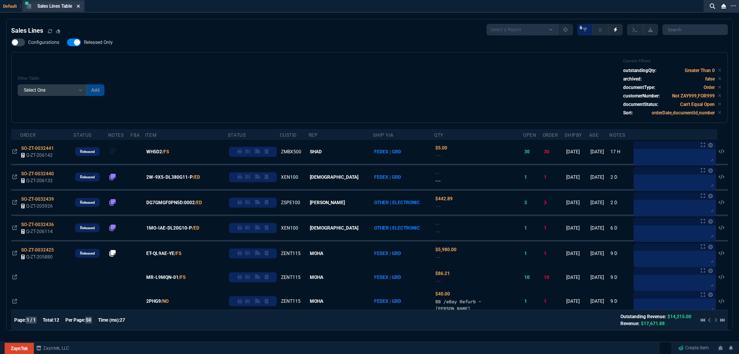
click at [79, 10] on div "Sales Lines Table Sales Line" at bounding box center [53, 7] width 60 height 10
click at [80, 9] on fa-icon at bounding box center [78, 6] width 3 height 5
click at [80, 9] on div "ZT FN Ctrl + K" at bounding box center [369, 11] width 739 height 23
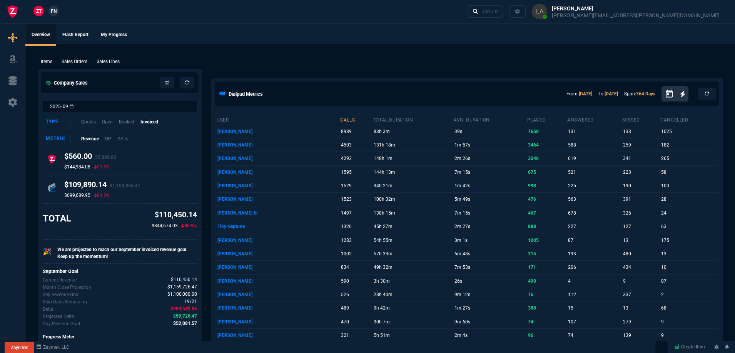
click at [54, 9] on span "FN" at bounding box center [54, 11] width 6 height 7
click at [108, 59] on p "Sales Lines" at bounding box center [108, 61] width 23 height 7
click at [108, 59] on div "New Quote New Purchase Order Close Workbench Collections Items Go To Table Quot…" at bounding box center [367, 157] width 735 height 366
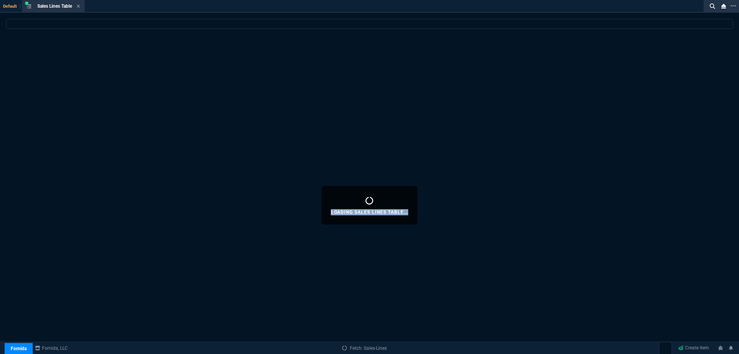
select select
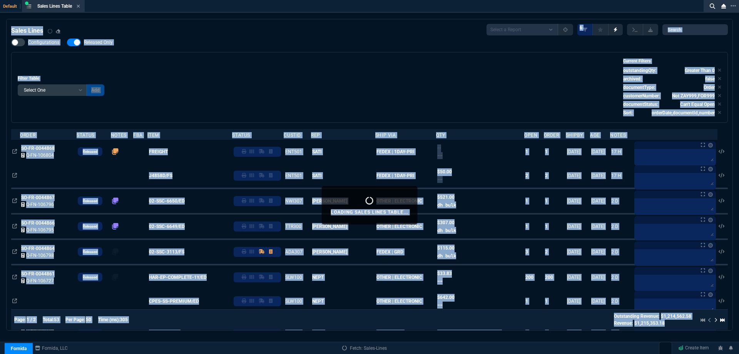
click at [297, 54] on div "Filter Table Select One Add Filter () Age () ATS () Cond (itemVariantCode) Cust…" at bounding box center [369, 87] width 717 height 71
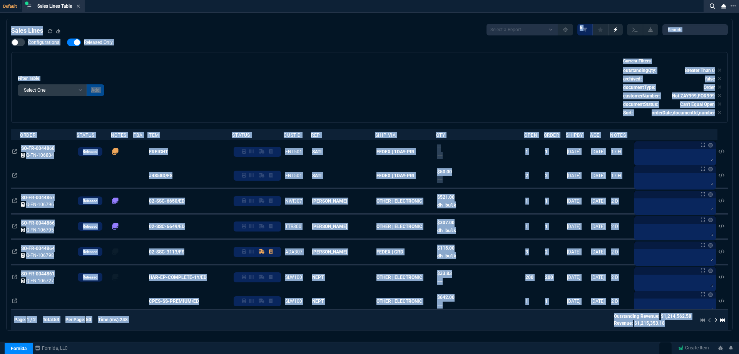
click at [705, 45] on div "Configurations Released Only Filter Table Select One Add Filter () Age () ATS (…" at bounding box center [369, 80] width 717 height 84
click at [704, 44] on div "Configurations Released Only Filter Table Select One Add Filter () Age () ATS (…" at bounding box center [369, 80] width 717 height 84
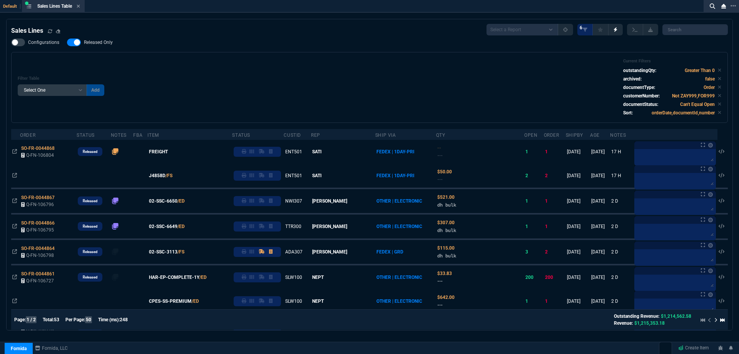
drag, startPoint x: 108, startPoint y: 32, endPoint x: 97, endPoint y: 31, distance: 11.2
click at [107, 32] on div "Sales Lines Select a Report NEW QUERY SonicWall Sale AMZ (MTD) NEW QUERY INS100…" at bounding box center [369, 30] width 717 height 12
drag, startPoint x: 98, startPoint y: 42, endPoint x: 188, endPoint y: 67, distance: 93.7
click at [99, 42] on span "Released Only" at bounding box center [98, 42] width 29 height 6
click at [67, 42] on input "Released Only" at bounding box center [67, 42] width 0 height 0
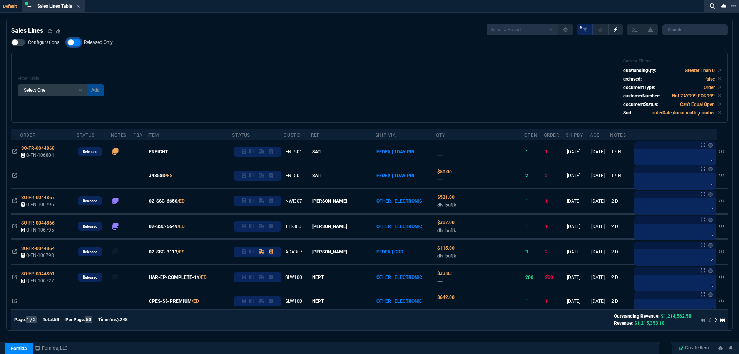
checkbox input "false"
click at [188, 67] on div "Filter Table Select One Add Filter () Age () ATS () Cond (itemVariantCode) Cust…" at bounding box center [370, 88] width 704 height 58
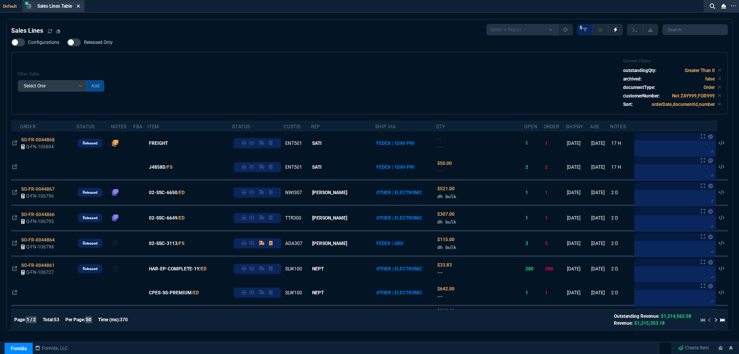
click at [80, 7] on icon at bounding box center [78, 6] width 3 height 5
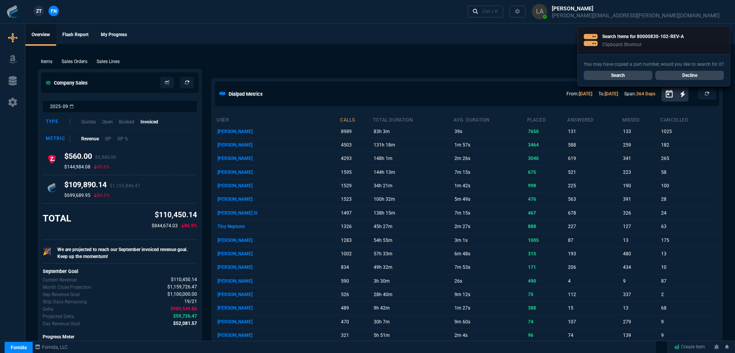
click at [102, 62] on p "Sales Lines" at bounding box center [108, 61] width 23 height 7
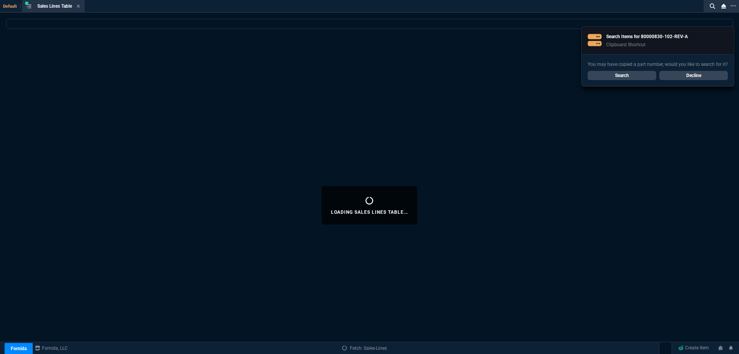
select select
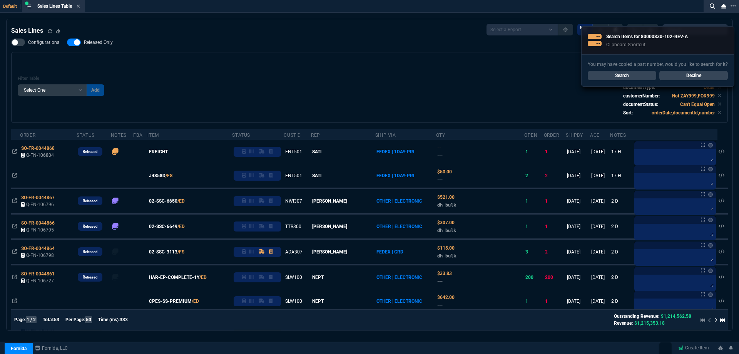
click at [687, 78] on link "Decline" at bounding box center [693, 75] width 69 height 9
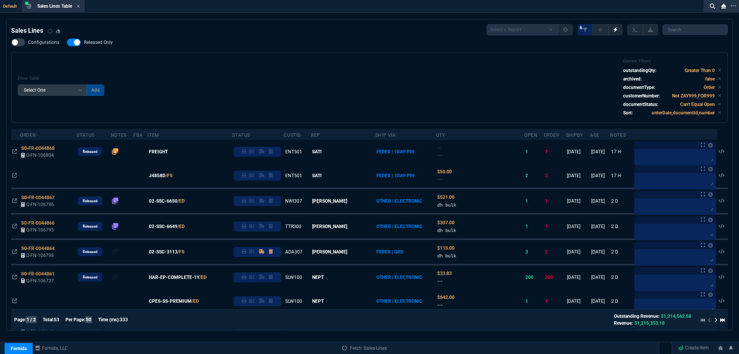
click at [103, 45] on span "Released Only" at bounding box center [98, 42] width 29 height 6
click at [67, 43] on input "Released Only" at bounding box center [67, 42] width 0 height 0
checkbox input "false"
click at [241, 69] on div "Filter Table Select One Add Filter () Age () ATS () Cond (itemVariantCode) Cust…" at bounding box center [370, 88] width 704 height 58
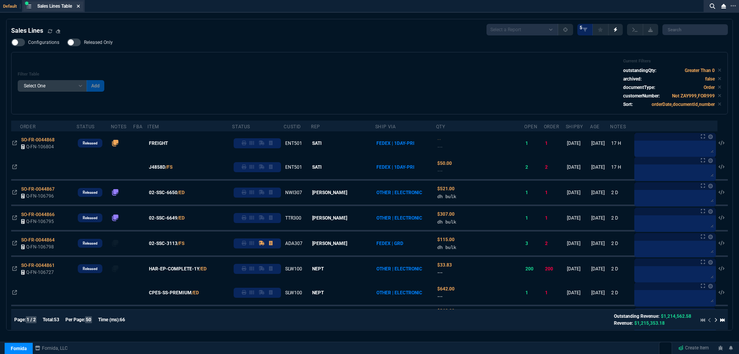
click at [80, 5] on icon at bounding box center [78, 6] width 3 height 3
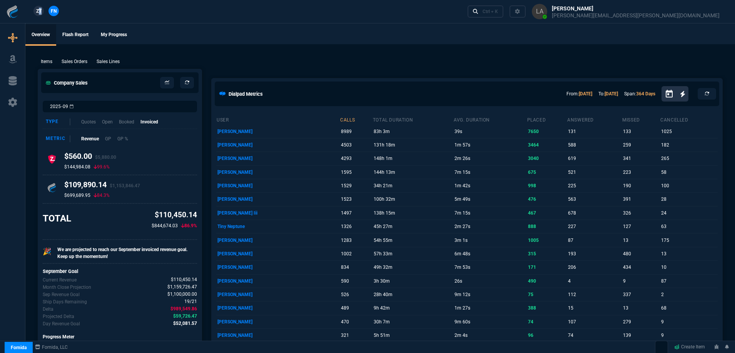
click at [39, 10] on span "ZT" at bounding box center [38, 11] width 5 height 7
click at [107, 61] on p "Sales Lines" at bounding box center [108, 61] width 23 height 7
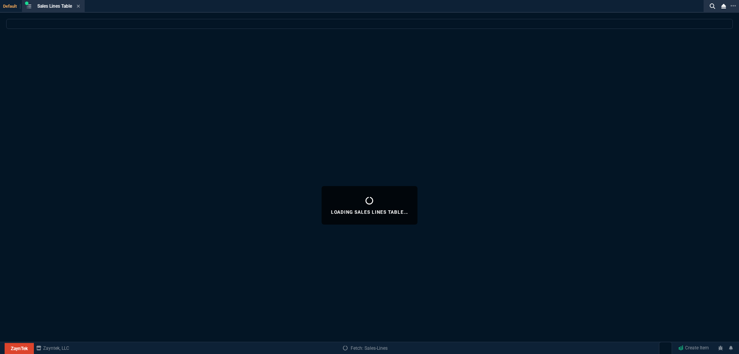
select select
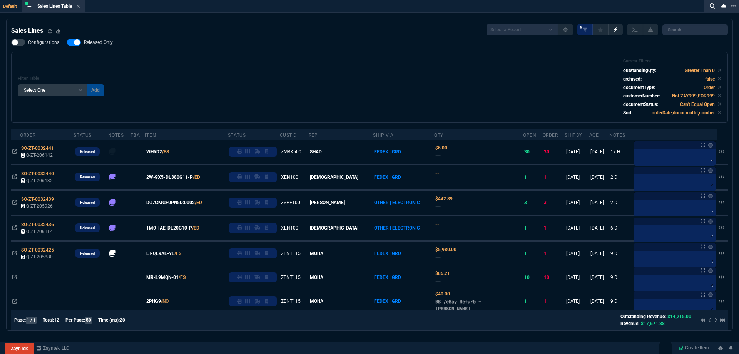
click at [92, 36] on div "Sales Lines Select a Report NEW QUERY SonicWall Sale AMZ (MTD) NEW QUERY INS100…" at bounding box center [369, 243] width 717 height 438
drag, startPoint x: 104, startPoint y: 45, endPoint x: 113, endPoint y: 49, distance: 10.2
click at [104, 45] on span "Released Only" at bounding box center [98, 42] width 29 height 6
click at [67, 43] on input "Released Only" at bounding box center [67, 42] width 0 height 0
checkbox input "false"
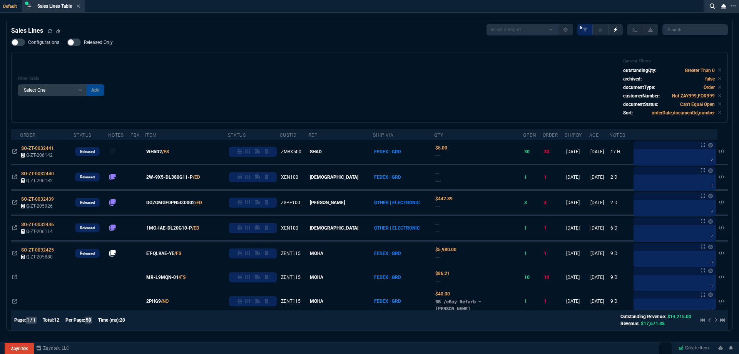
click at [253, 74] on div "Filter Table Select One Add Filter () Age () ATS () Cond (itemVariantCode) Cust…" at bounding box center [370, 88] width 704 height 58
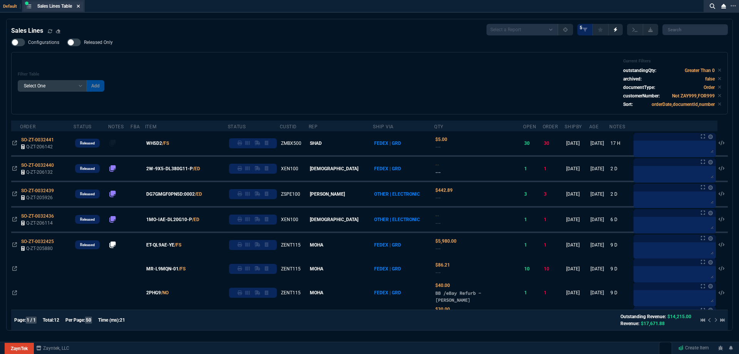
click at [80, 9] on fa-icon at bounding box center [78, 6] width 3 height 5
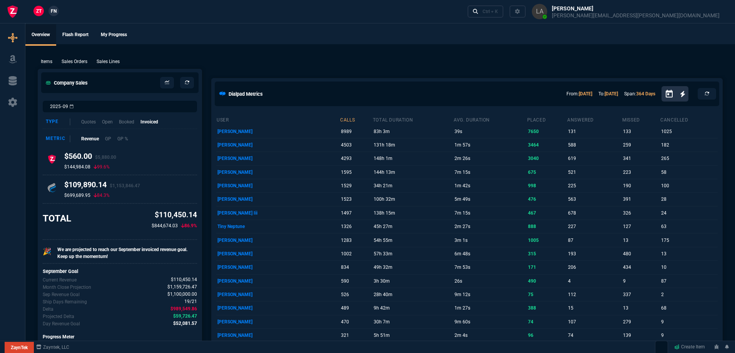
click at [104, 62] on p "Sales Lines" at bounding box center [108, 61] width 23 height 7
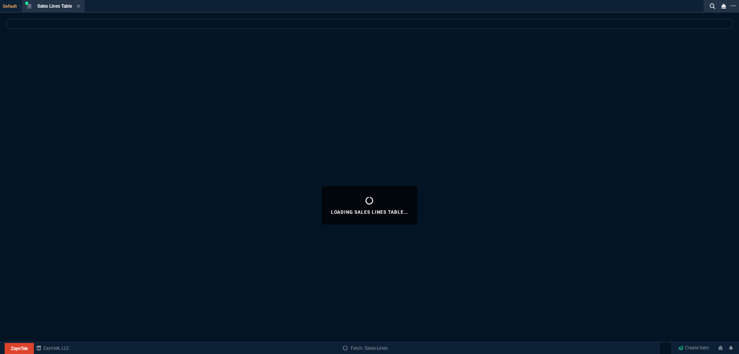
select select
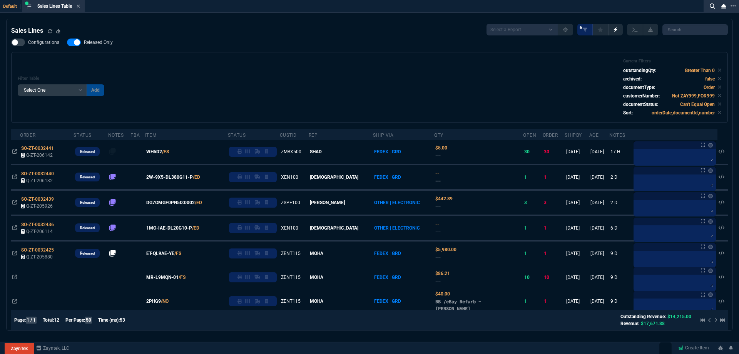
click at [109, 43] on span "Released Only" at bounding box center [98, 42] width 29 height 6
click at [67, 43] on input "Released Only" at bounding box center [67, 42] width 0 height 0
checkbox input "false"
click at [307, 65] on div "Filter Table Select One Add Filter () Age () ATS () Cond (itemVariantCode) Cust…" at bounding box center [370, 88] width 704 height 58
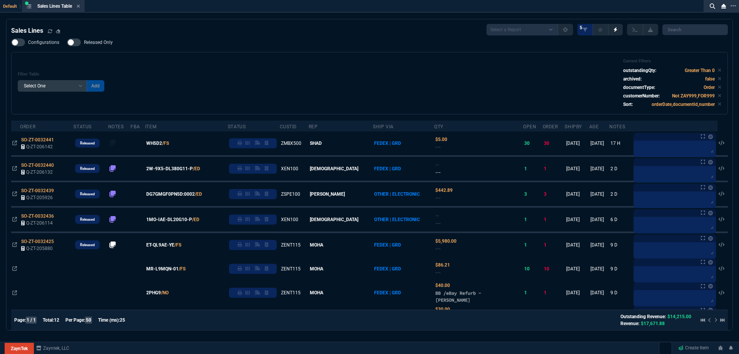
click at [268, 79] on div "Filter Table Select One Add Filter () Age () ATS () Cond (itemVariantCode) Cust…" at bounding box center [370, 83] width 704 height 49
